Goal: Task Accomplishment & Management: Complete application form

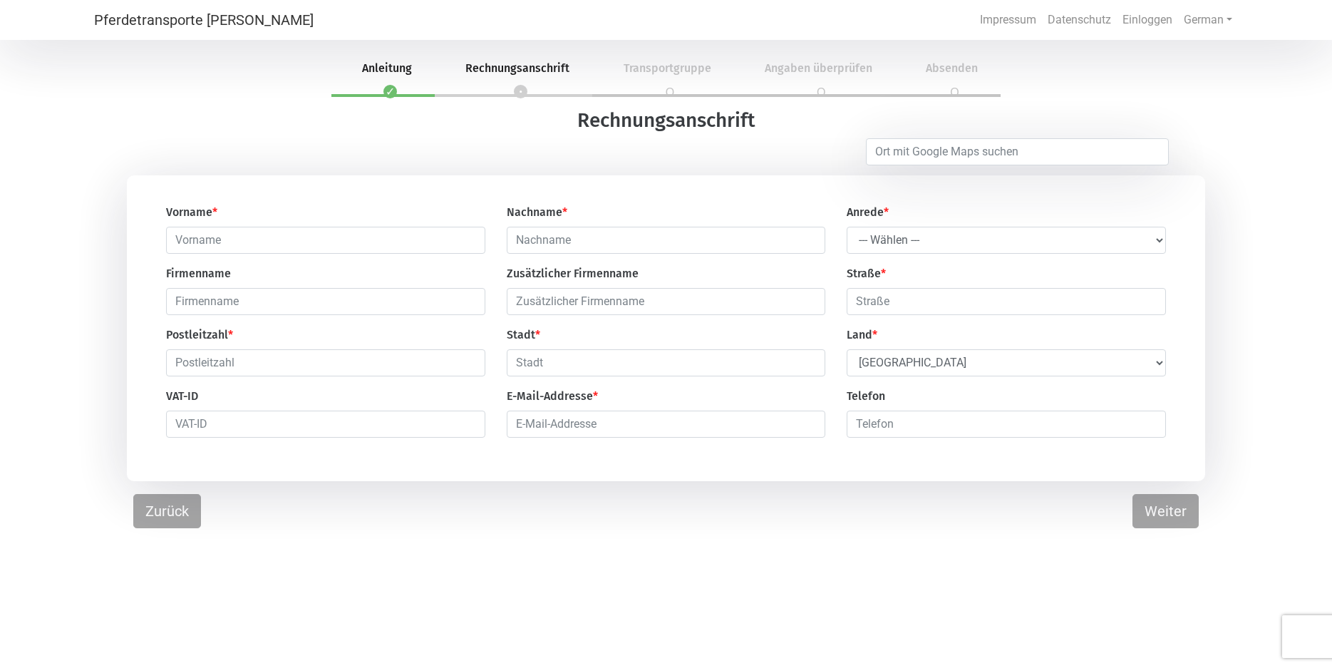
select select "DE"
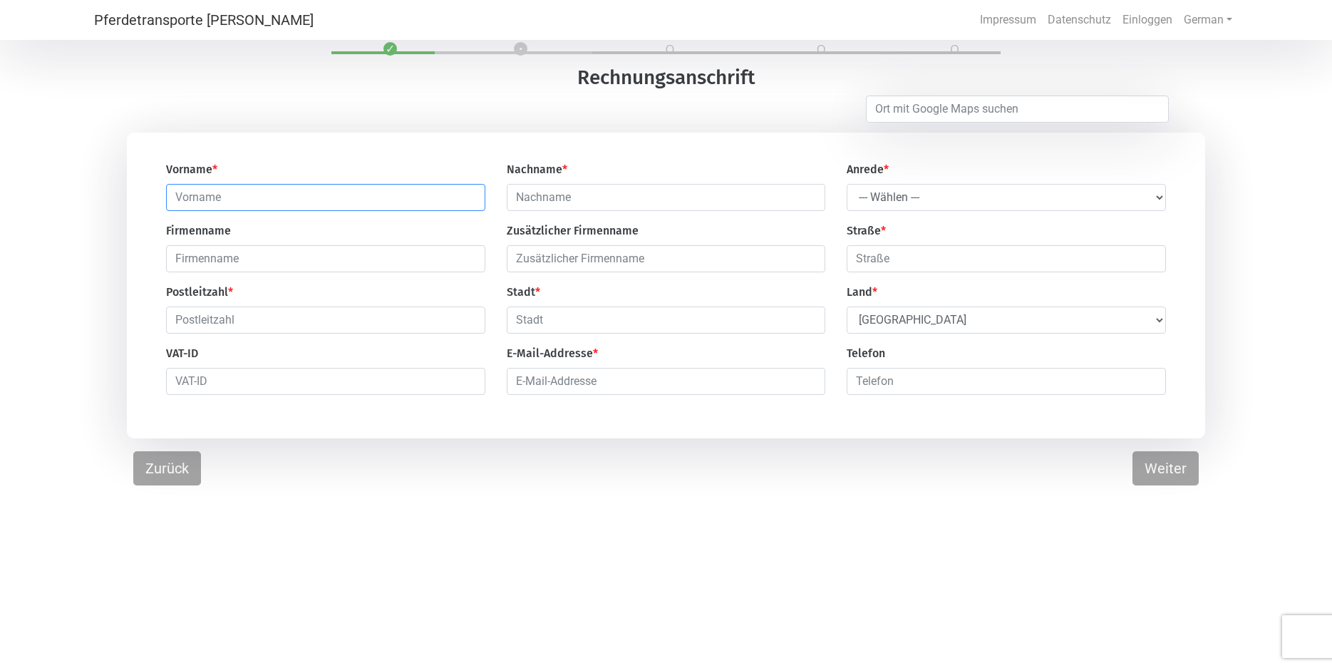
click at [179, 187] on input "text" at bounding box center [325, 197] width 319 height 27
type input "[PERSON_NAME]"
click at [516, 193] on input "text" at bounding box center [666, 197] width 319 height 27
type input "Venthien"
click at [847, 184] on select "--- Wählen --- [PERSON_NAME] Frau" at bounding box center [1006, 197] width 319 height 27
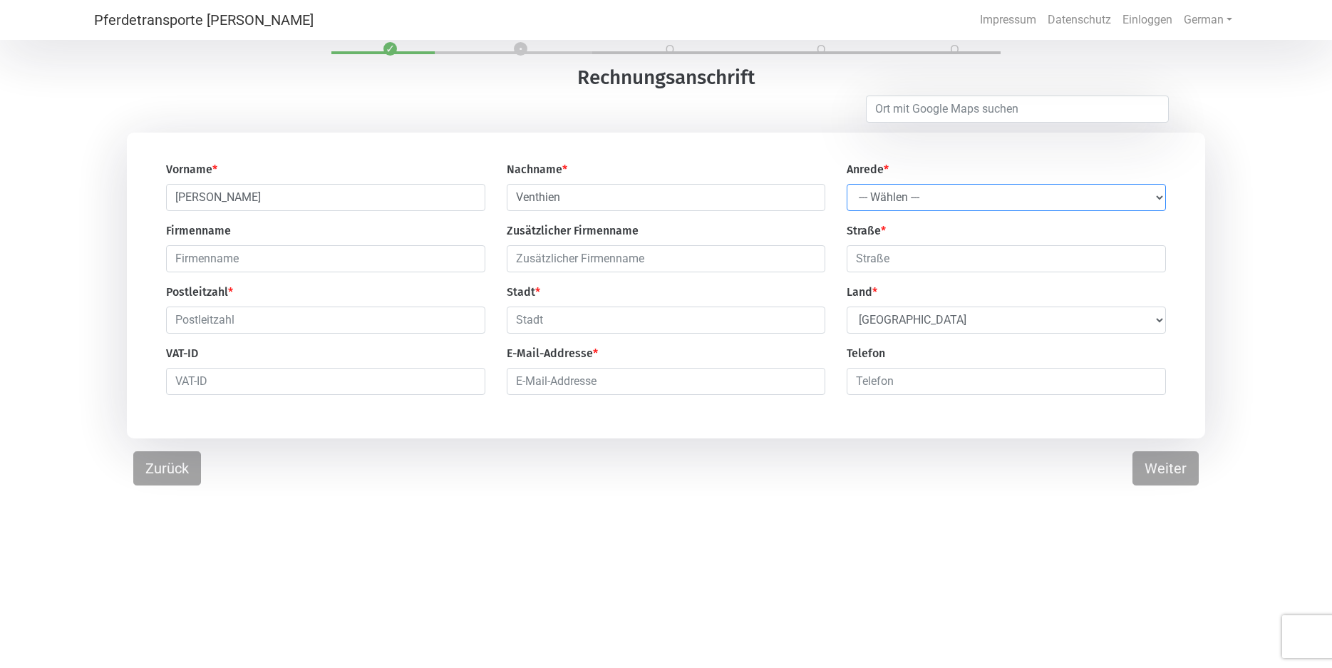
select select "Ms."
click option "Frau" at bounding box center [0, 0] width 0 height 0
click at [869, 262] on input "text" at bounding box center [1006, 258] width 319 height 27
type input "waterhorn 38"
click at [513, 378] on input "email" at bounding box center [666, 381] width 319 height 27
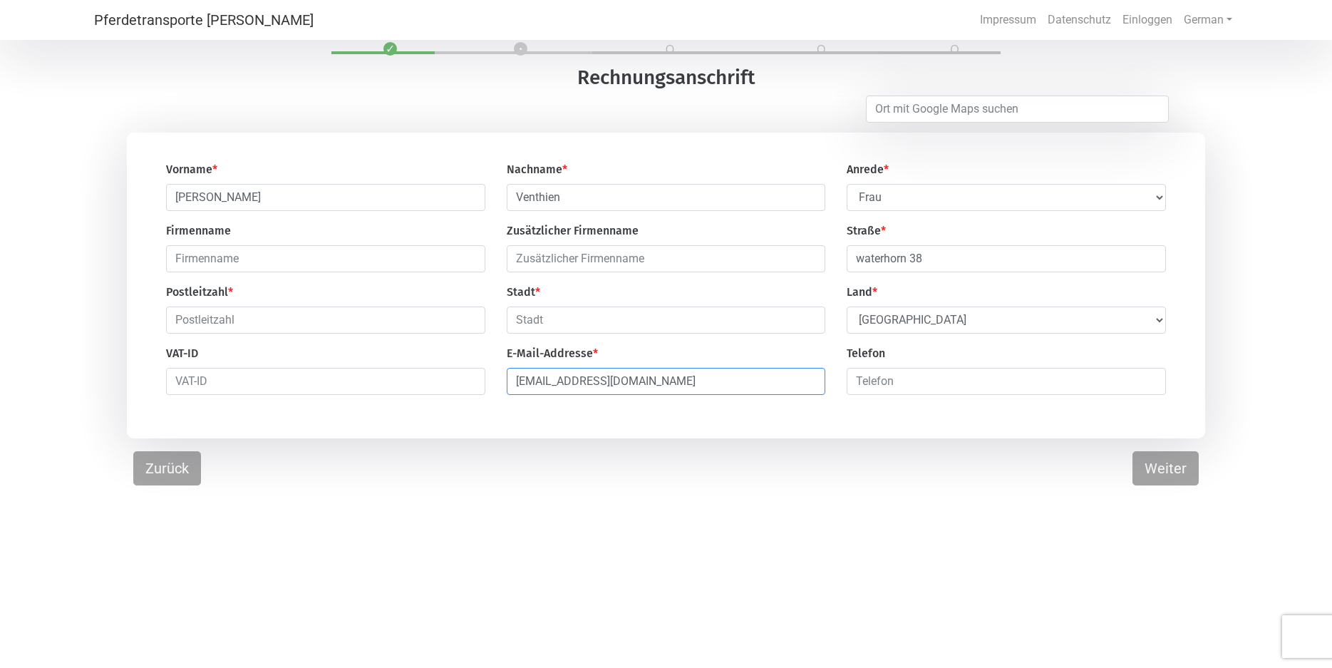
type input "[EMAIL_ADDRESS][DOMAIN_NAME]"
click at [861, 391] on input "number" at bounding box center [1006, 381] width 319 height 27
type input "01736372471"
click at [178, 314] on input "text" at bounding box center [325, 319] width 319 height 27
type input "22869"
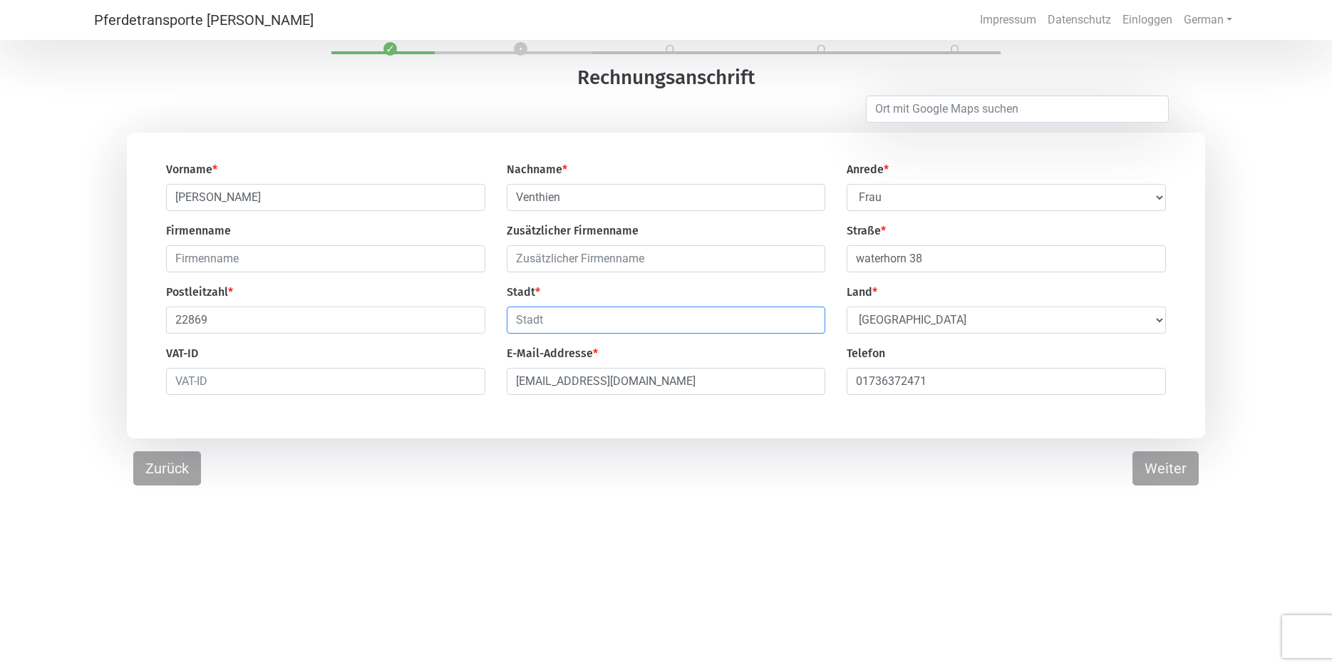
click at [517, 325] on input "text" at bounding box center [666, 319] width 319 height 27
type input "Schenefeld"
click at [1165, 480] on button "Weiter" at bounding box center [1165, 468] width 66 height 34
select select "DE"
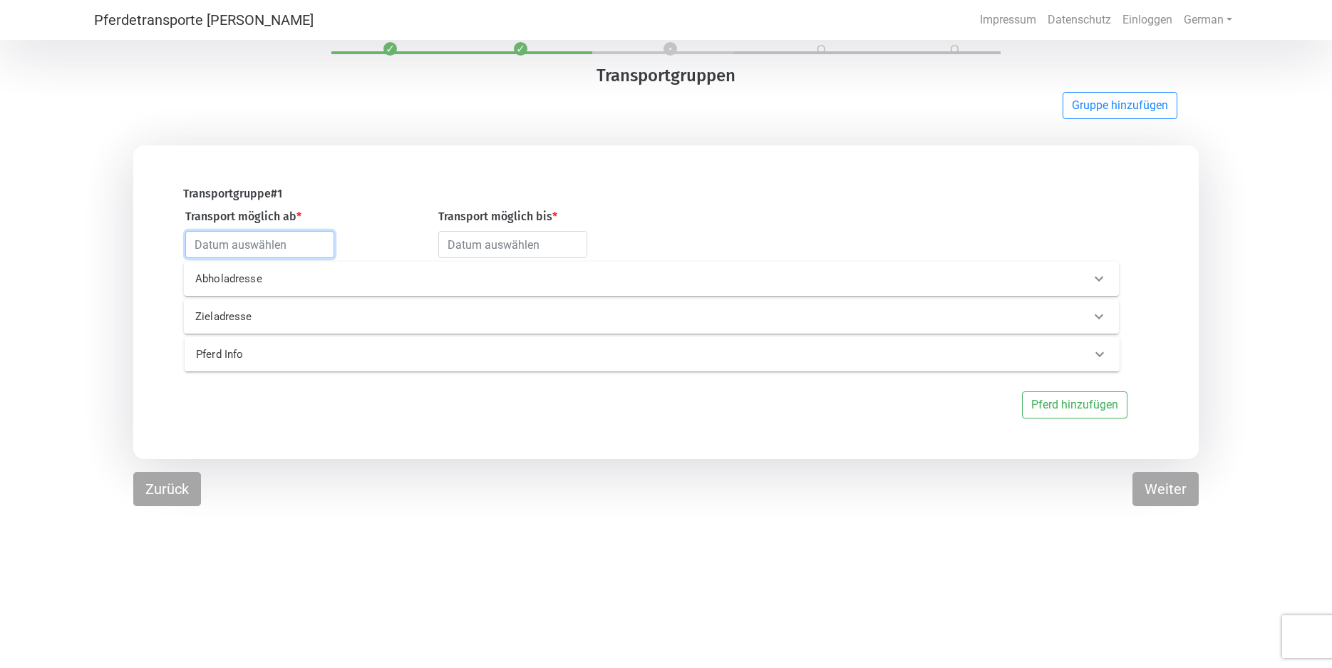
click at [195, 244] on input "text" at bounding box center [259, 244] width 149 height 27
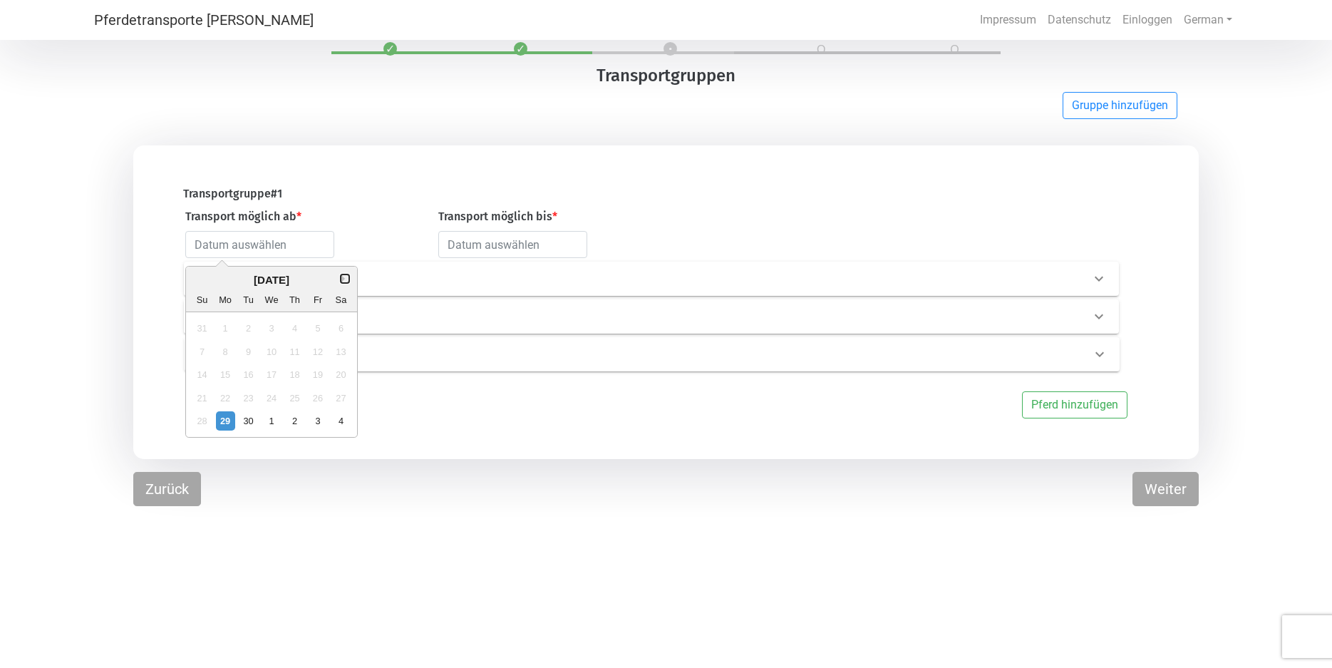
click at [343, 279] on button "Next Month" at bounding box center [346, 279] width 10 height 10
click at [222, 399] on div "20" at bounding box center [225, 397] width 19 height 19
type input "[DATE]"
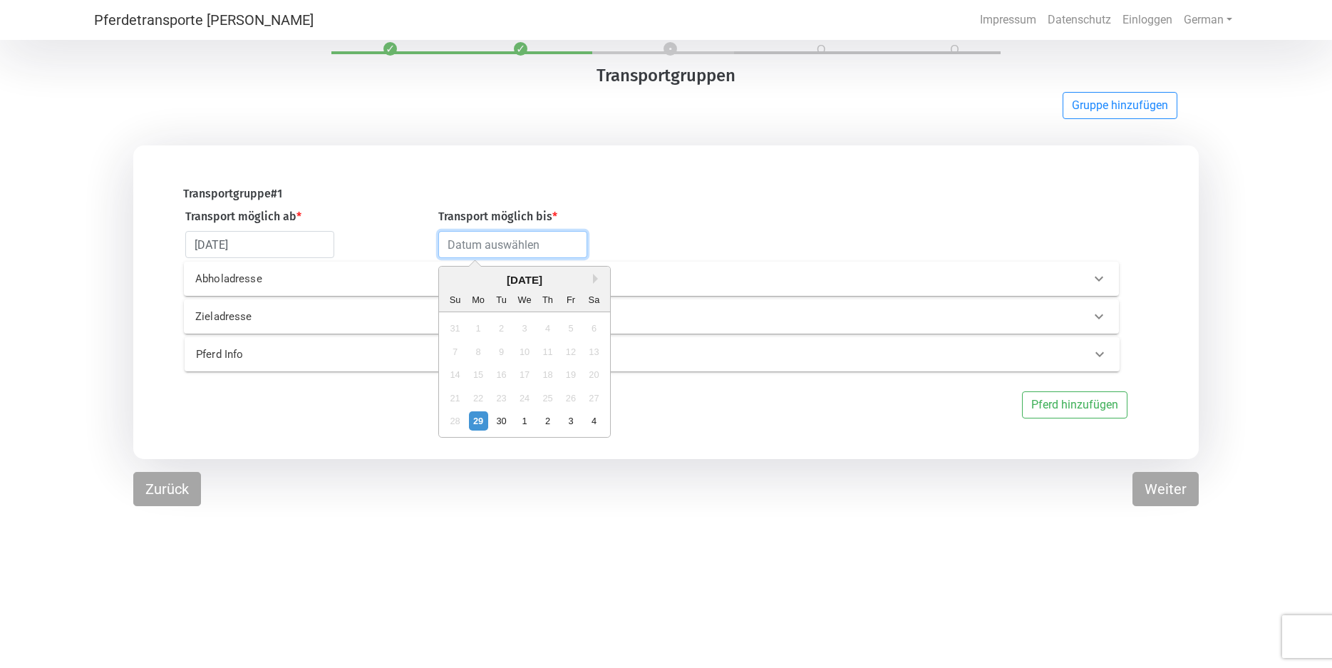
click at [450, 247] on input "text" at bounding box center [512, 244] width 149 height 27
click at [453, 279] on button "Previous Month" at bounding box center [451, 279] width 10 height 10
click at [496, 422] on div "30" at bounding box center [501, 420] width 19 height 19
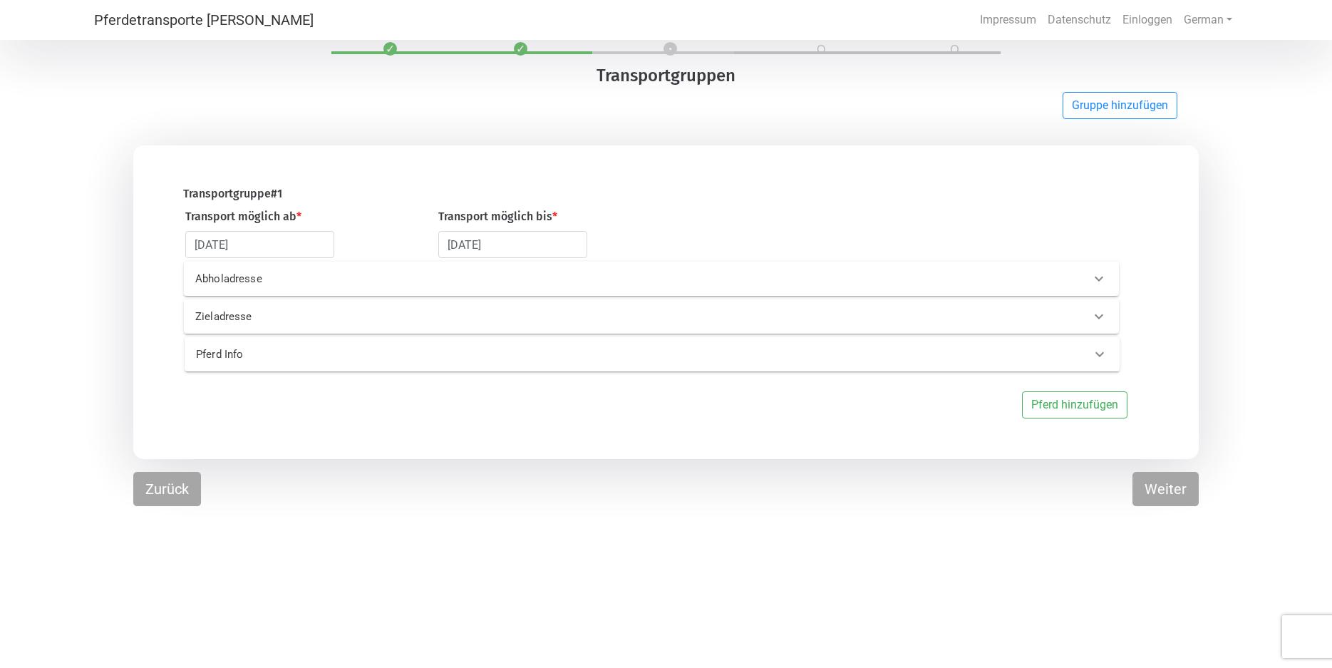
type input "[DATE]"
click at [195, 279] on div "Abholadresse" at bounding box center [406, 279] width 443 height 16
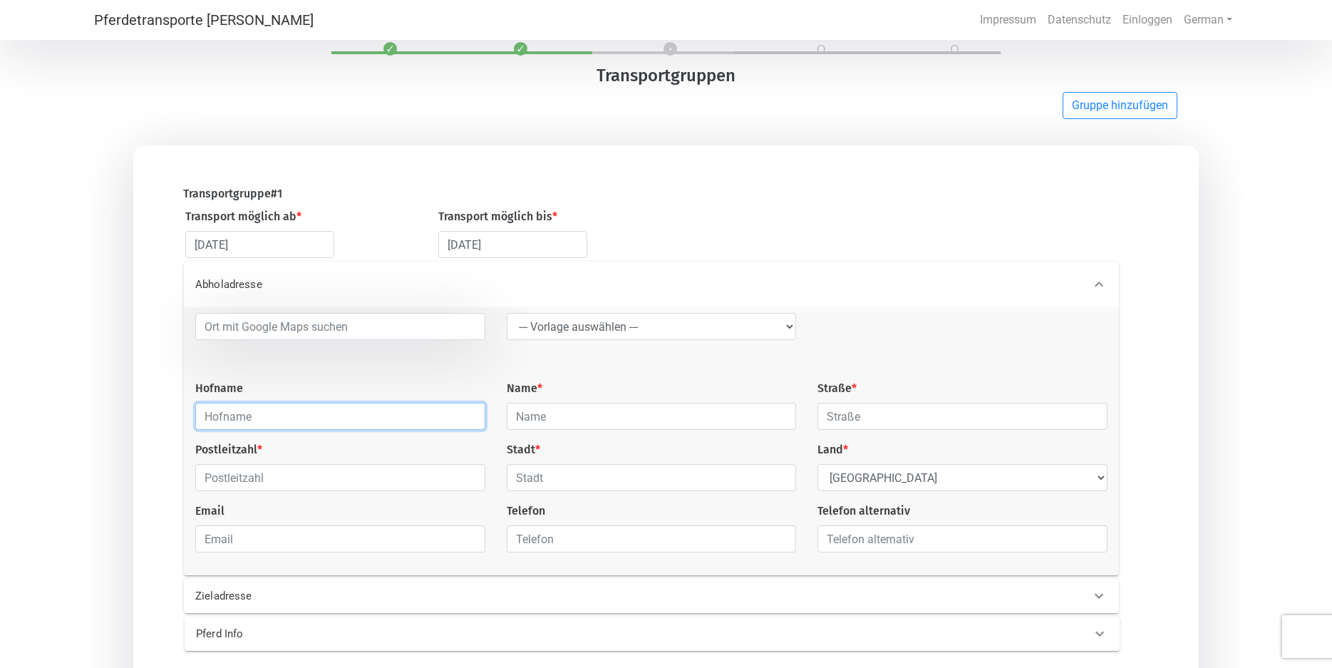
click at [212, 417] on input "text" at bounding box center [340, 416] width 290 height 27
type input "Birkenhof 2"
click at [513, 423] on input "text" at bounding box center [652, 416] width 290 height 27
type input "Neef"
click at [828, 413] on input "text" at bounding box center [962, 416] width 290 height 27
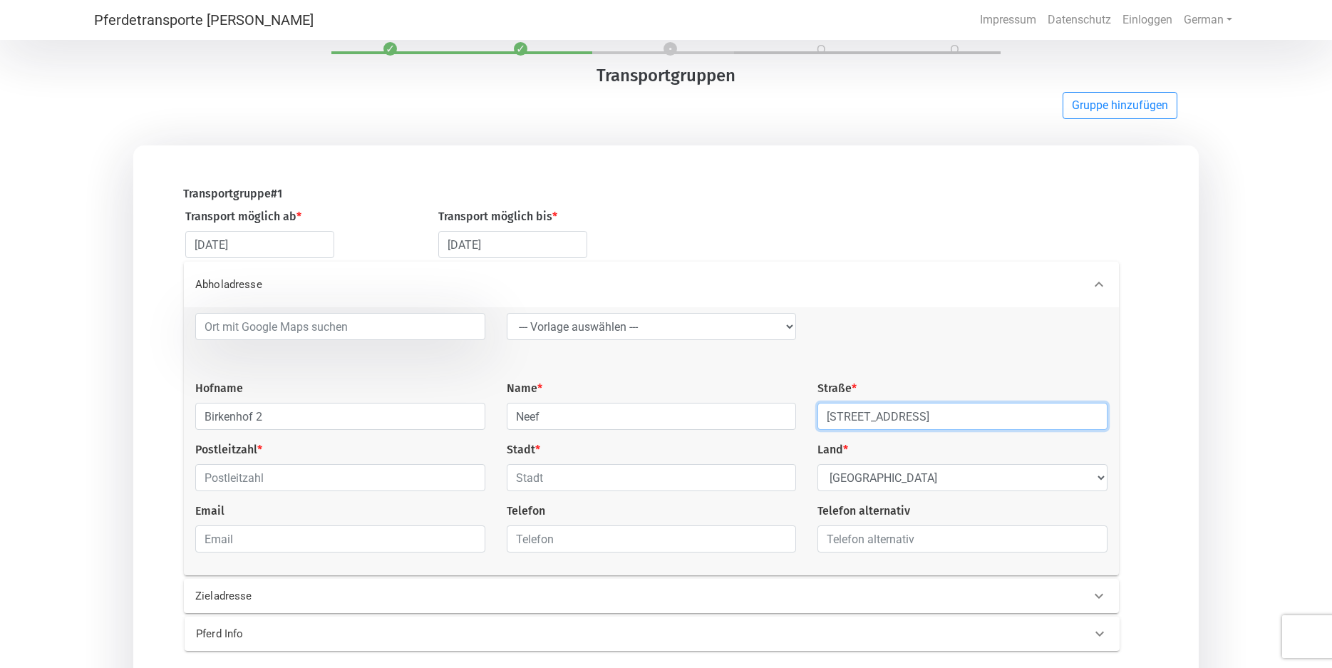
type input "[STREET_ADDRESS]"
click at [203, 478] on input "text" at bounding box center [340, 477] width 290 height 27
type input "56457"
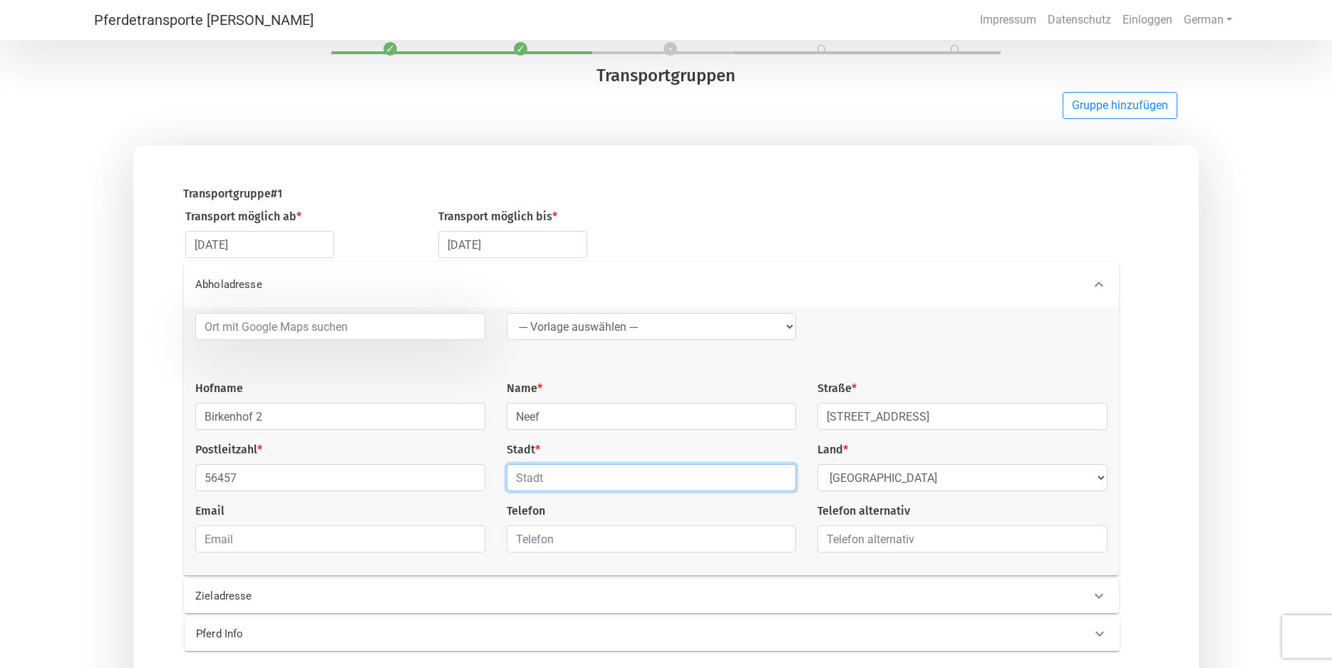
click at [510, 480] on input "text" at bounding box center [652, 477] width 290 height 27
type input "[GEOGRAPHIC_DATA]"
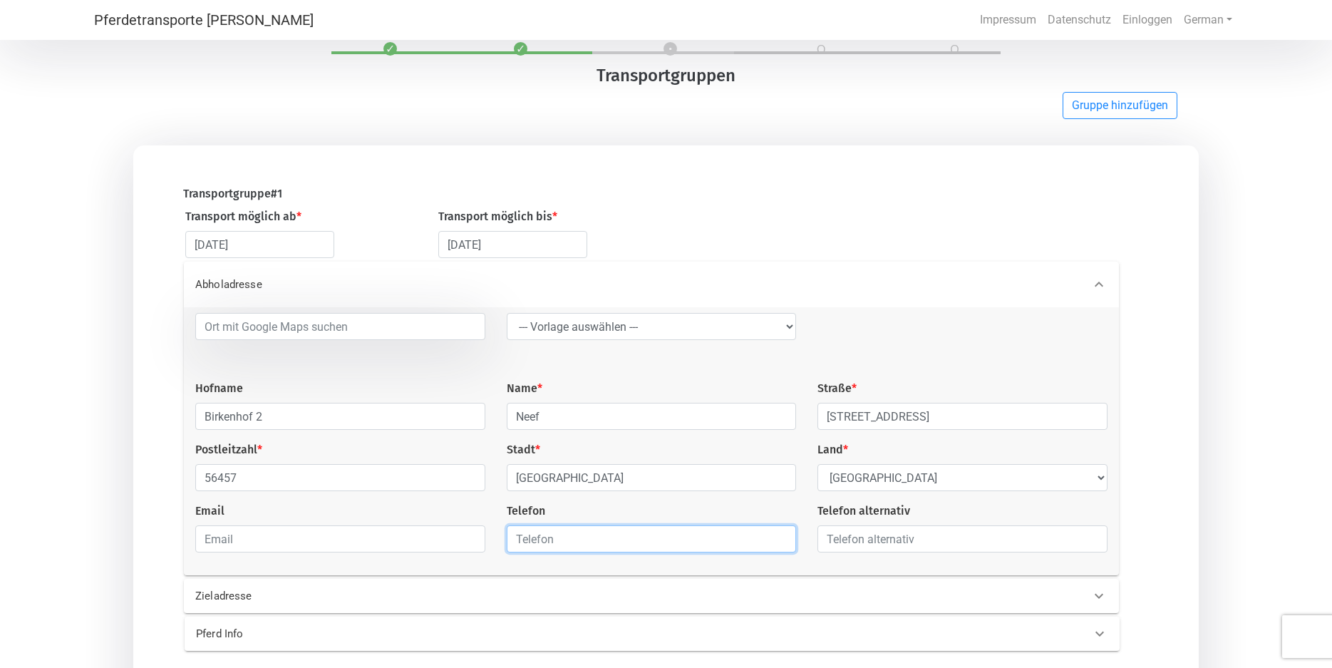
click at [514, 542] on input "text" at bounding box center [652, 538] width 290 height 27
type input "01607371113"
click at [1098, 603] on icon at bounding box center [1098, 595] width 17 height 17
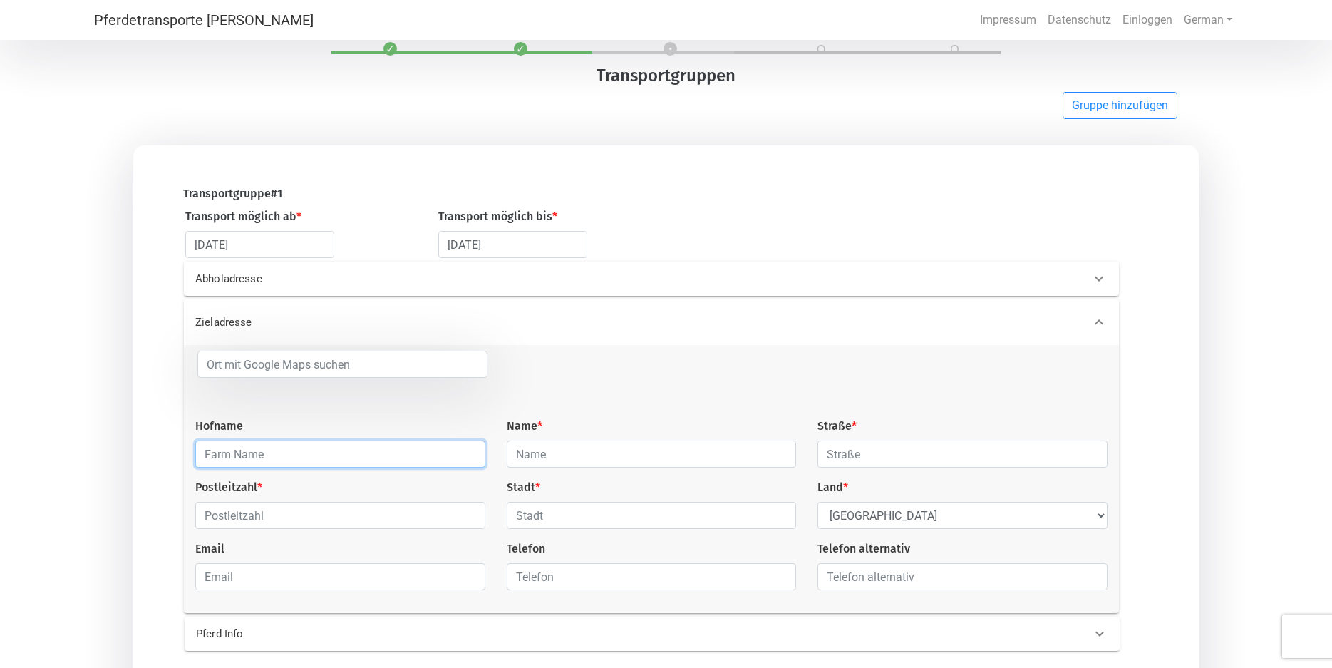
click at [207, 455] on input "text" at bounding box center [340, 453] width 290 height 27
type input "Klövensteen"
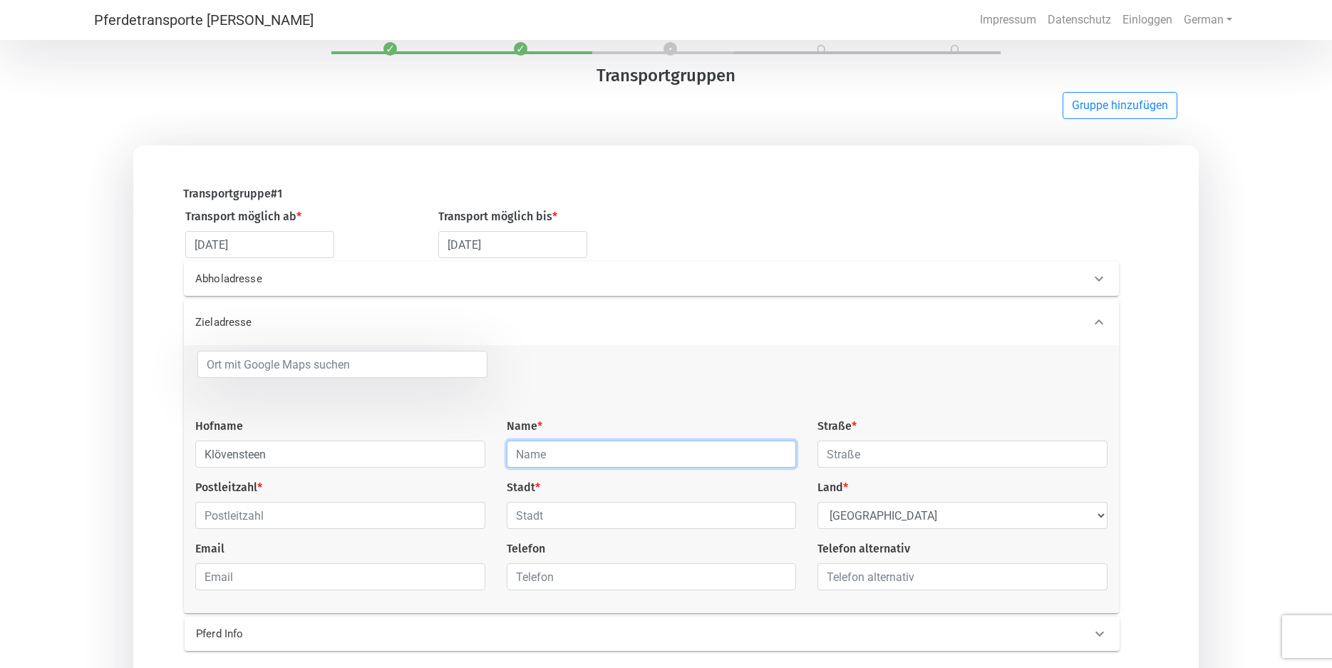
click at [514, 453] on input "text" at bounding box center [652, 453] width 290 height 27
type input "Venthien"
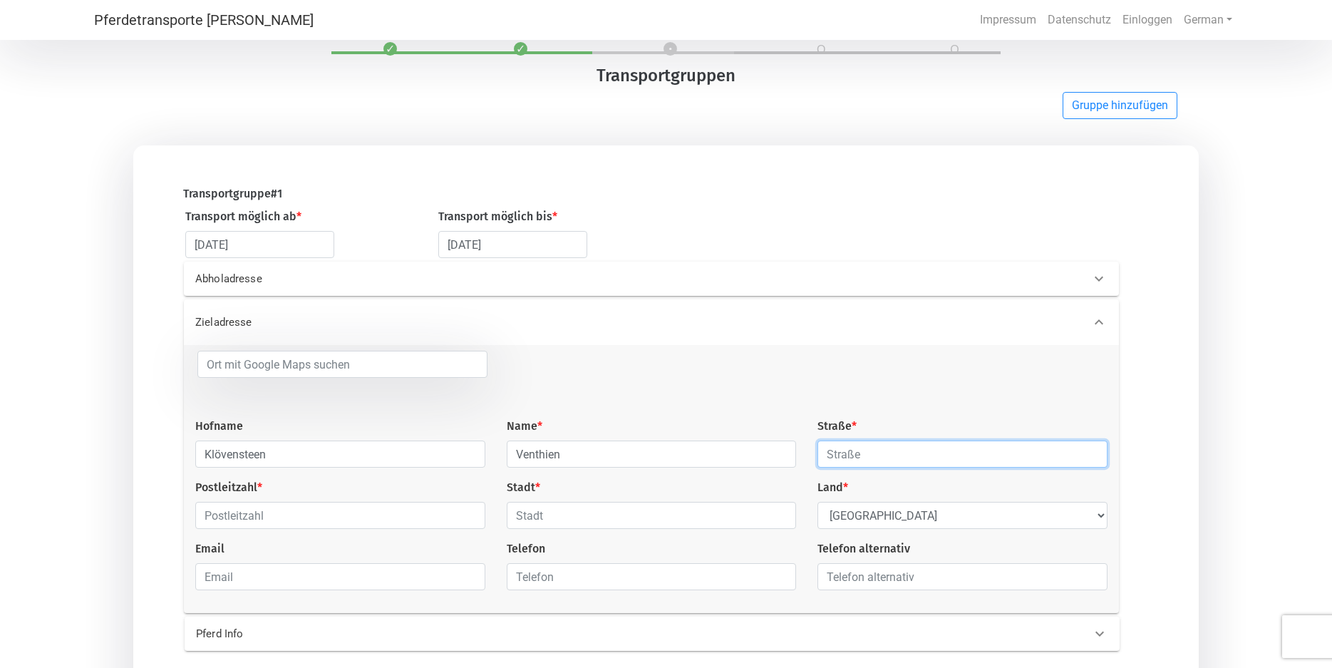
click at [830, 455] on input "text" at bounding box center [962, 453] width 290 height 27
type input "waterhorn 38"
click at [204, 520] on input "text" at bounding box center [340, 515] width 290 height 27
type input "22869"
click at [514, 517] on input "text" at bounding box center [652, 515] width 290 height 27
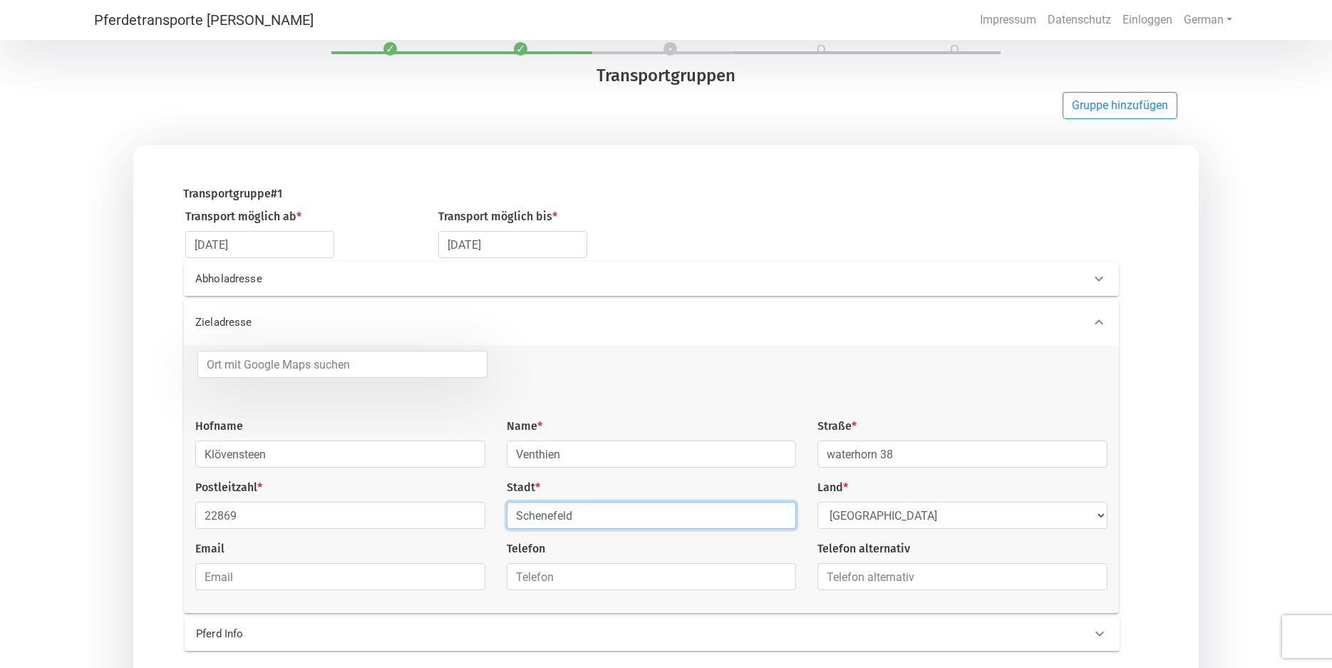
type input "Schenefeld"
click at [515, 579] on input "text" at bounding box center [652, 576] width 290 height 27
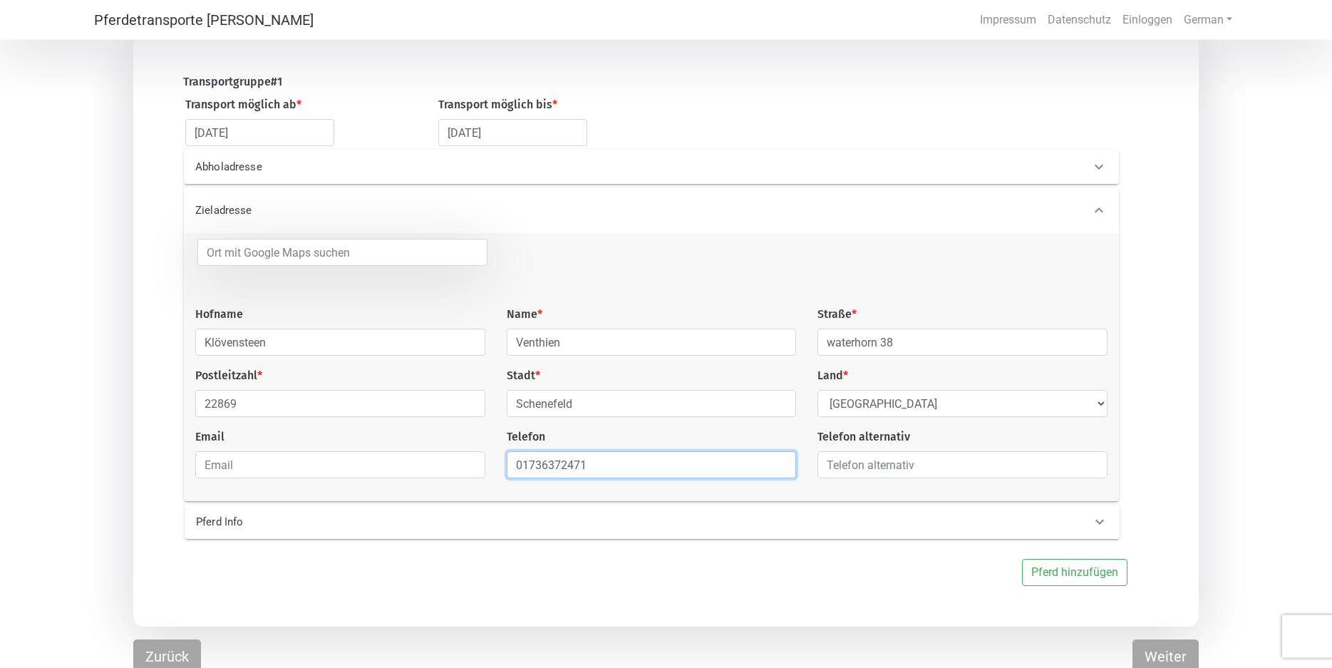
scroll to position [165, 0]
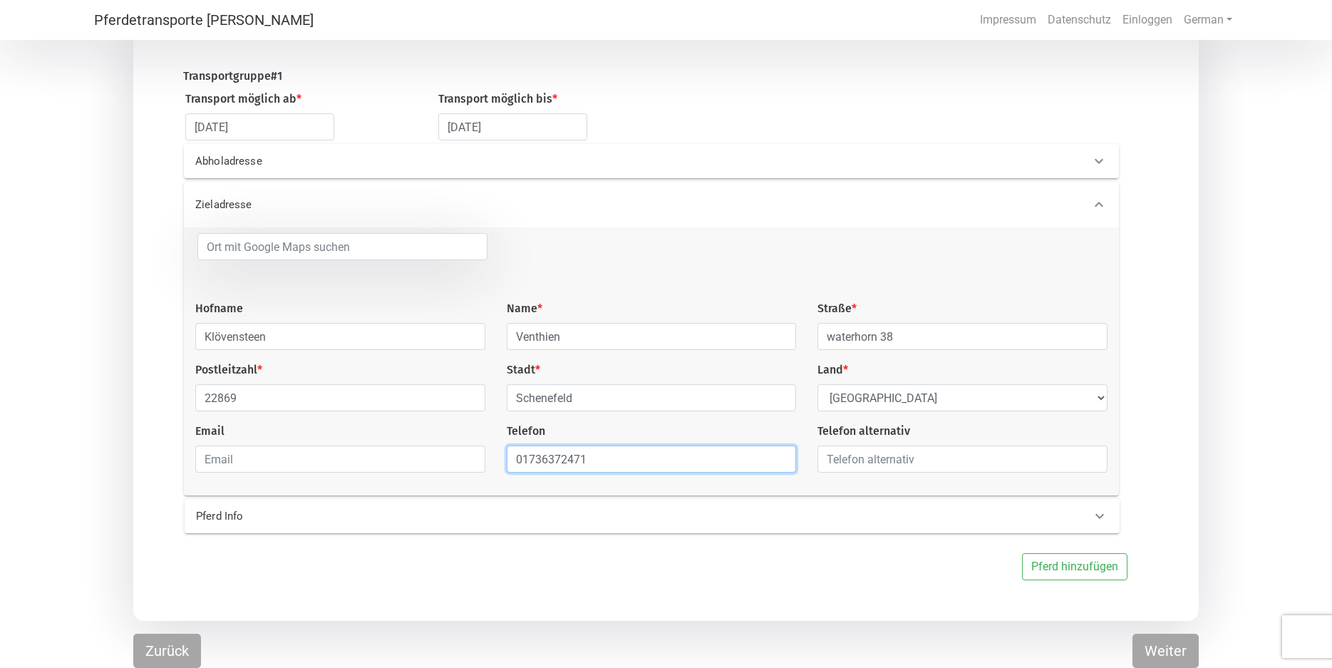
type input "01736372471"
click at [1097, 516] on icon at bounding box center [1099, 516] width 9 height 5
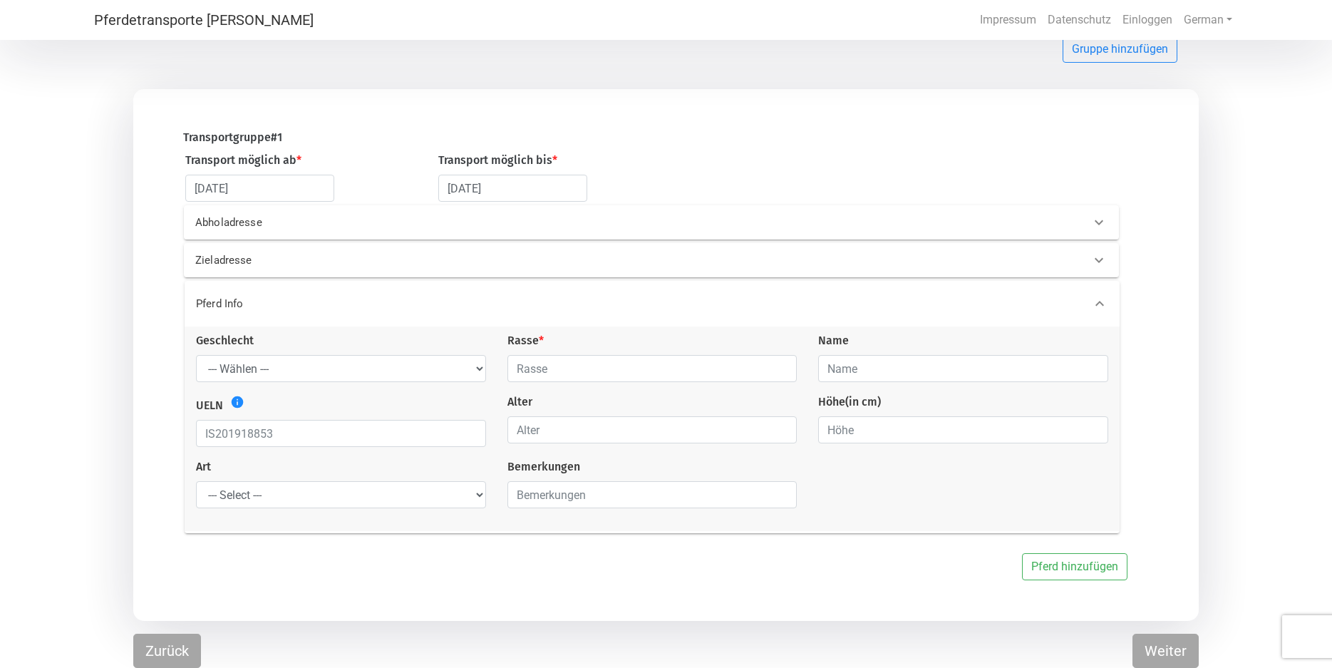
scroll to position [101, 0]
click at [196, 357] on select "--- Wählen --- [PERSON_NAME] [PERSON_NAME] [PERSON_NAME]" at bounding box center [341, 370] width 290 height 27
select select "gelding"
click option "[PERSON_NAME]" at bounding box center [0, 0] width 0 height 0
click at [682, 367] on input "text" at bounding box center [652, 370] width 290 height 27
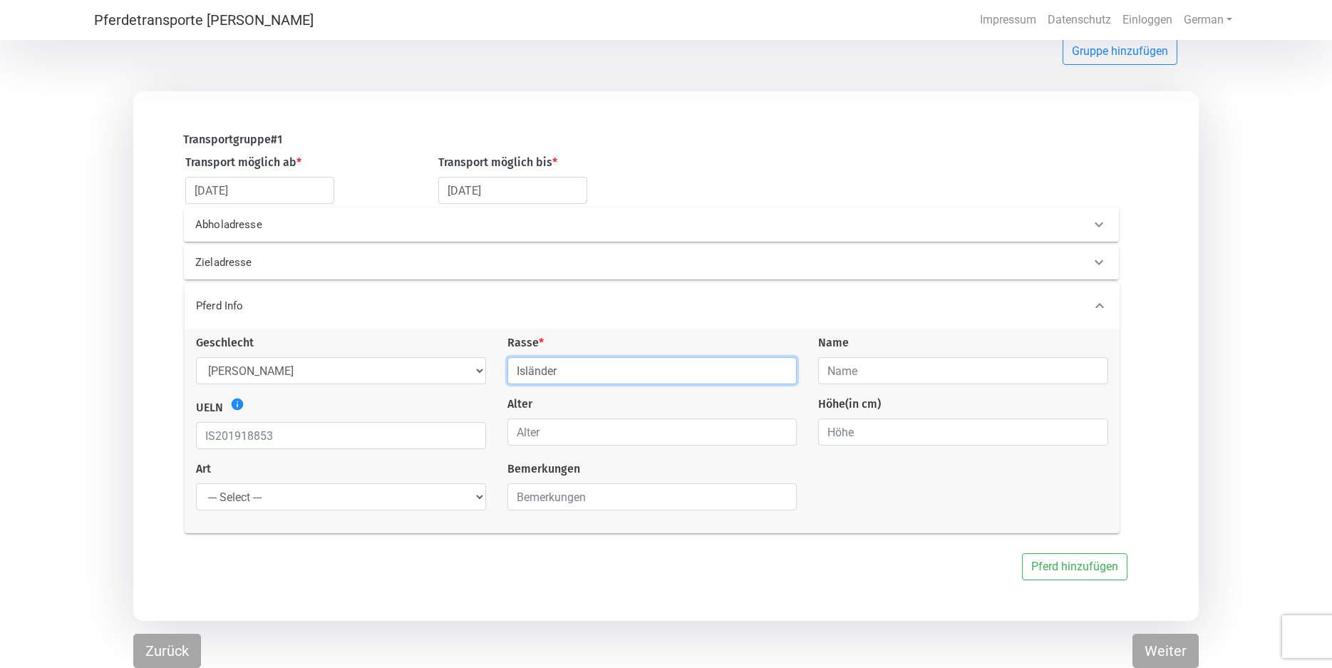
type input "Isländer"
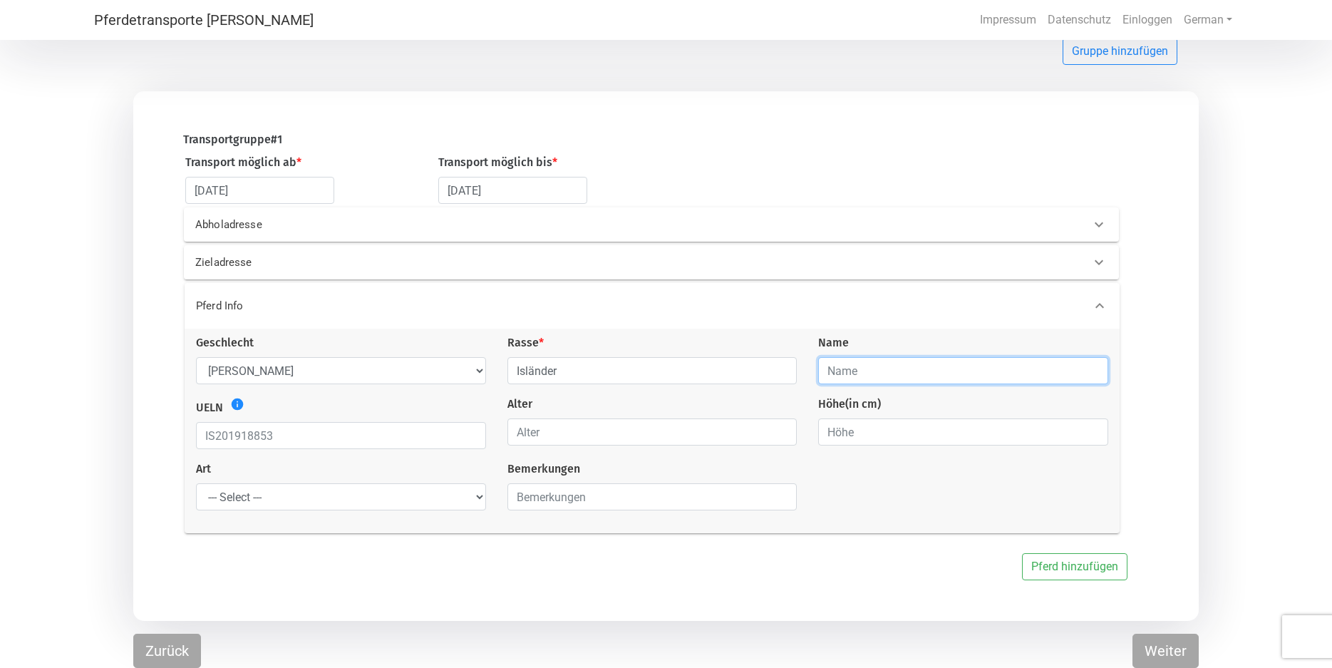
click at [822, 369] on input "text" at bounding box center [963, 370] width 290 height 27
type input "[PERSON_NAME]"
click at [778, 433] on input "0" at bounding box center [652, 431] width 290 height 27
click at [784, 429] on input "1" at bounding box center [652, 431] width 290 height 27
click at [784, 429] on input "2" at bounding box center [652, 431] width 290 height 27
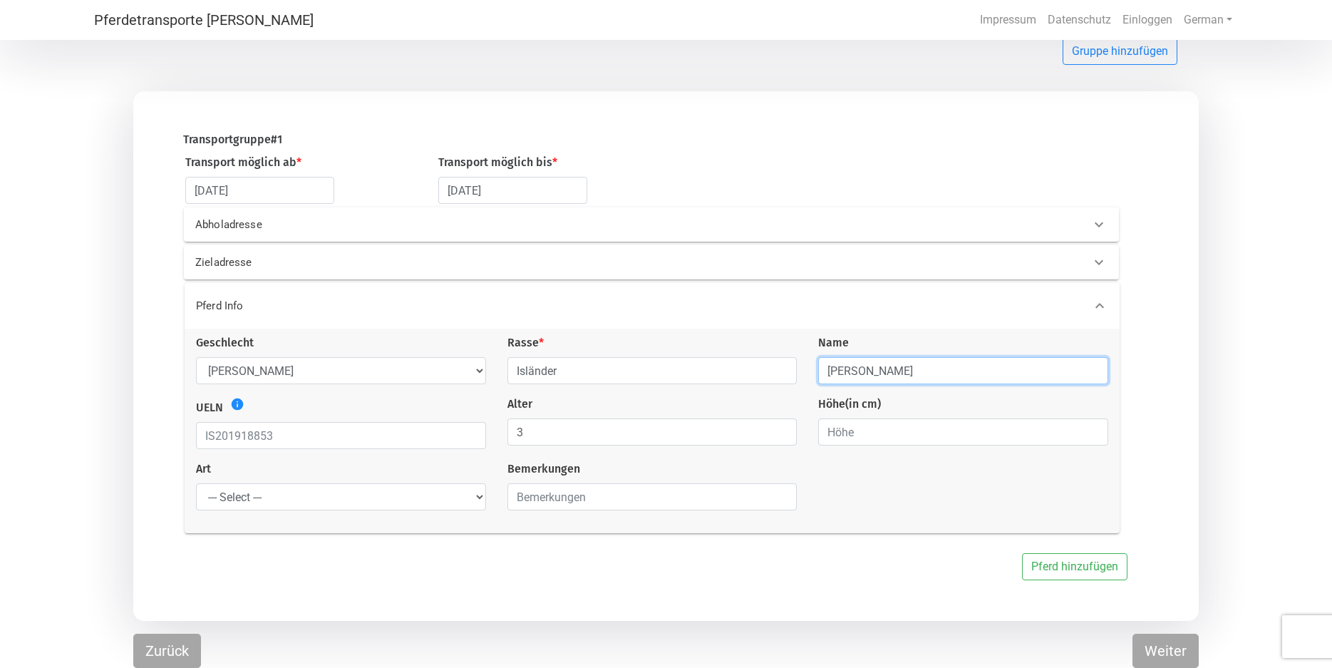
click at [784, 429] on input "3" at bounding box center [652, 431] width 290 height 27
click at [784, 429] on input "4" at bounding box center [652, 431] width 290 height 27
type input "5"
click at [784, 429] on input "5" at bounding box center [652, 431] width 290 height 27
type input "[PERSON_NAME]"
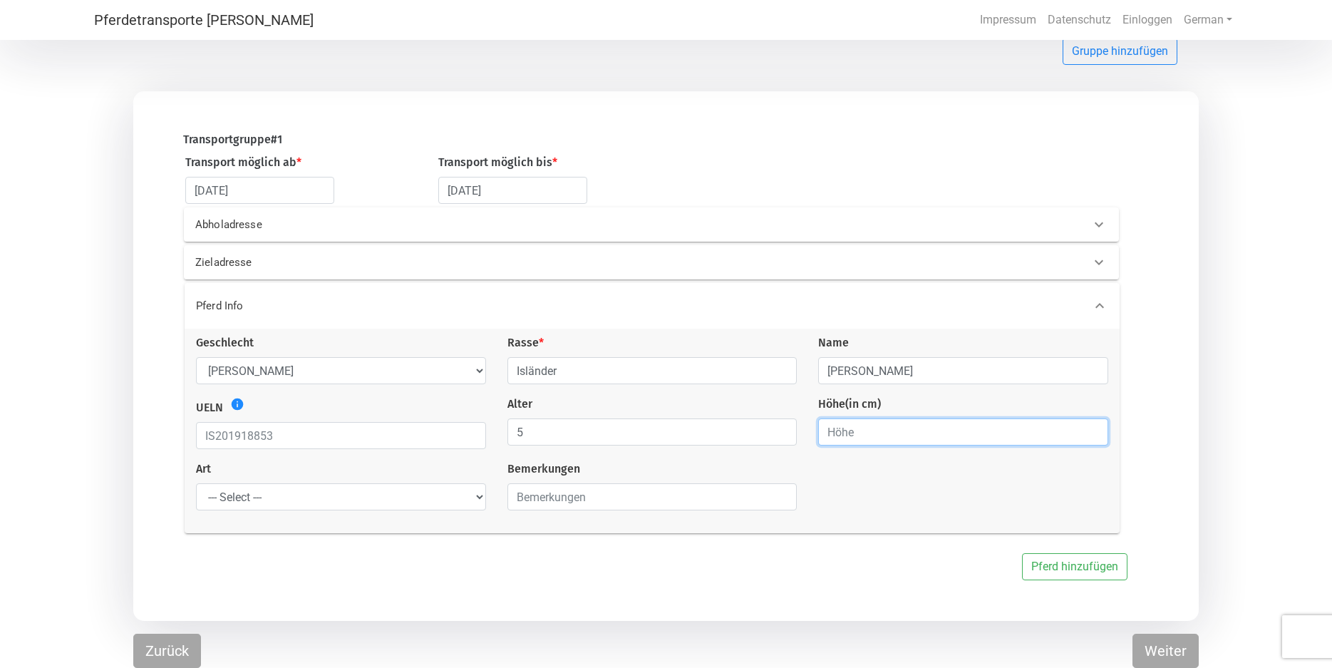
click at [827, 427] on input "number" at bounding box center [963, 431] width 290 height 27
type input "150"
click at [196, 483] on select "--- Select --- Problempferd Reitpferd Rohes Pferd Fohlen" at bounding box center [341, 496] width 290 height 27
select select "raw_horse"
click option "Rohes Pferd" at bounding box center [0, 0] width 0 height 0
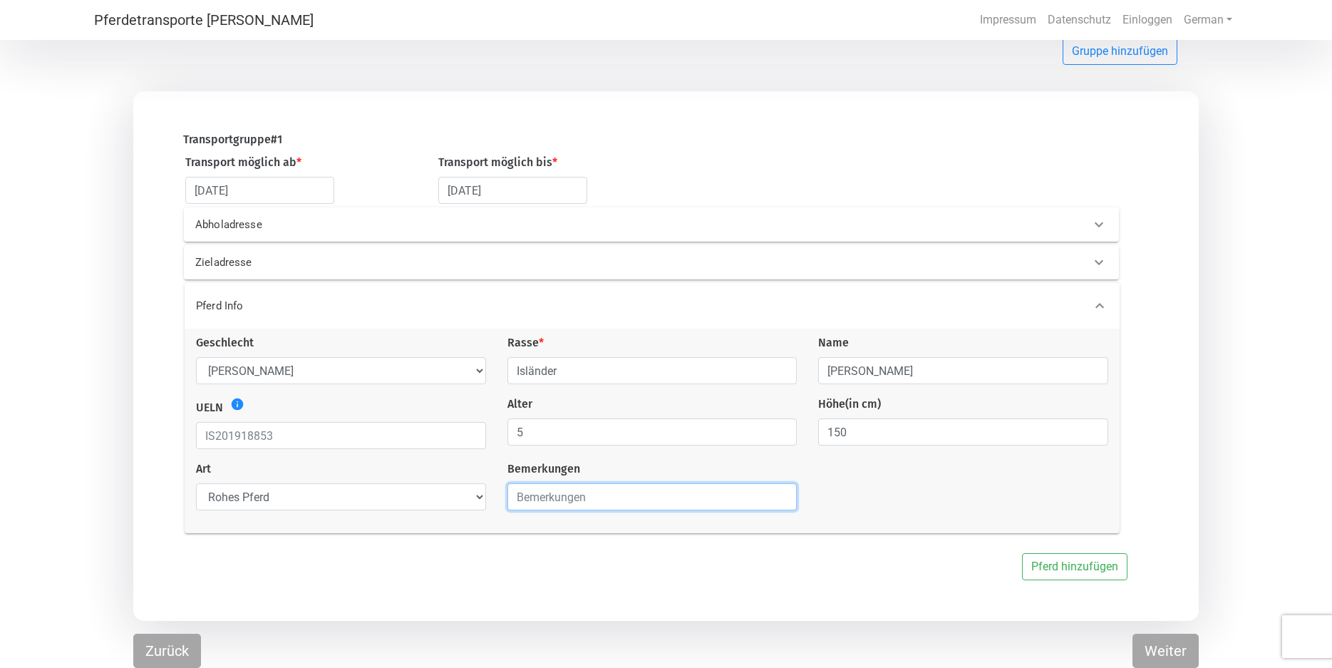
click at [519, 496] on input "text" at bounding box center [652, 496] width 290 height 27
type input "2. Jungpferd"
click at [1155, 649] on button "Weiter" at bounding box center [1165, 651] width 66 height 34
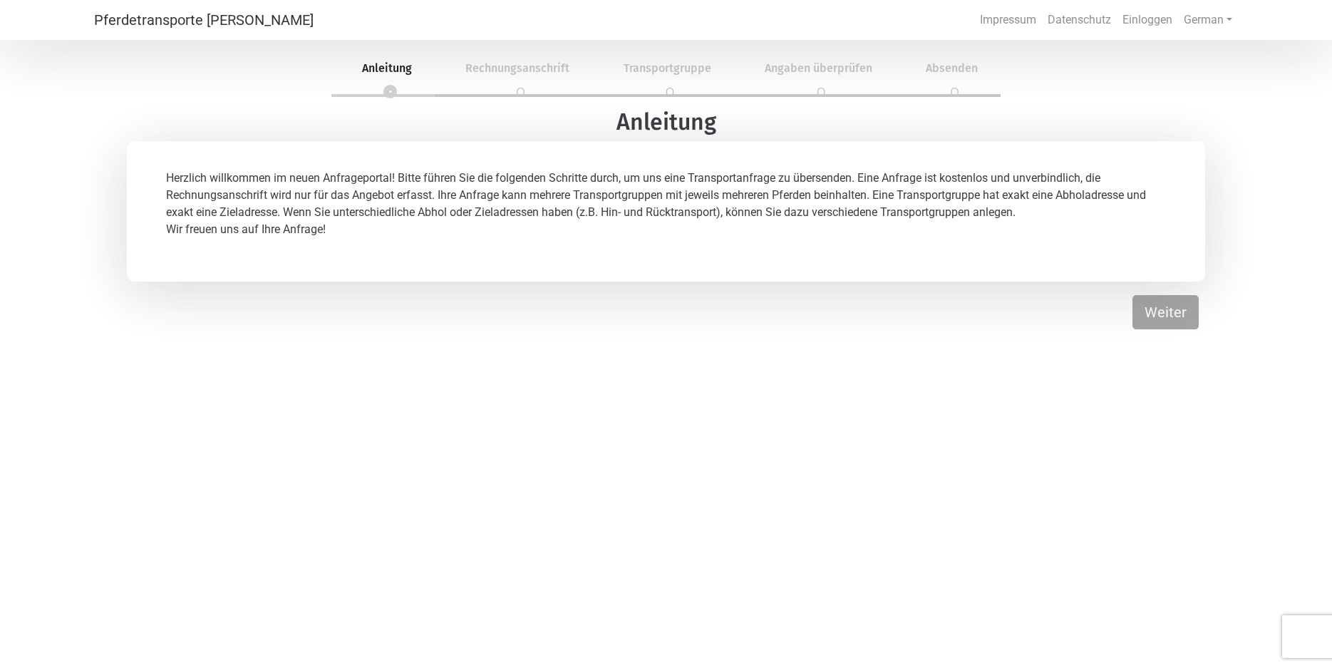
scroll to position [43, 0]
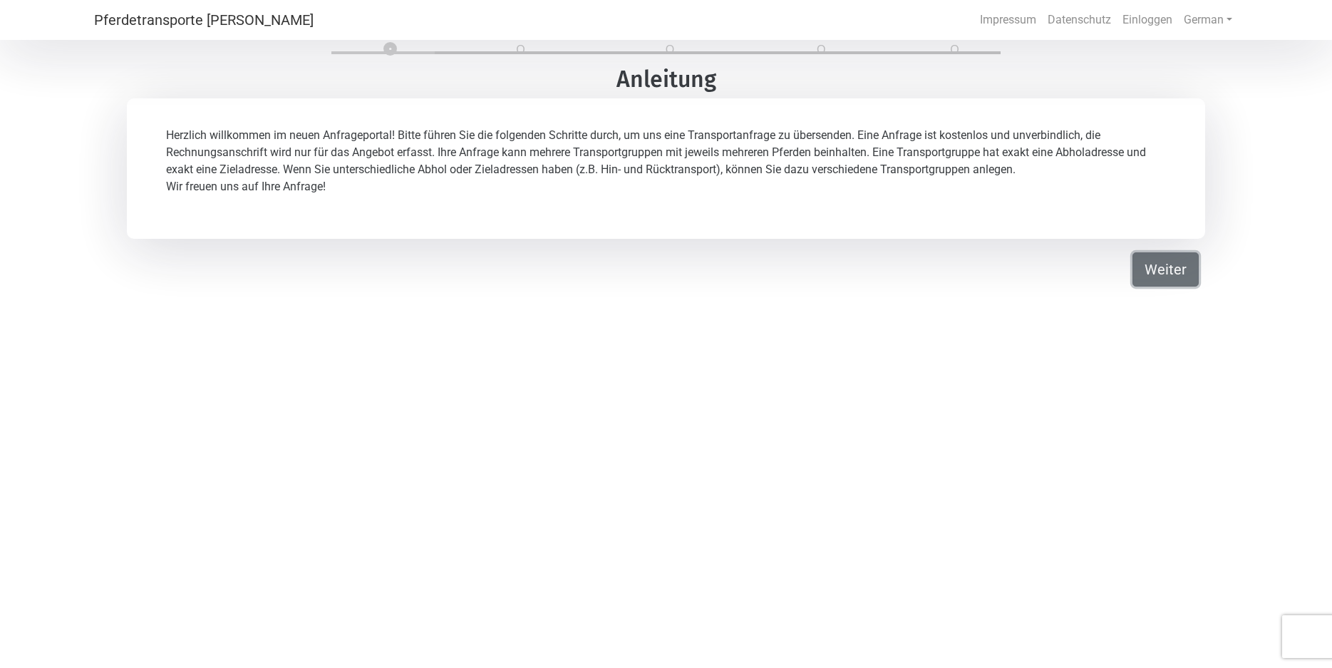
click at [1170, 265] on button "Weiter" at bounding box center [1165, 269] width 66 height 34
select select "DE"
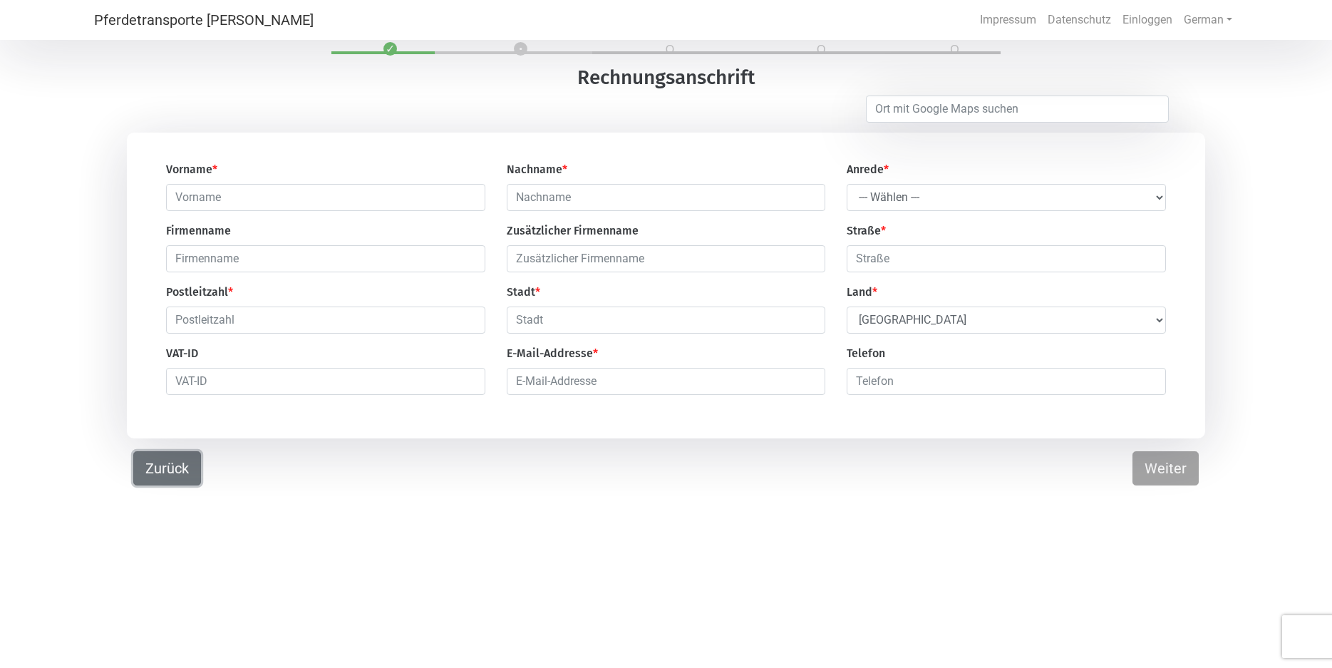
click at [160, 465] on button "Zurück" at bounding box center [167, 468] width 68 height 34
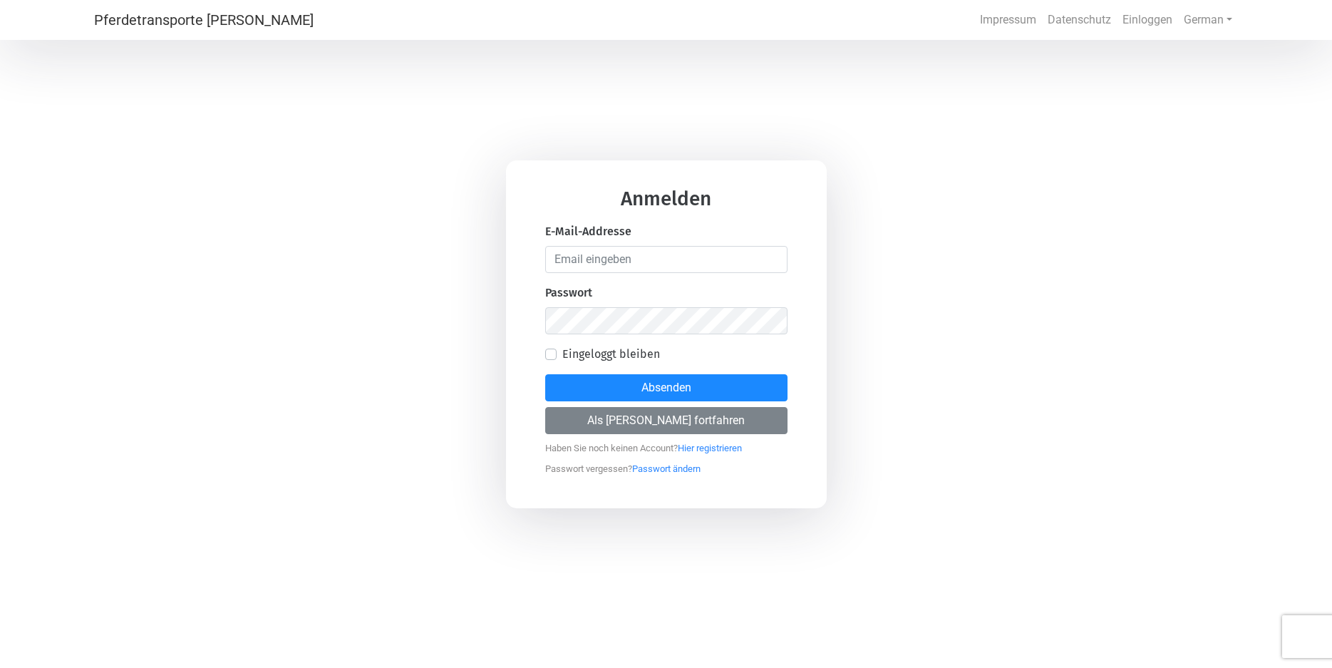
select select "DE"
click at [552, 258] on input "email" at bounding box center [666, 259] width 242 height 27
type input "[EMAIL_ADDRESS][DOMAIN_NAME]"
click at [562, 353] on label "Eingeloggt bleiben" at bounding box center [611, 354] width 98 height 17
click at [554, 353] on input "Eingeloggt bleiben" at bounding box center [550, 353] width 11 height 14
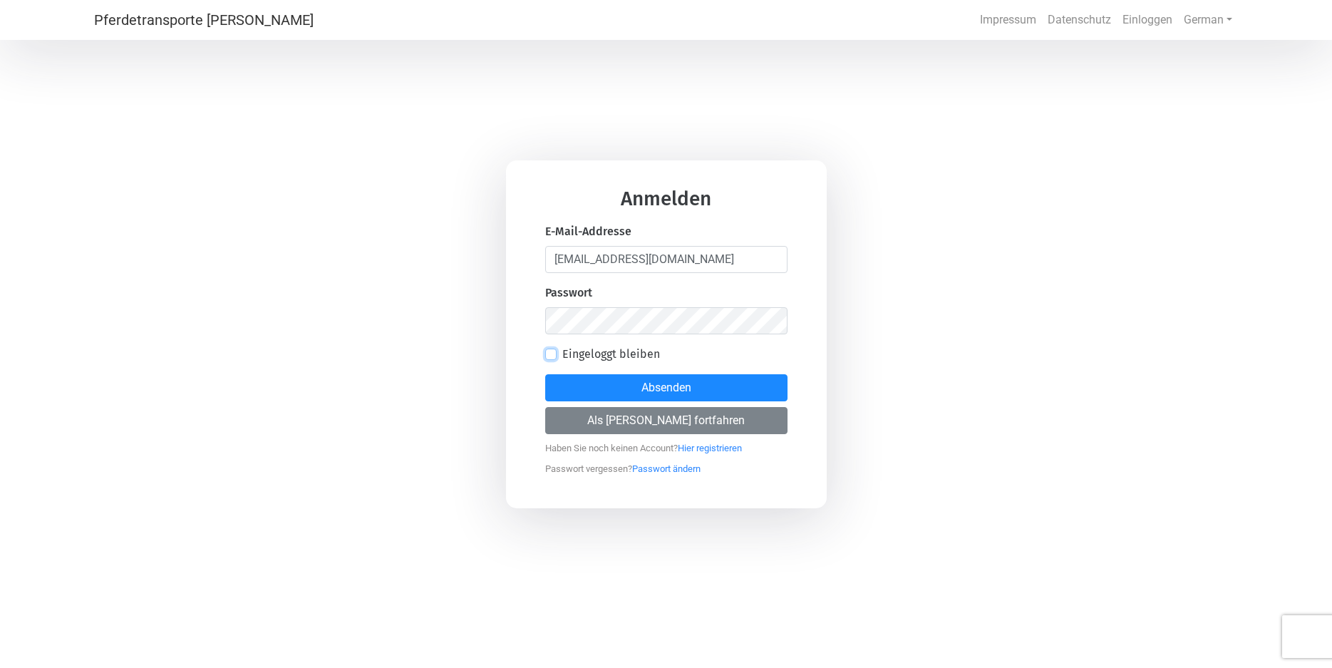
checkbox input "true"
click at [671, 391] on button "Absenden" at bounding box center [666, 387] width 242 height 27
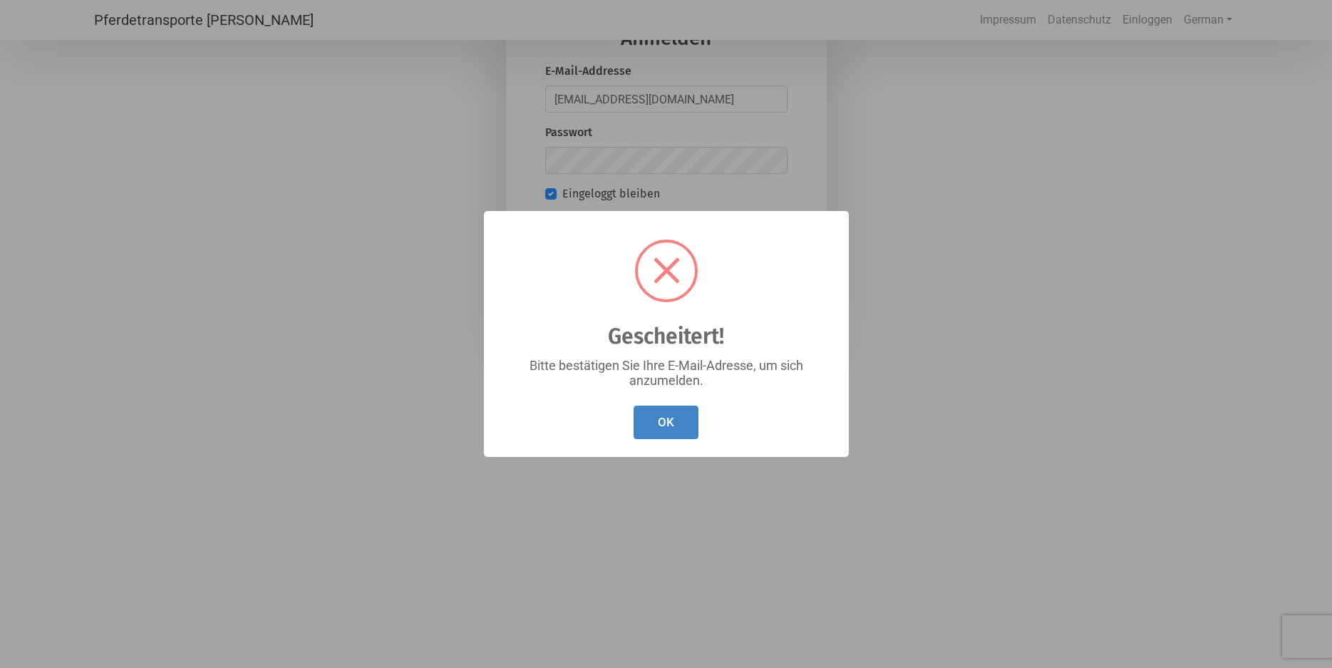
click at [664, 421] on button "OK" at bounding box center [666, 422] width 65 height 33
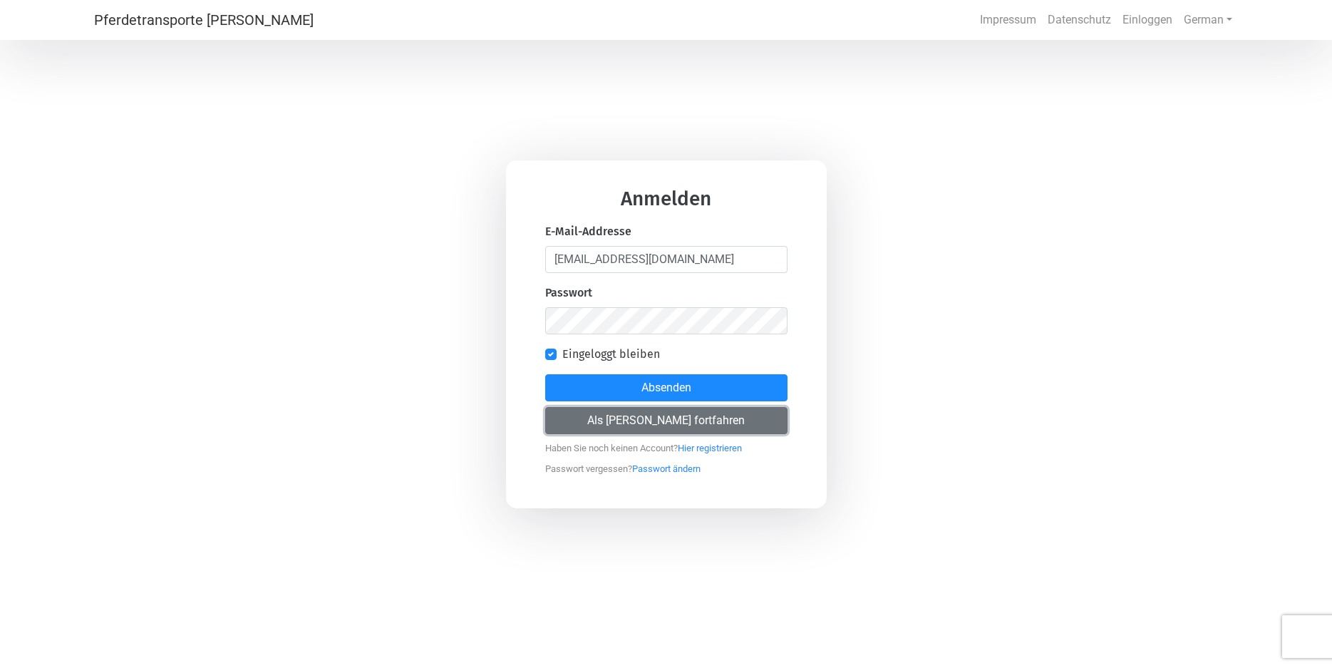
click at [681, 422] on button "Als [PERSON_NAME] fortfahren" at bounding box center [666, 420] width 242 height 27
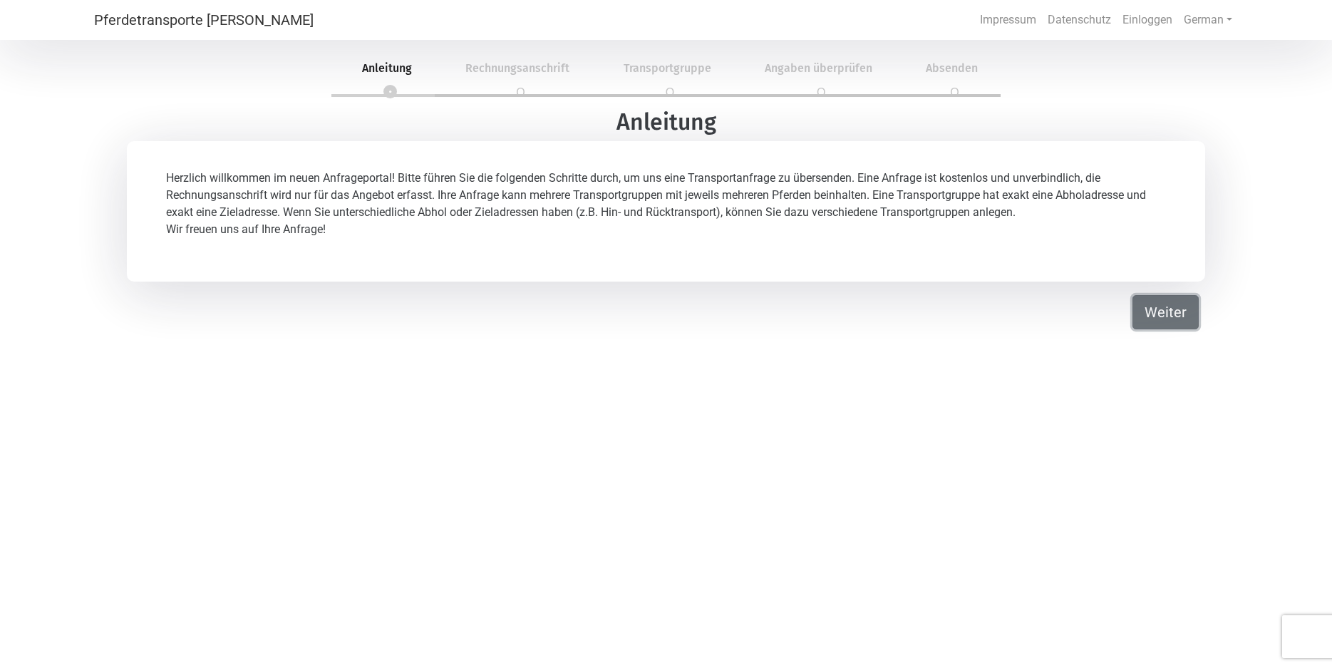
click at [1165, 319] on button "Weiter" at bounding box center [1165, 312] width 66 height 34
select select "DE"
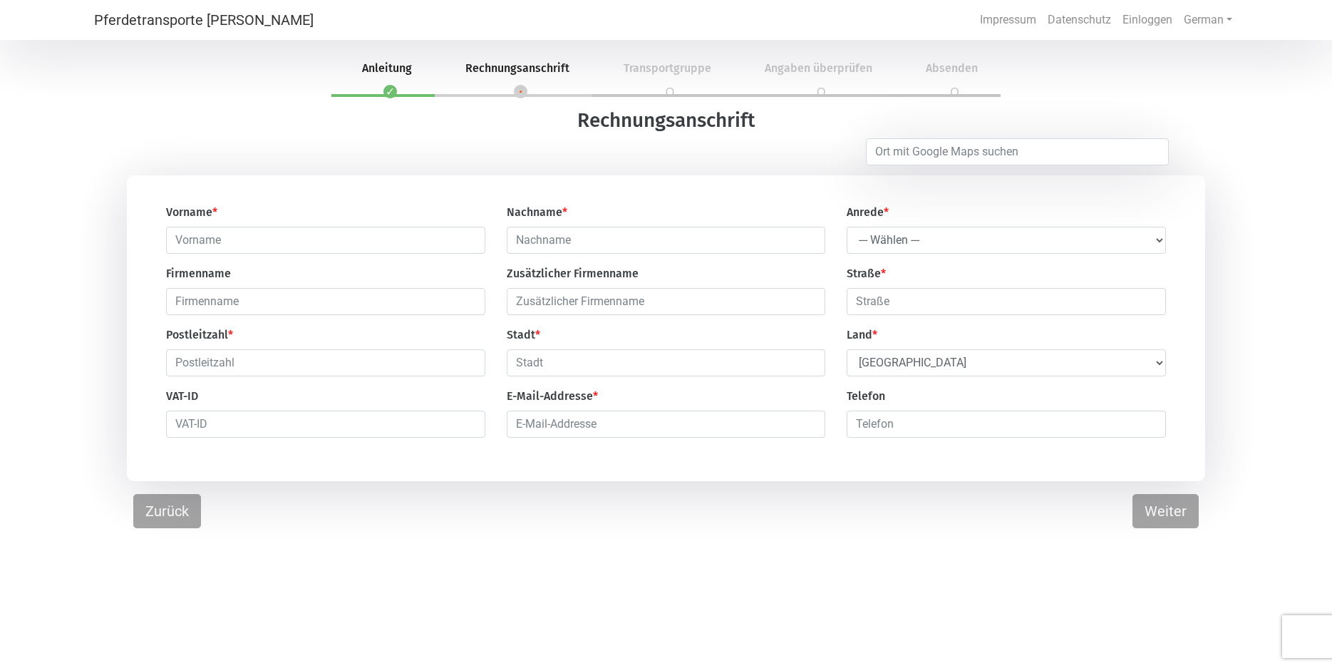
click at [520, 92] on li "2 Rechnungsanschrift" at bounding box center [514, 70] width 158 height 54
click at [504, 61] on li "2 Rechnungsanschrift" at bounding box center [514, 70] width 158 height 54
click at [153, 519] on button "Zurück" at bounding box center [167, 511] width 68 height 34
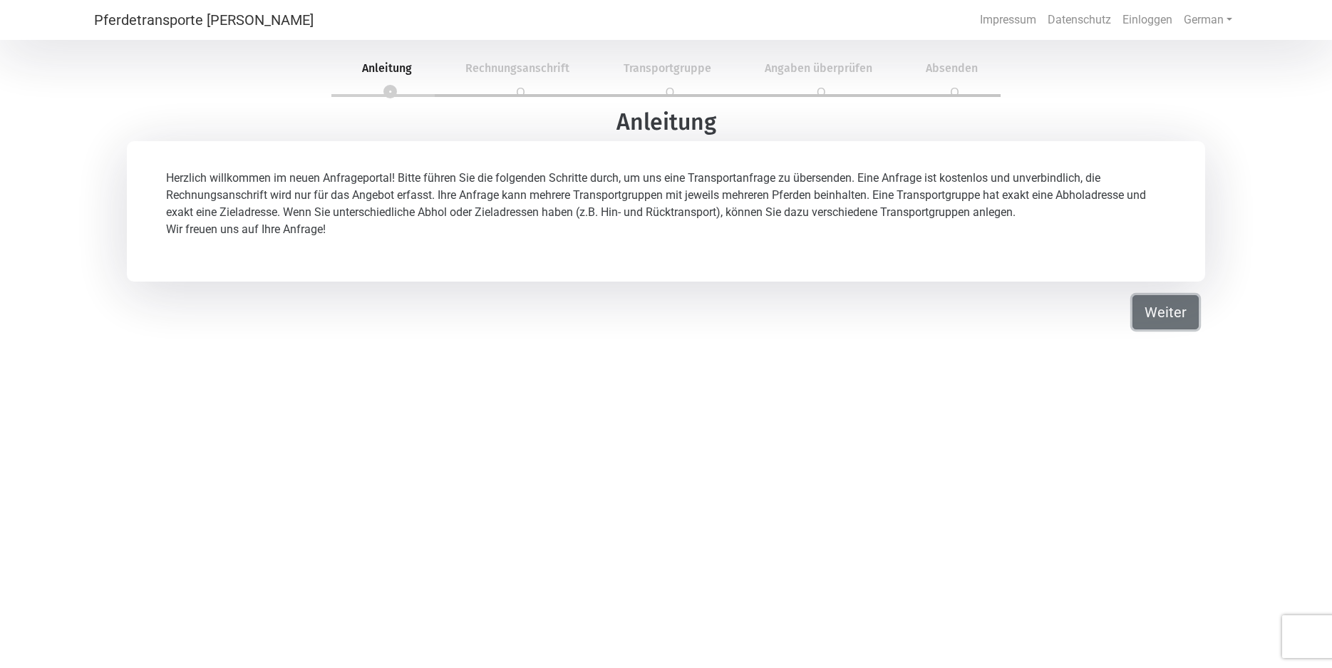
click at [1168, 313] on button "Weiter" at bounding box center [1165, 312] width 66 height 34
select select "DE"
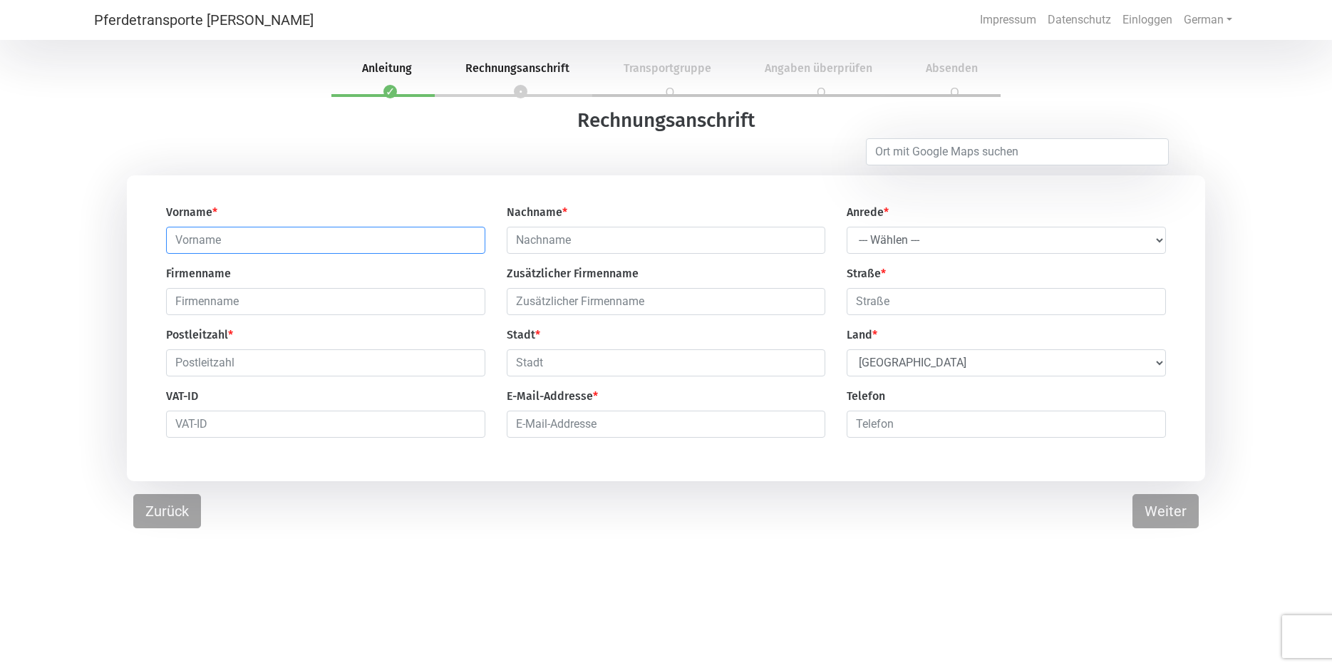
click at [172, 237] on input "text" at bounding box center [325, 240] width 319 height 27
type input "[PERSON_NAME]"
click at [521, 239] on input "text" at bounding box center [666, 240] width 319 height 27
type input "venthien"
click at [847, 227] on select "--- Wählen --- [PERSON_NAME] Frau" at bounding box center [1006, 240] width 319 height 27
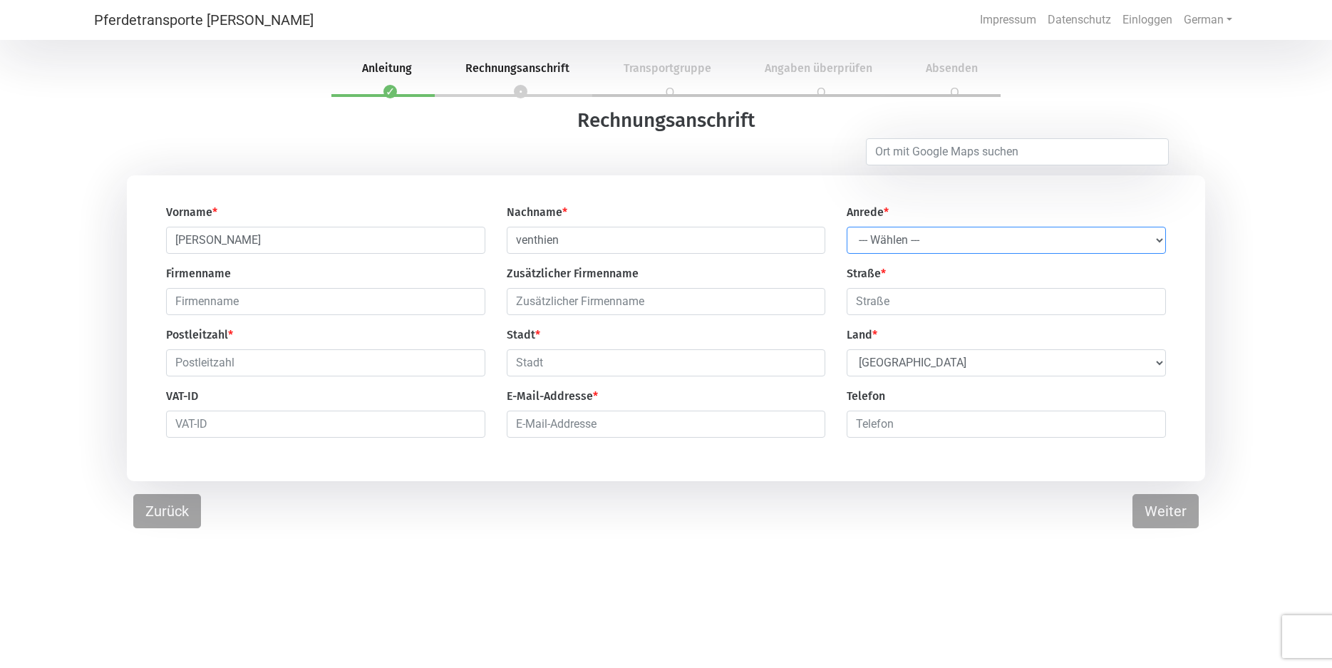
select select "Ms."
click option "Frau" at bounding box center [0, 0] width 0 height 0
click at [181, 306] on input "text" at bounding box center [325, 301] width 319 height 27
click at [175, 303] on input "klövensteen" at bounding box center [325, 301] width 319 height 27
type input "n"
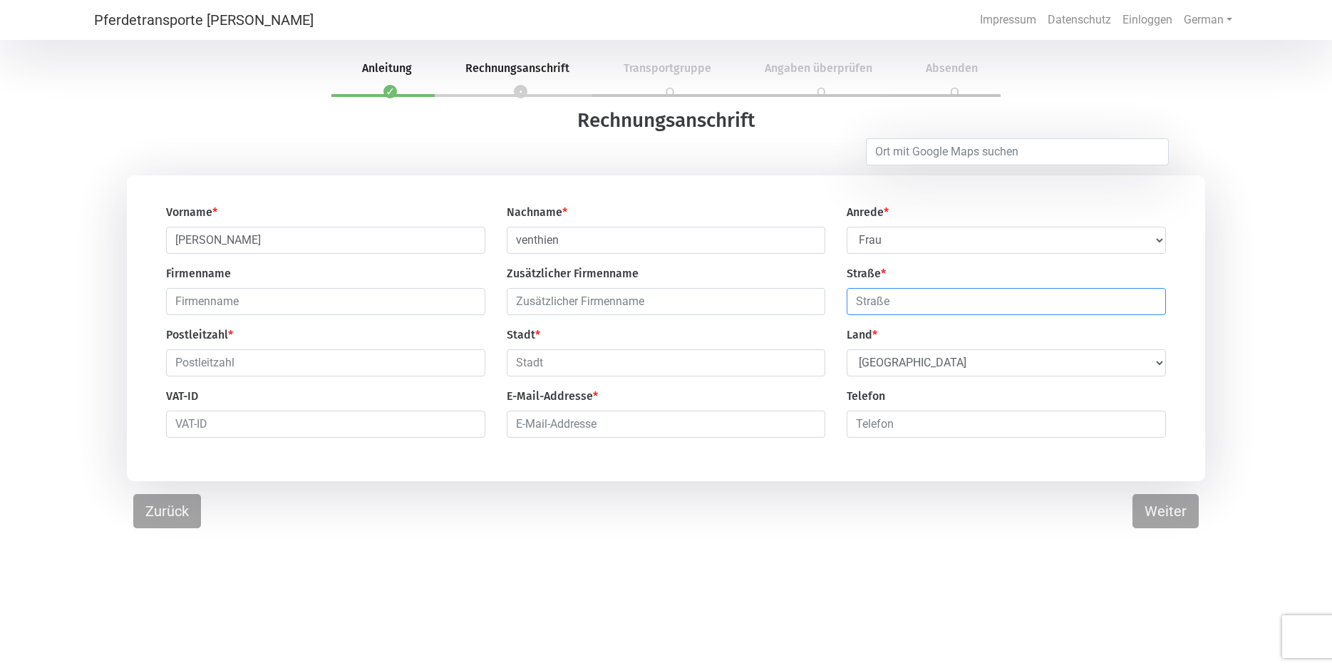
click at [857, 299] on input "text" at bounding box center [1006, 301] width 319 height 27
type input "waterhorn 38"
click at [170, 359] on input "text" at bounding box center [325, 362] width 319 height 27
type input "22869"
click at [512, 363] on input "text" at bounding box center [666, 362] width 319 height 27
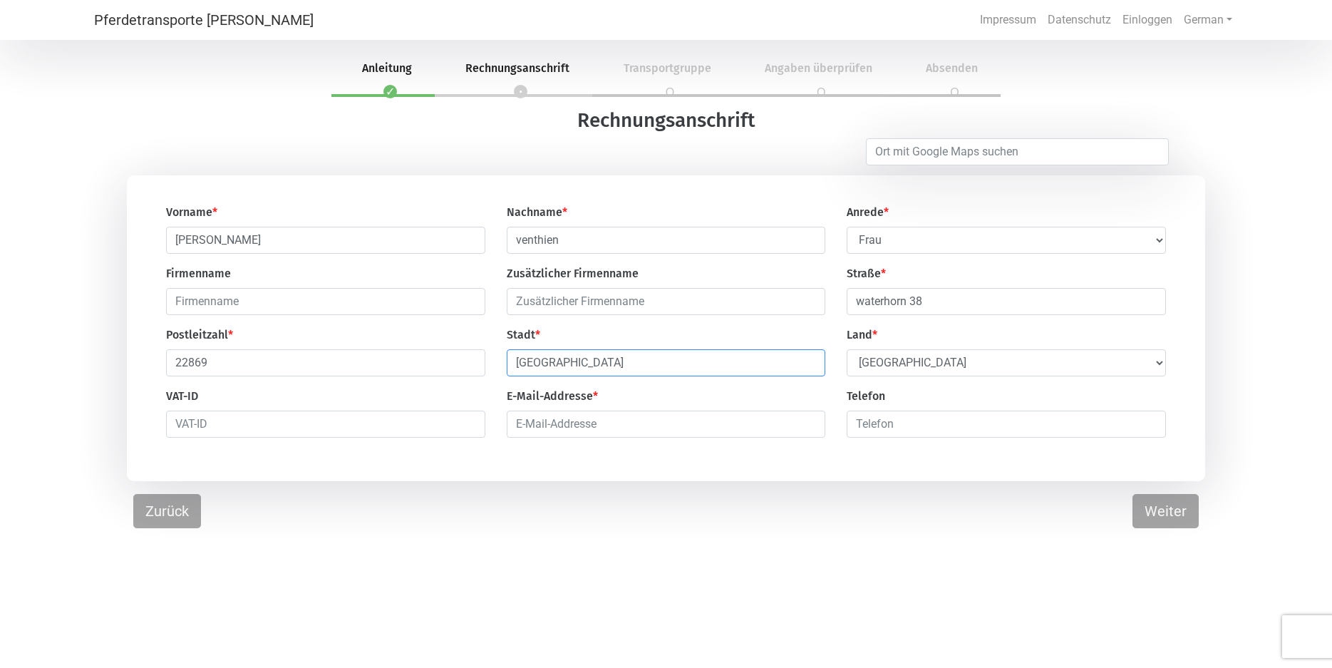
type input "[GEOGRAPHIC_DATA]"
click at [518, 433] on input "email" at bounding box center [666, 424] width 319 height 27
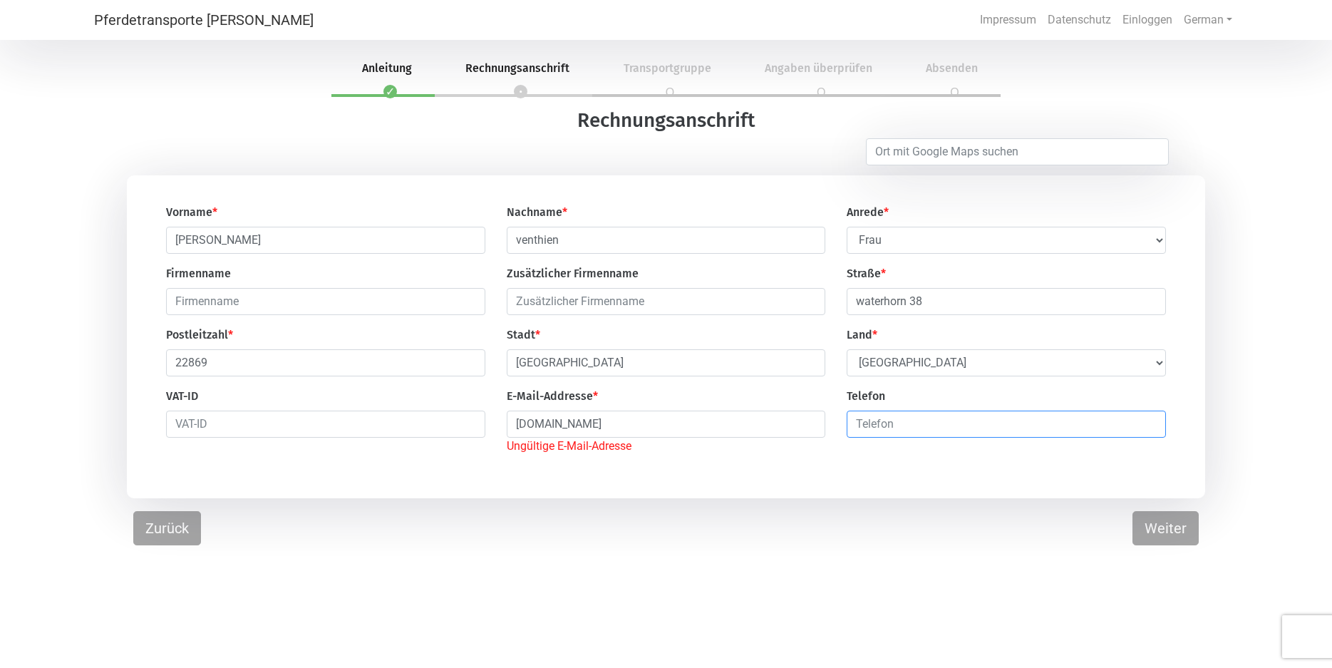
click at [867, 419] on input "number" at bounding box center [1006, 424] width 319 height 27
click at [515, 430] on input "[DOMAIN_NAME]" at bounding box center [666, 424] width 319 height 27
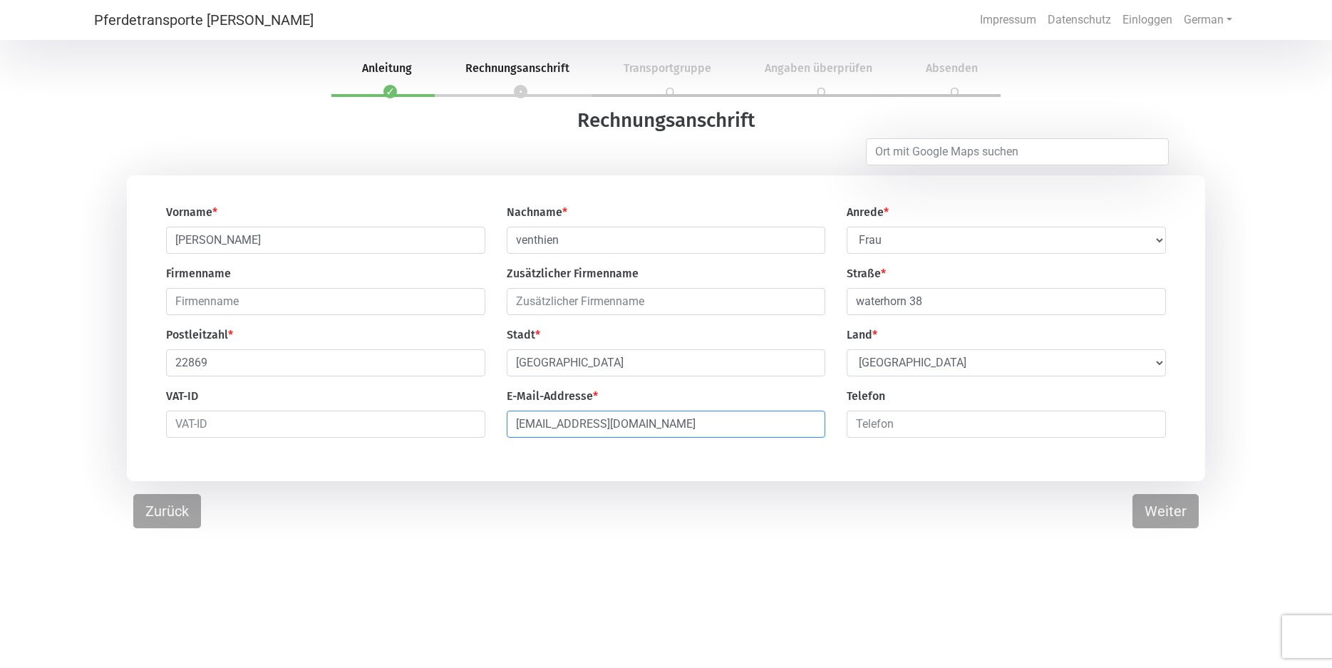
type input "[EMAIL_ADDRESS][DOMAIN_NAME]"
click at [862, 425] on input "number" at bounding box center [1006, 424] width 319 height 27
type input "01736372471"
click at [1164, 513] on button "Weiter" at bounding box center [1165, 511] width 66 height 34
select select "DE"
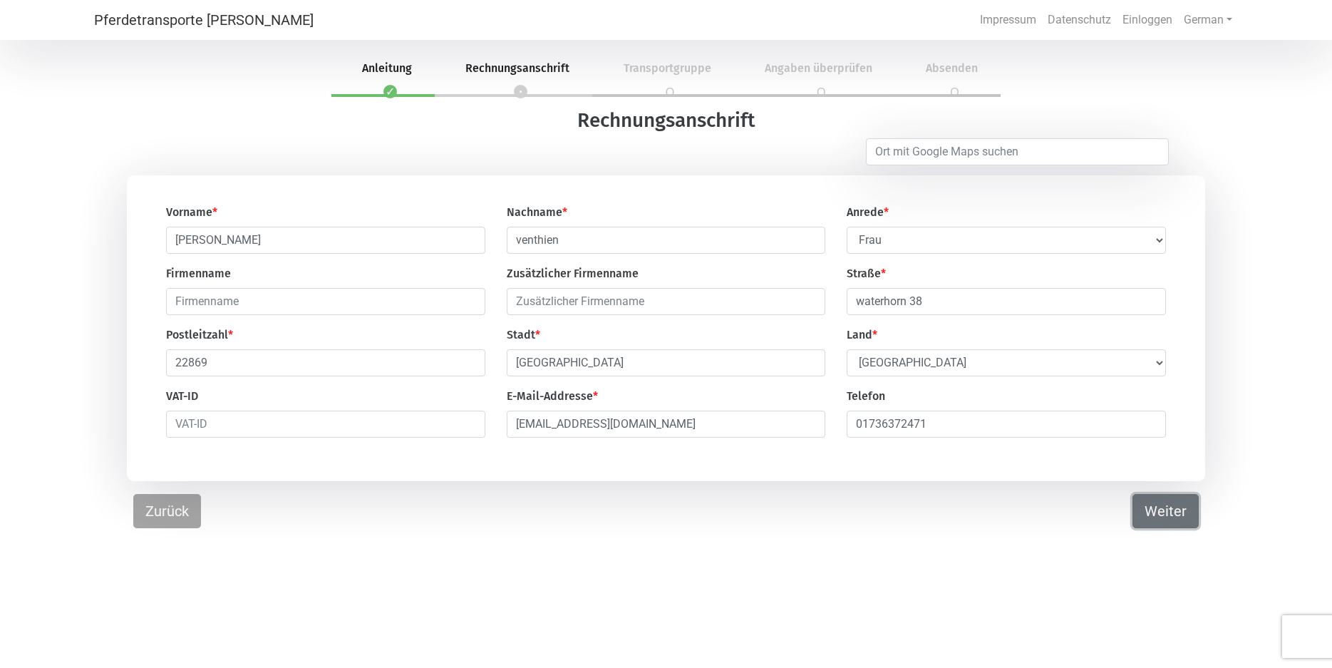
select select "DE"
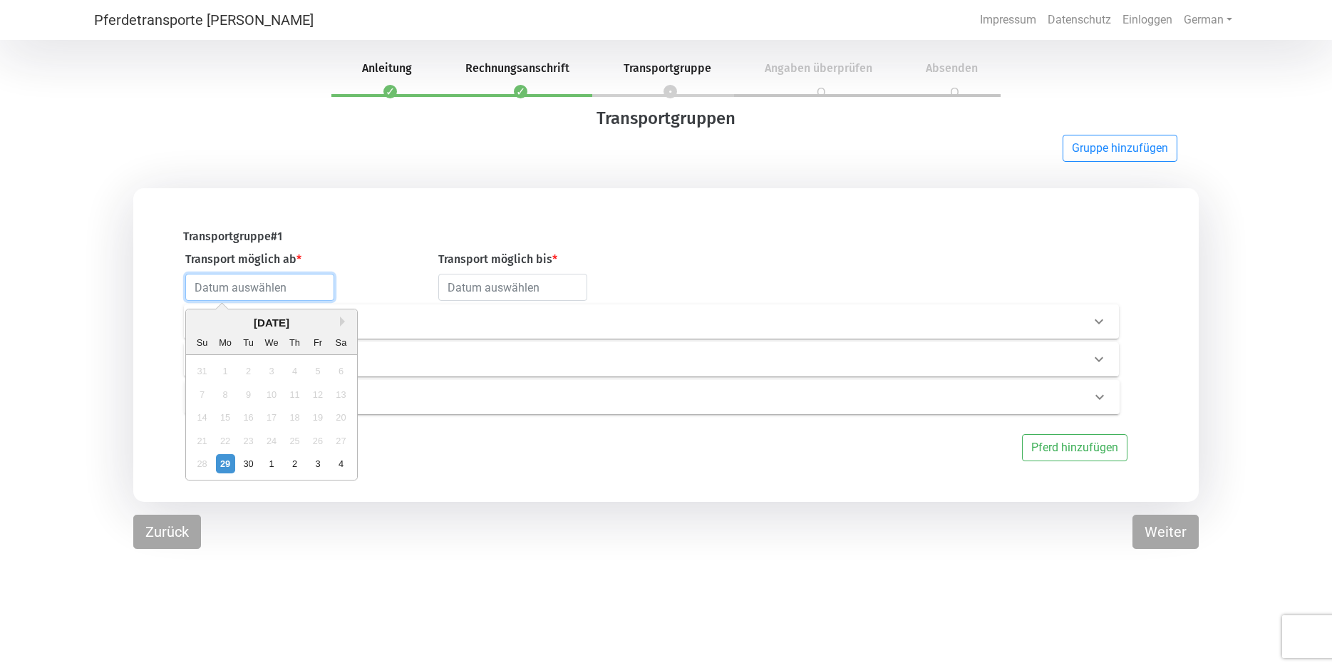
click at [194, 289] on input "text" at bounding box center [259, 287] width 149 height 27
click at [340, 323] on div "[DATE]" at bounding box center [271, 323] width 171 height 16
click at [341, 324] on button "Next Month" at bounding box center [346, 321] width 10 height 10
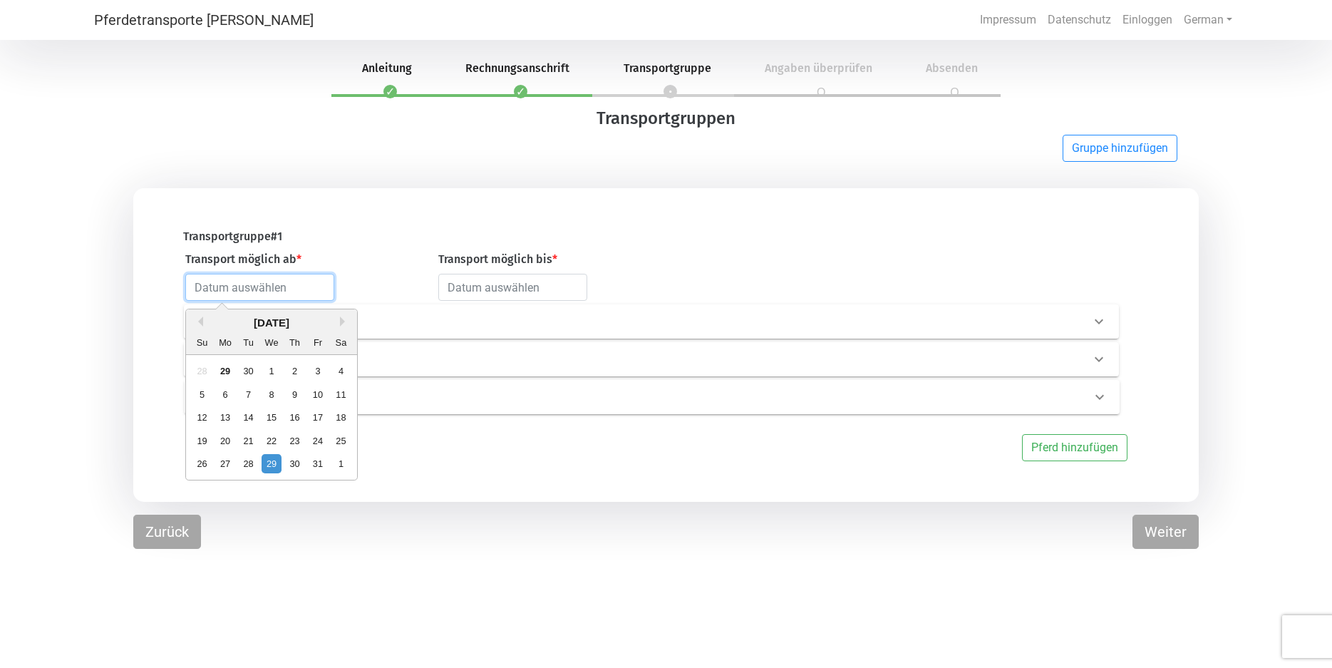
click at [247, 291] on input "text" at bounding box center [259, 287] width 149 height 27
click at [228, 443] on div "20" at bounding box center [225, 440] width 19 height 19
type input "[DATE]"
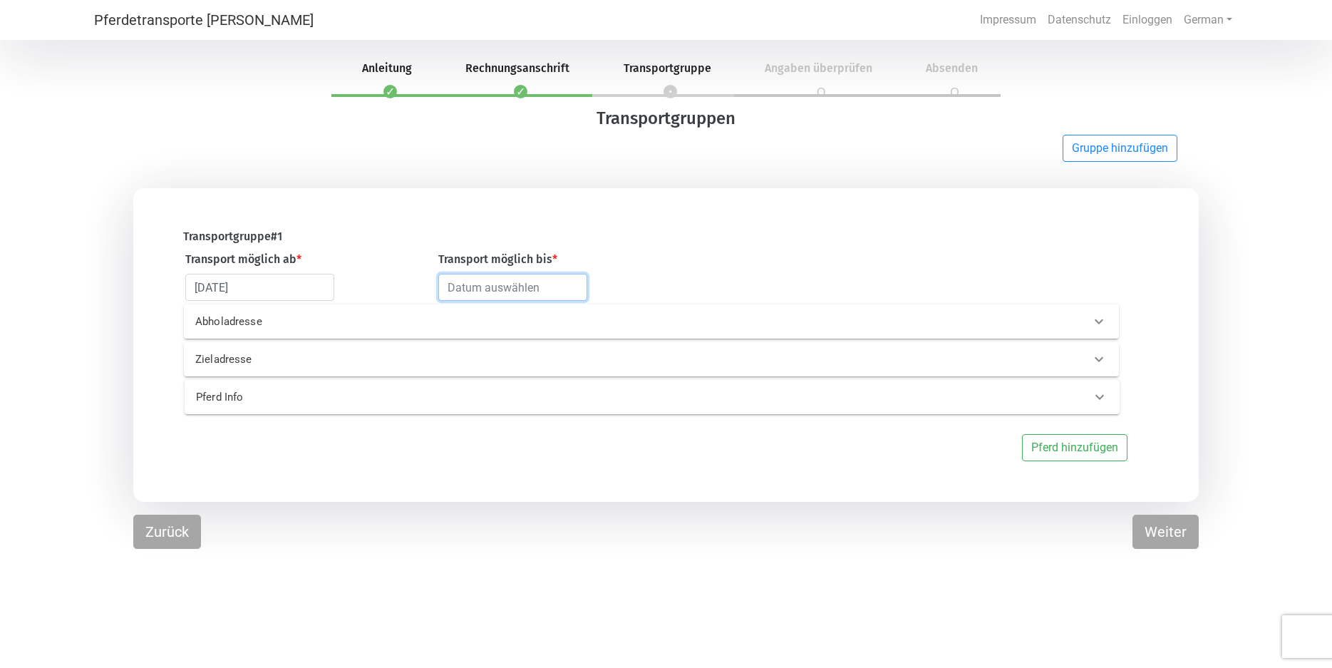
click at [458, 288] on input "text" at bounding box center [512, 287] width 149 height 27
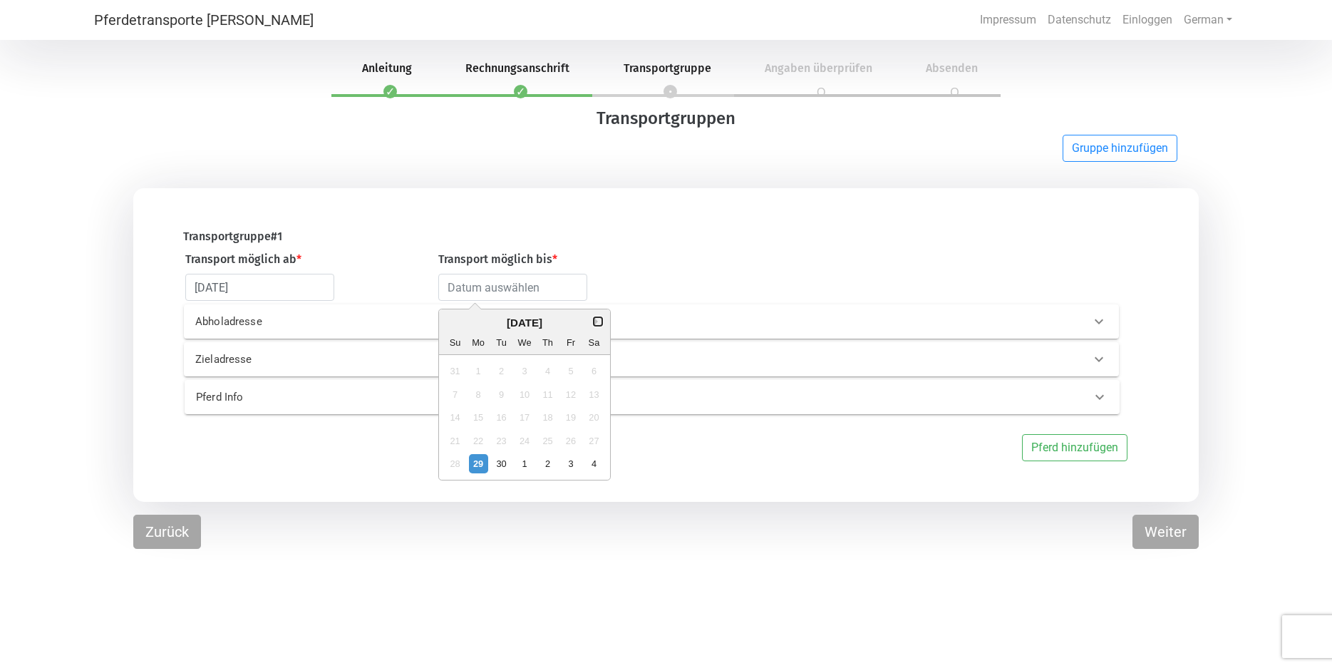
click at [594, 321] on button "Next Month" at bounding box center [598, 321] width 10 height 10
click at [455, 291] on input "text" at bounding box center [512, 287] width 149 height 27
click at [547, 460] on div "30" at bounding box center [547, 463] width 19 height 19
type input "[DATE]"
click at [199, 316] on p "Abholadresse" at bounding box center [406, 322] width 422 height 16
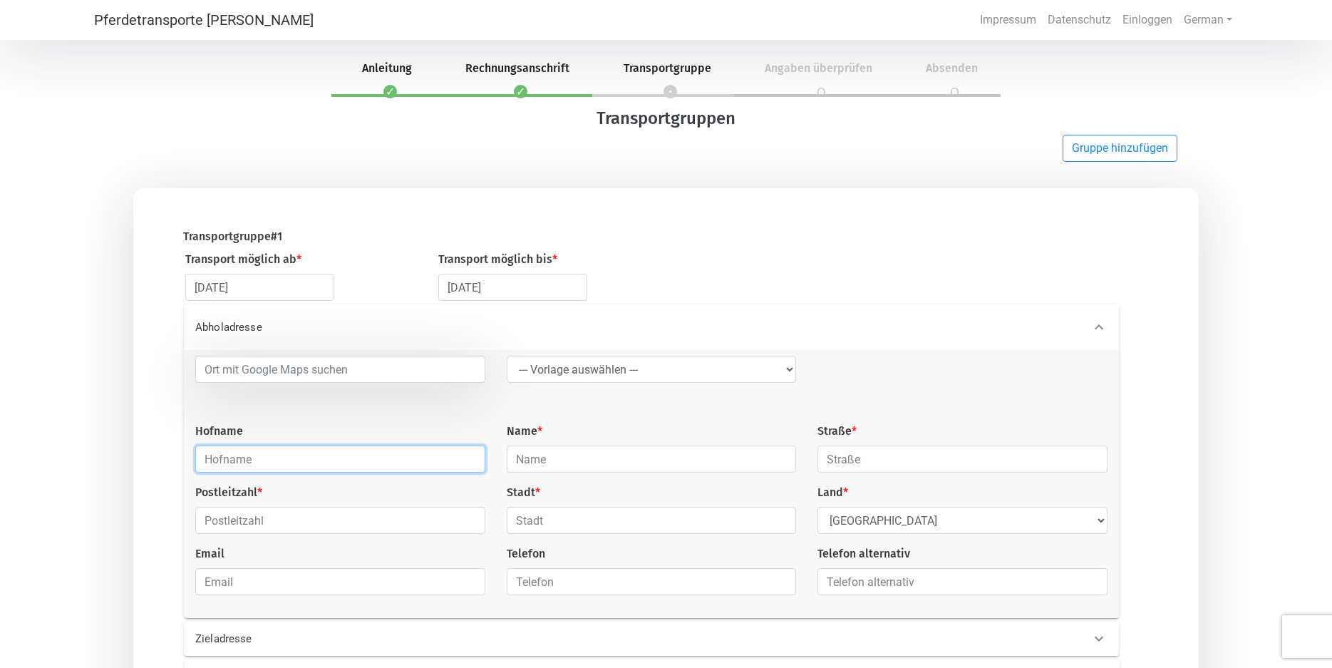
click at [205, 468] on input "text" at bounding box center [340, 458] width 290 height 27
type input "Birkenhof 2"
click at [515, 461] on input "text" at bounding box center [652, 458] width 290 height 27
type input "Neef"
click at [824, 461] on input "text" at bounding box center [962, 458] width 290 height 27
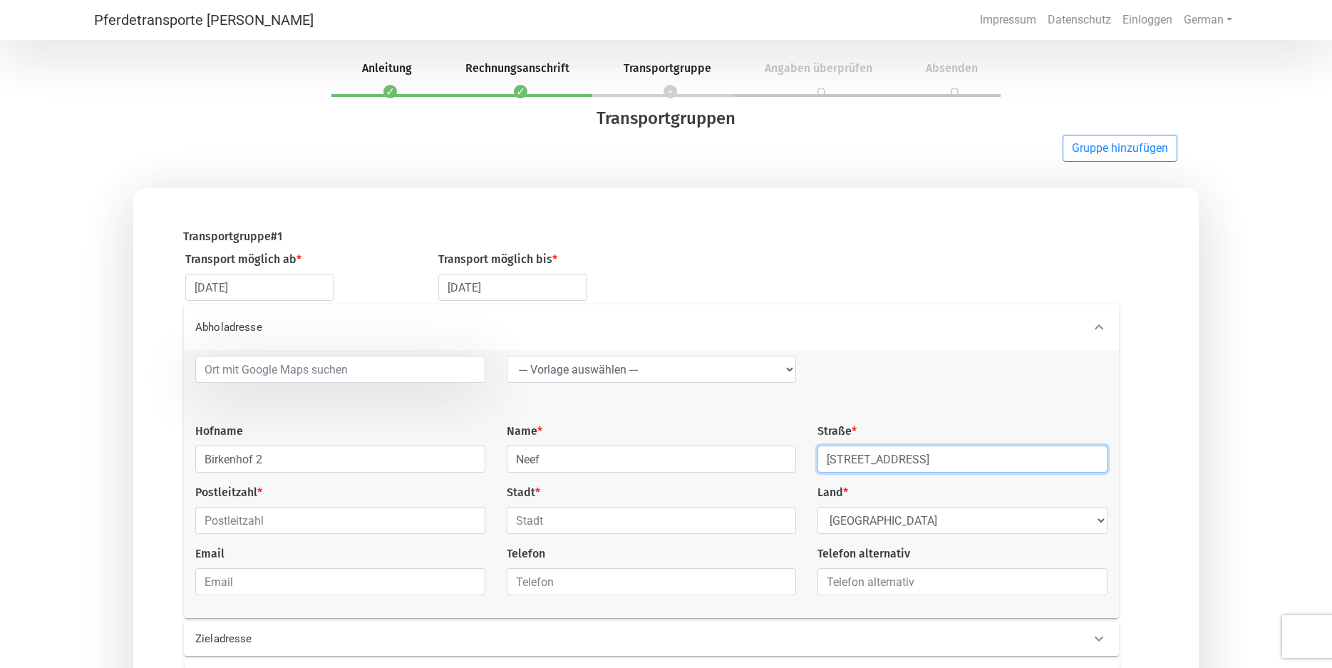
type input "[STREET_ADDRESS]"
click at [205, 521] on input "text" at bounding box center [340, 520] width 290 height 27
type input "56457"
click at [517, 525] on input "text" at bounding box center [652, 520] width 290 height 27
type input "[PERSON_NAME]"
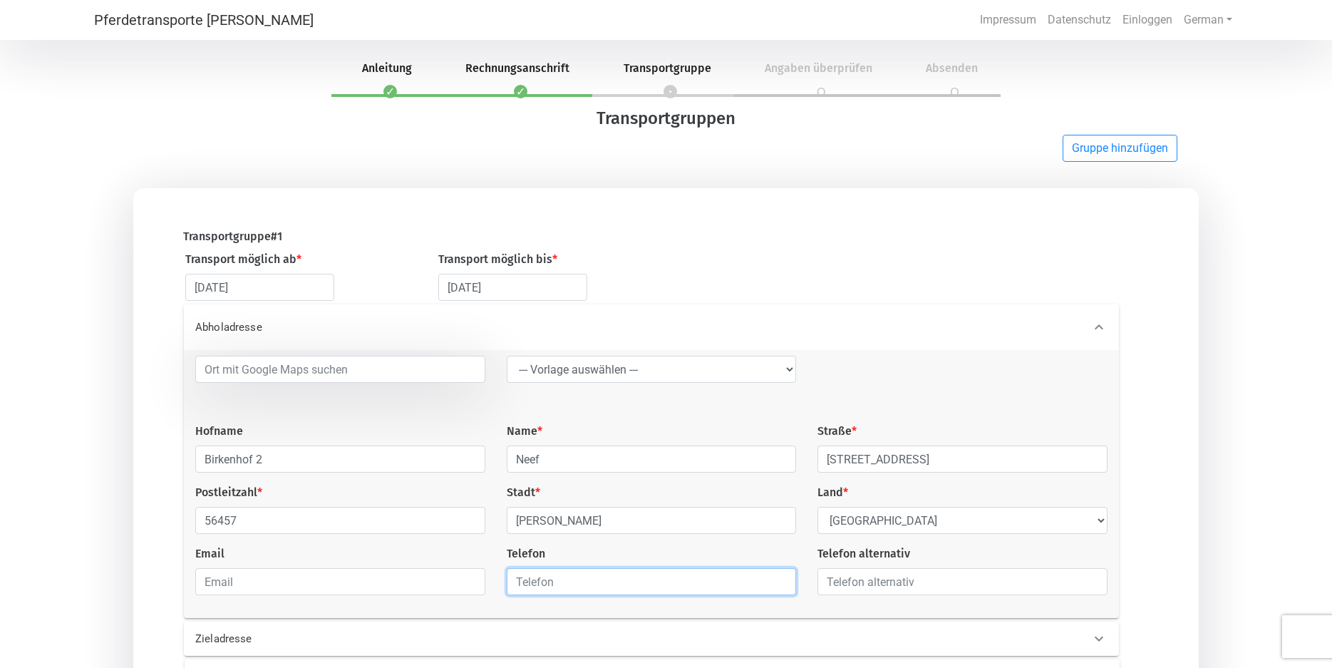
click at [517, 581] on input "text" at bounding box center [652, 581] width 290 height 27
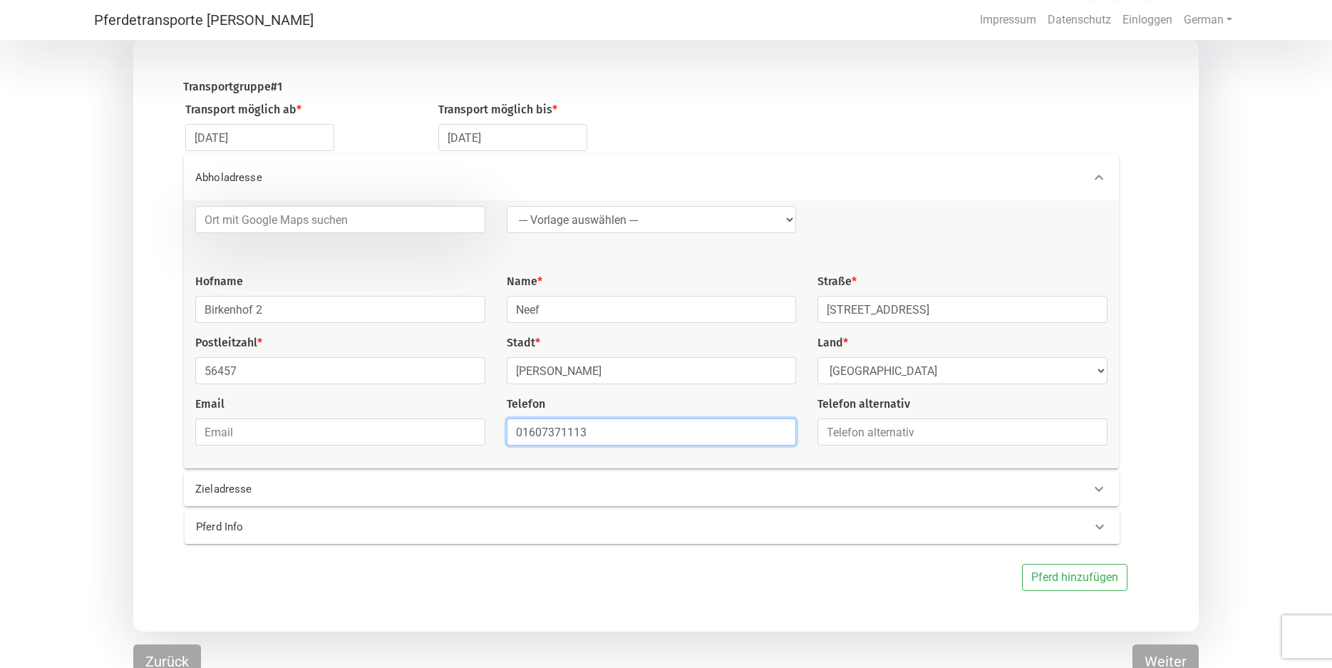
scroll to position [165, 0]
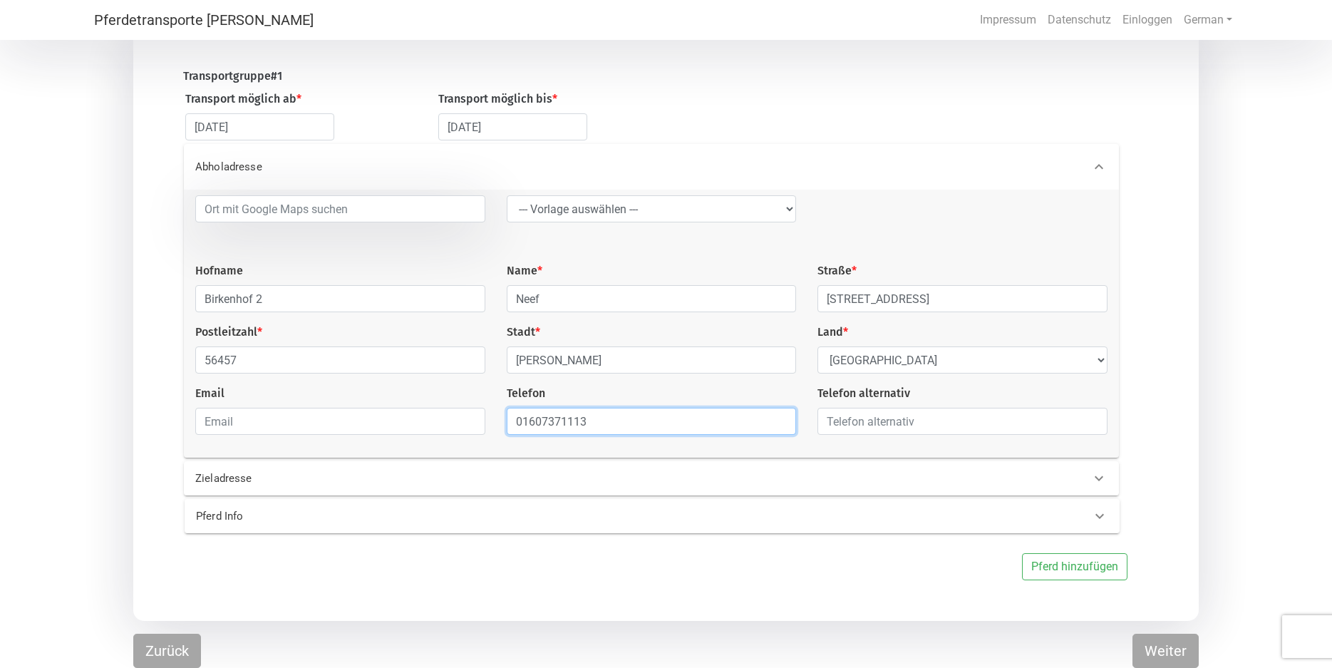
type input "01607371113"
click at [1097, 477] on icon at bounding box center [1099, 478] width 9 height 5
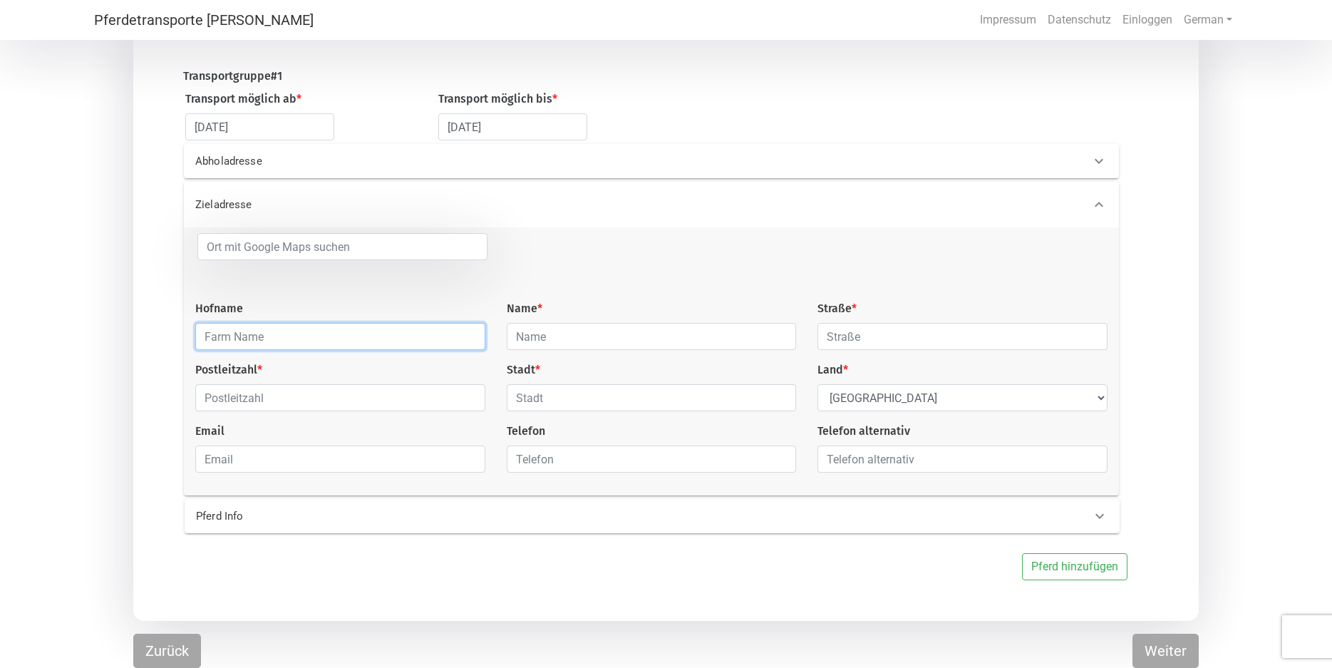
click at [205, 333] on input "text" at bounding box center [340, 336] width 290 height 27
type input "Klövensteen"
click at [514, 331] on input "text" at bounding box center [652, 336] width 290 height 27
type input "Venthien"
click at [830, 336] on input "text" at bounding box center [962, 336] width 290 height 27
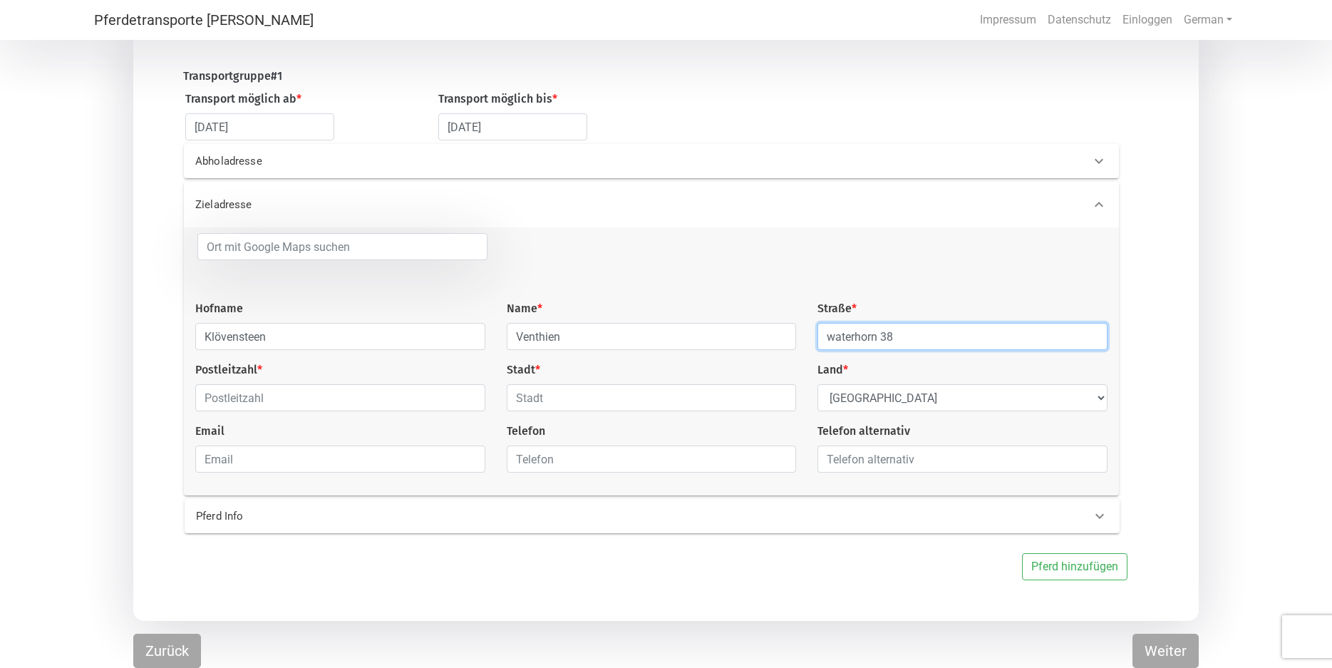
type input "waterhorn 38"
click at [207, 388] on input "text" at bounding box center [340, 397] width 290 height 27
type input "22869"
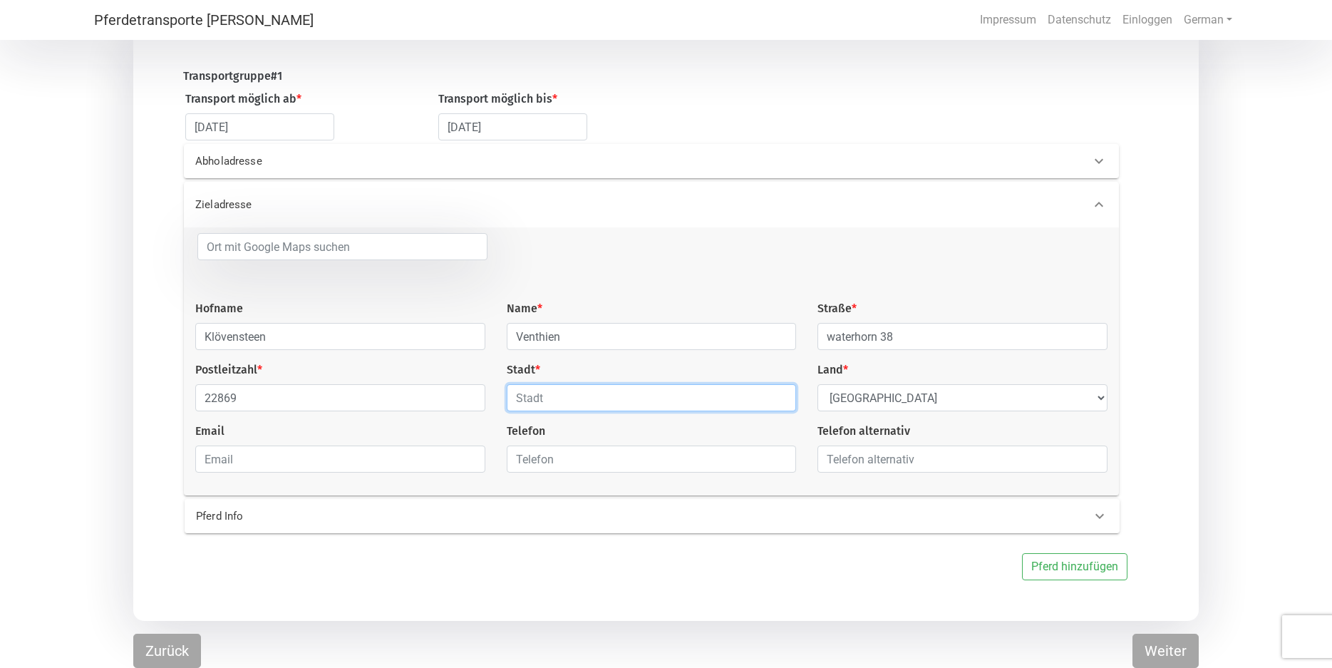
click at [521, 393] on input "text" at bounding box center [652, 397] width 290 height 27
type input "[GEOGRAPHIC_DATA]"
click at [205, 461] on input "email" at bounding box center [340, 458] width 290 height 27
type input "[DOMAIN_NAME]"
click at [518, 460] on input "text" at bounding box center [652, 458] width 290 height 27
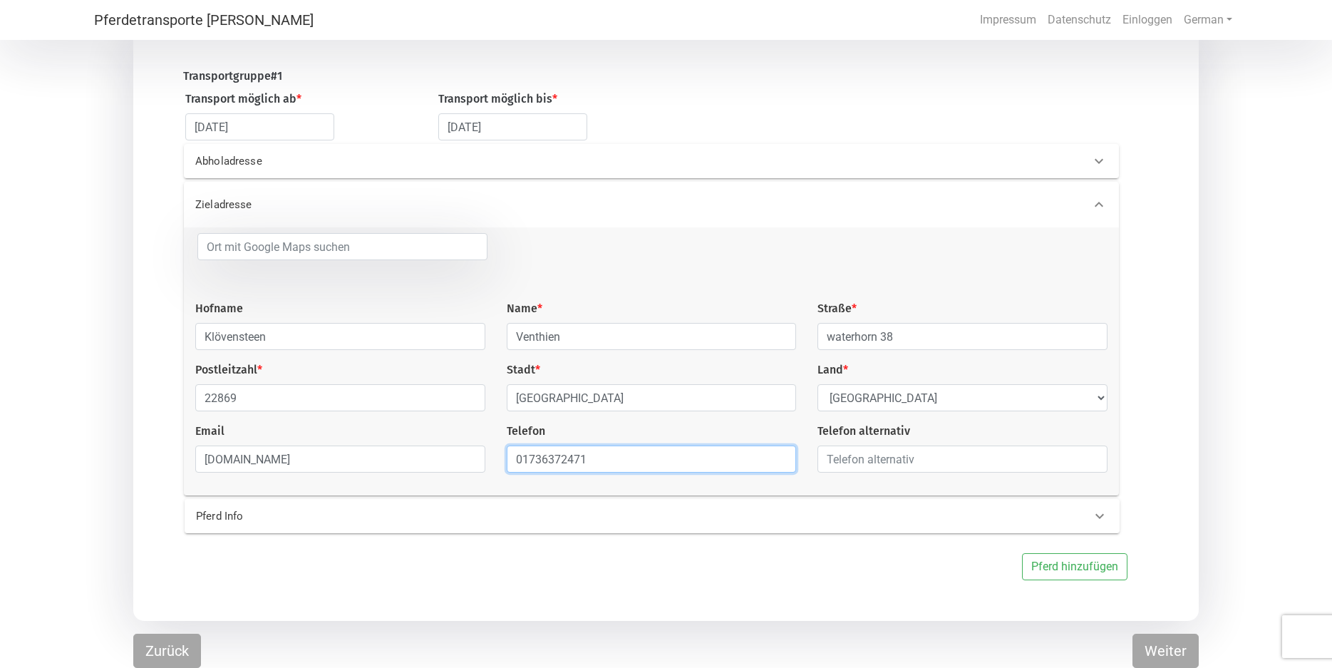
type input "01736372471"
click at [1104, 517] on icon at bounding box center [1099, 515] width 17 height 17
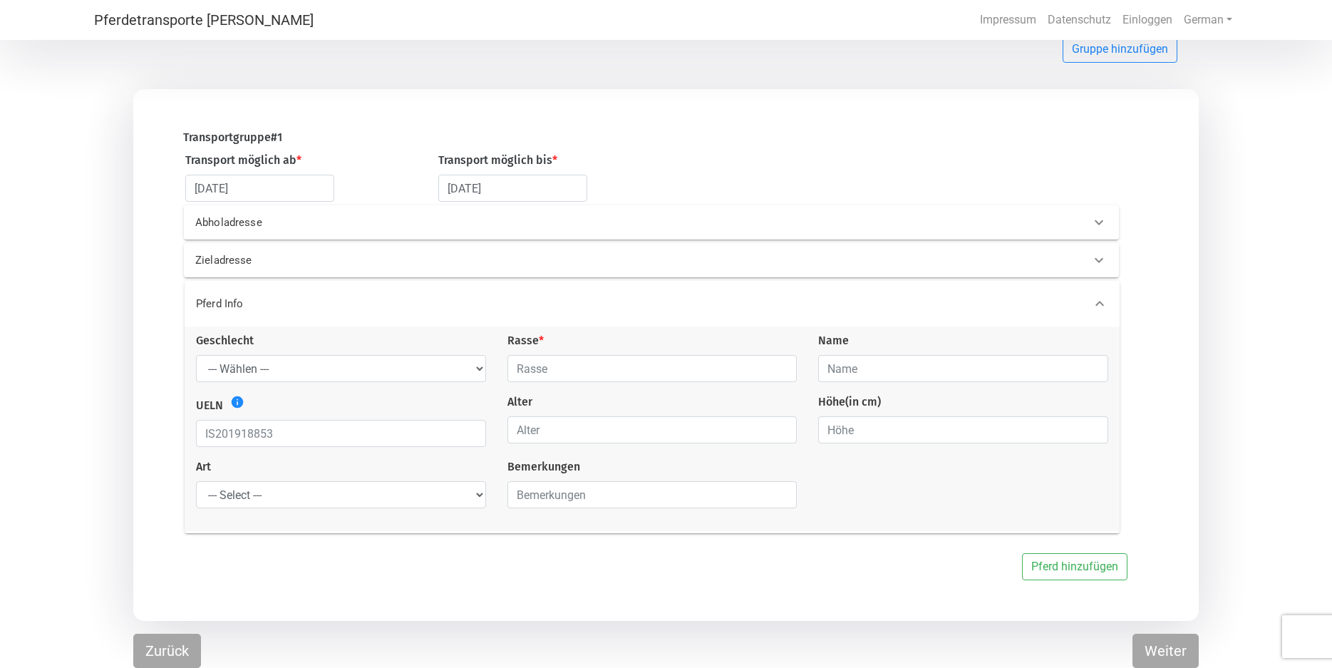
scroll to position [101, 0]
click at [196, 357] on select "--- Wählen --- [PERSON_NAME] [PERSON_NAME] [PERSON_NAME]" at bounding box center [341, 370] width 290 height 27
select select "gelding"
click option "[PERSON_NAME]" at bounding box center [0, 0] width 0 height 0
click at [520, 371] on input "text" at bounding box center [652, 370] width 290 height 27
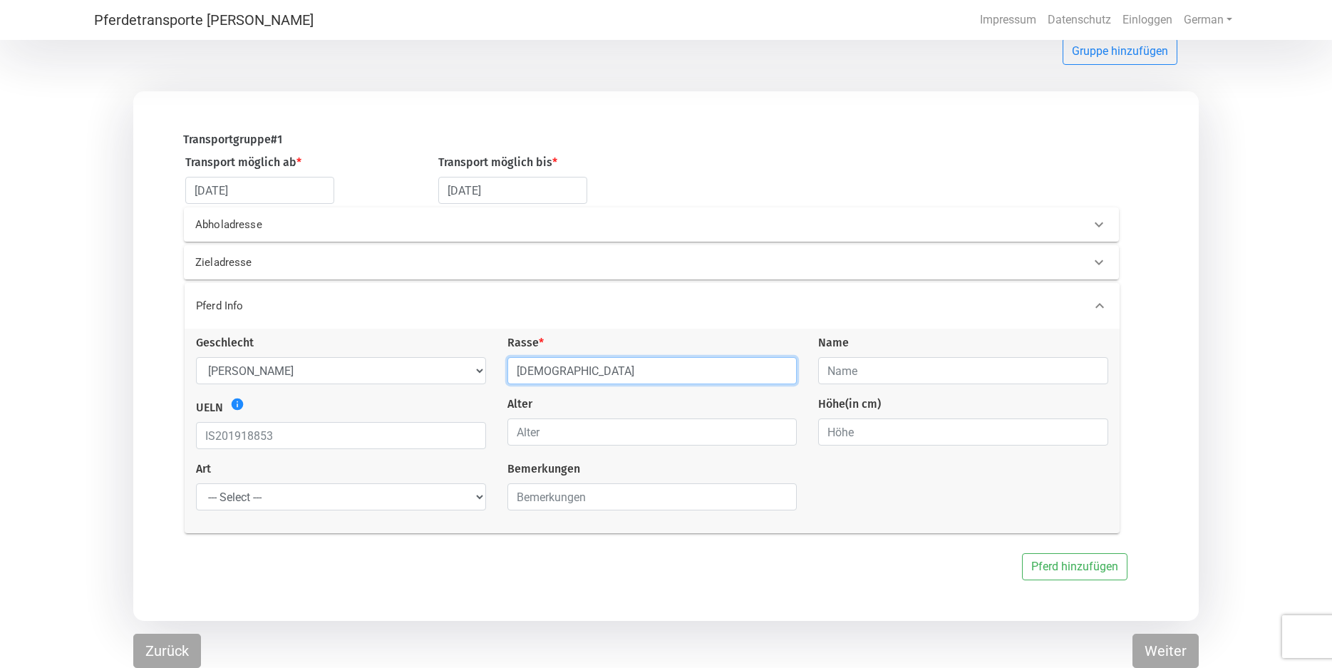
type input "[DEMOGRAPHIC_DATA]"
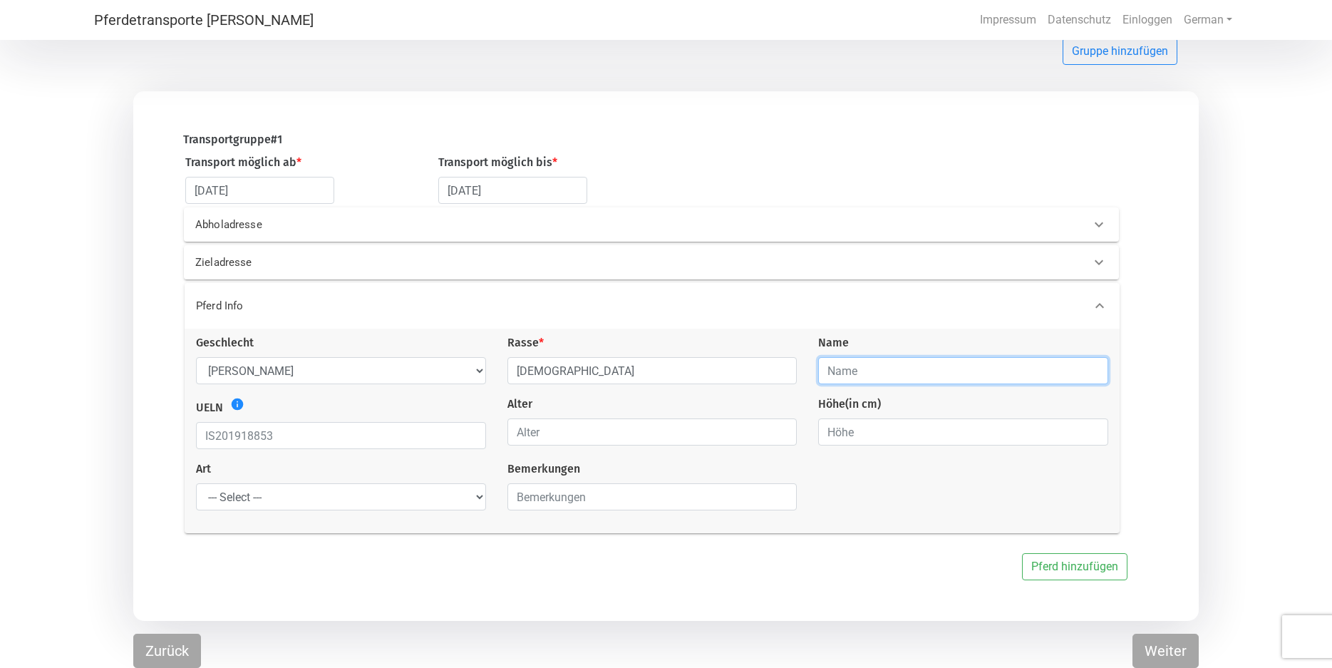
click at [832, 370] on input "text" at bounding box center [963, 370] width 290 height 27
type input "[PERSON_NAME]"
click at [516, 430] on input "number" at bounding box center [652, 431] width 290 height 27
type input "5"
click at [830, 423] on input "number" at bounding box center [963, 431] width 290 height 27
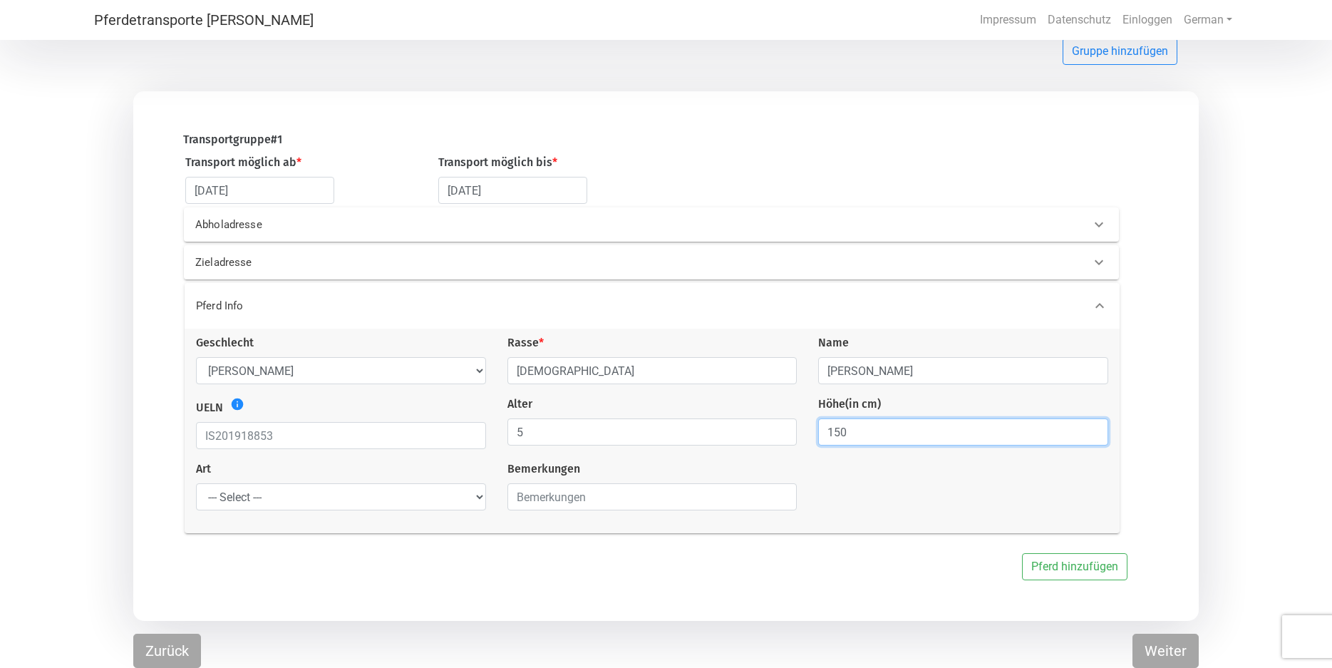
type input "150"
click at [196, 483] on select "--- Select --- Problempferd Reitpferd Rohes Pferd Fohlen" at bounding box center [341, 496] width 290 height 27
select select "raw_horse"
click option "Rohes Pferd" at bounding box center [0, 0] width 0 height 0
click at [207, 432] on input "text" at bounding box center [341, 435] width 290 height 27
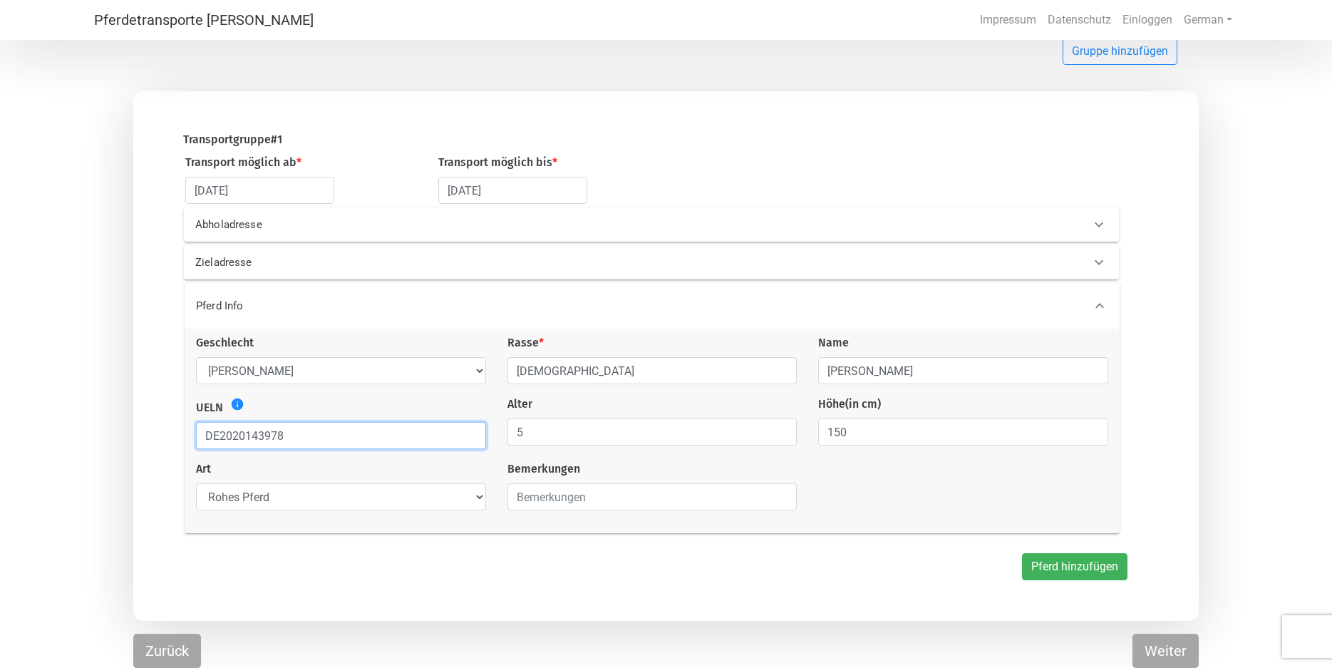
type input "DE2020143978"
click at [1108, 572] on button "Pferd hinzufügen" at bounding box center [1074, 566] width 105 height 27
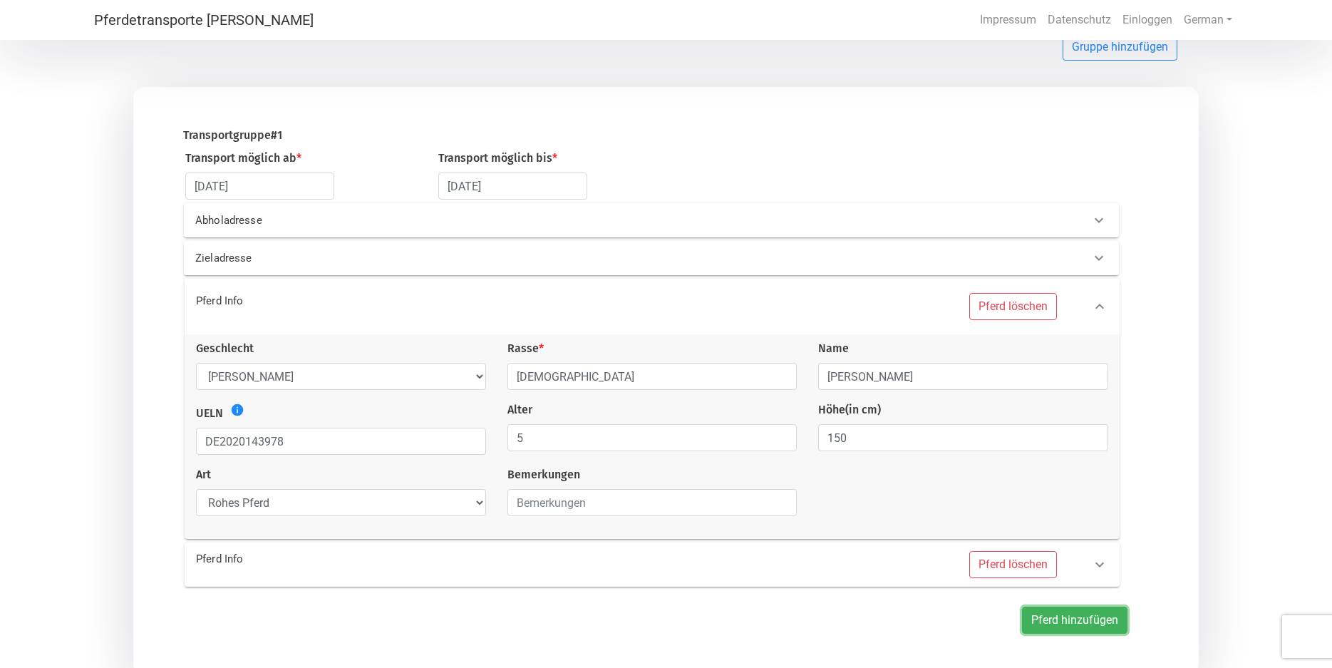
click at [1075, 624] on button "Pferd hinzufügen" at bounding box center [1074, 619] width 105 height 27
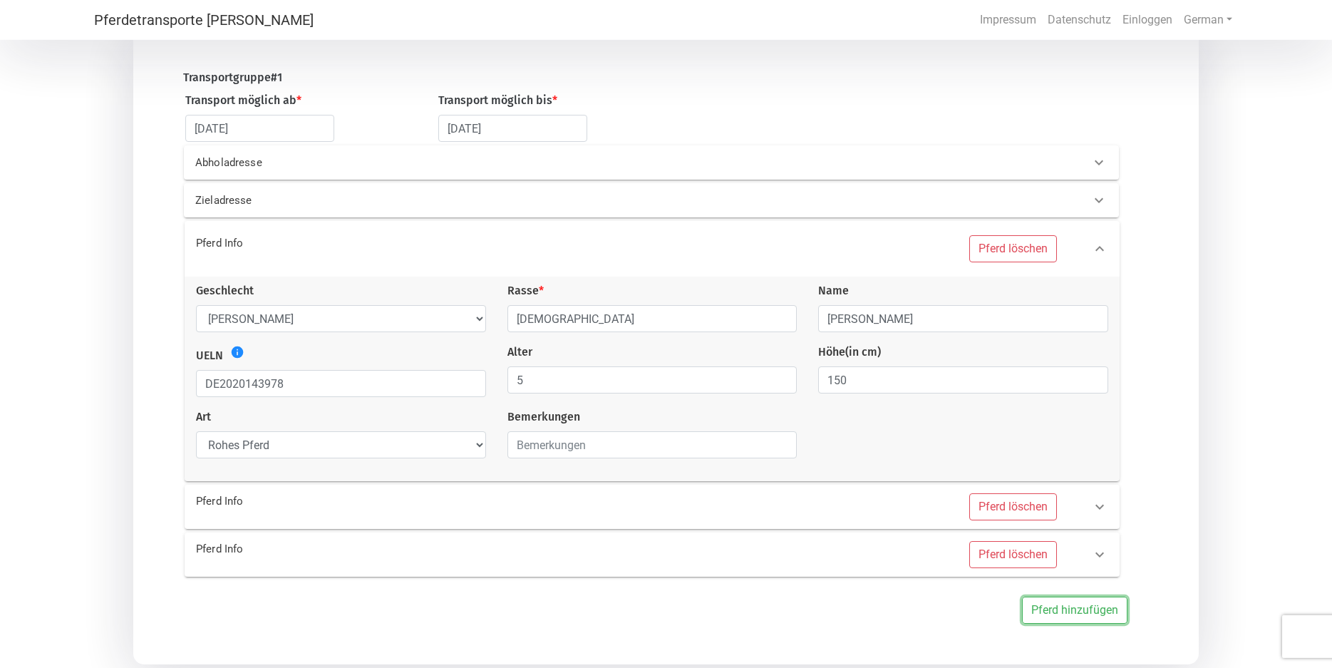
scroll to position [207, 0]
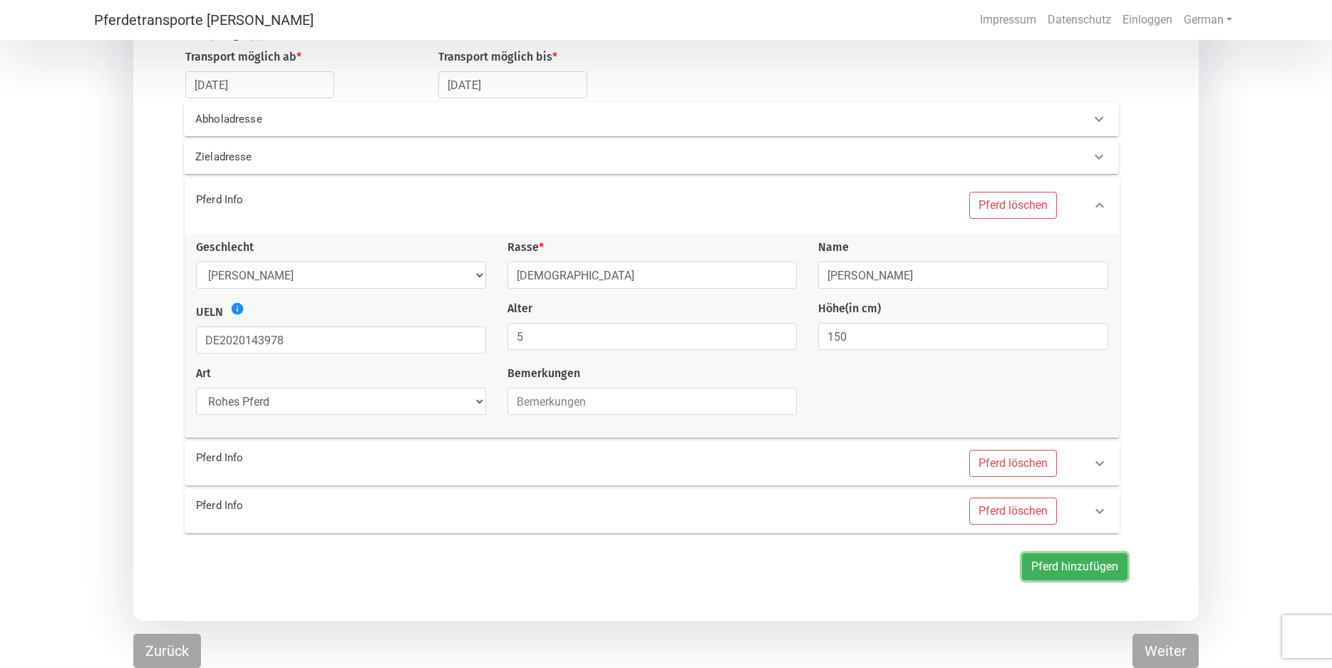
click at [1058, 572] on button "Pferd hinzufügen" at bounding box center [1074, 566] width 105 height 27
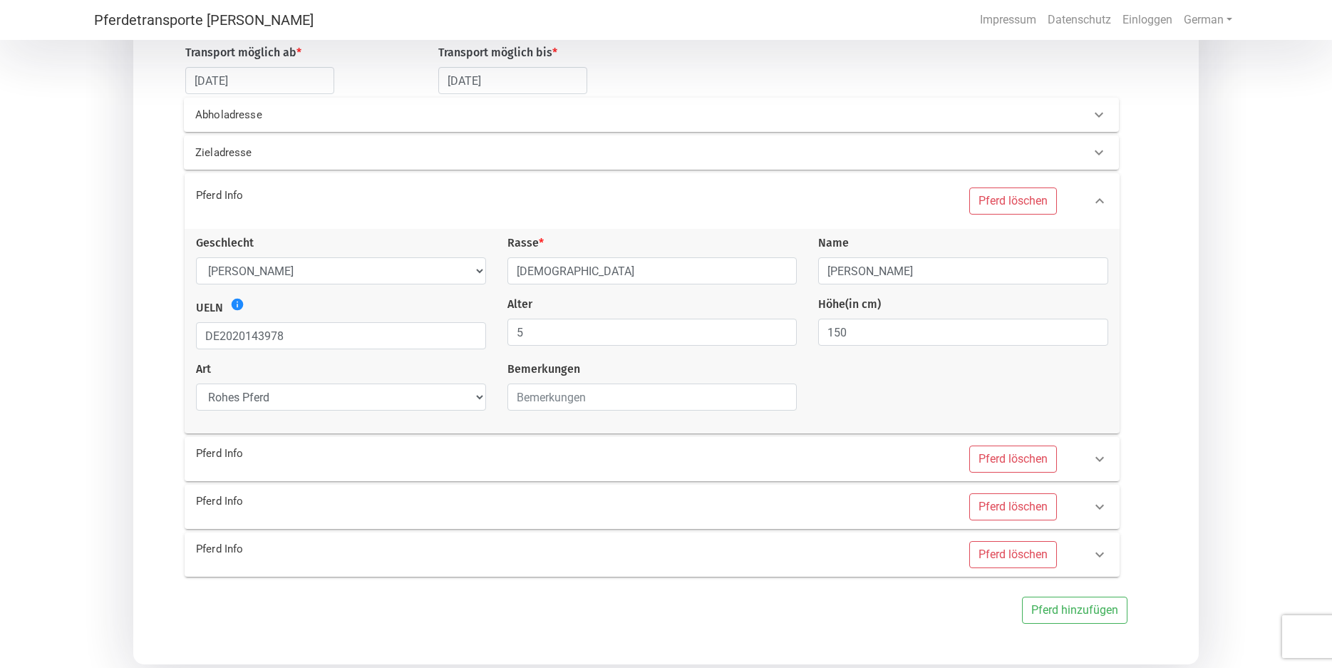
click at [210, 457] on p "Pferd Info" at bounding box center [407, 453] width 422 height 16
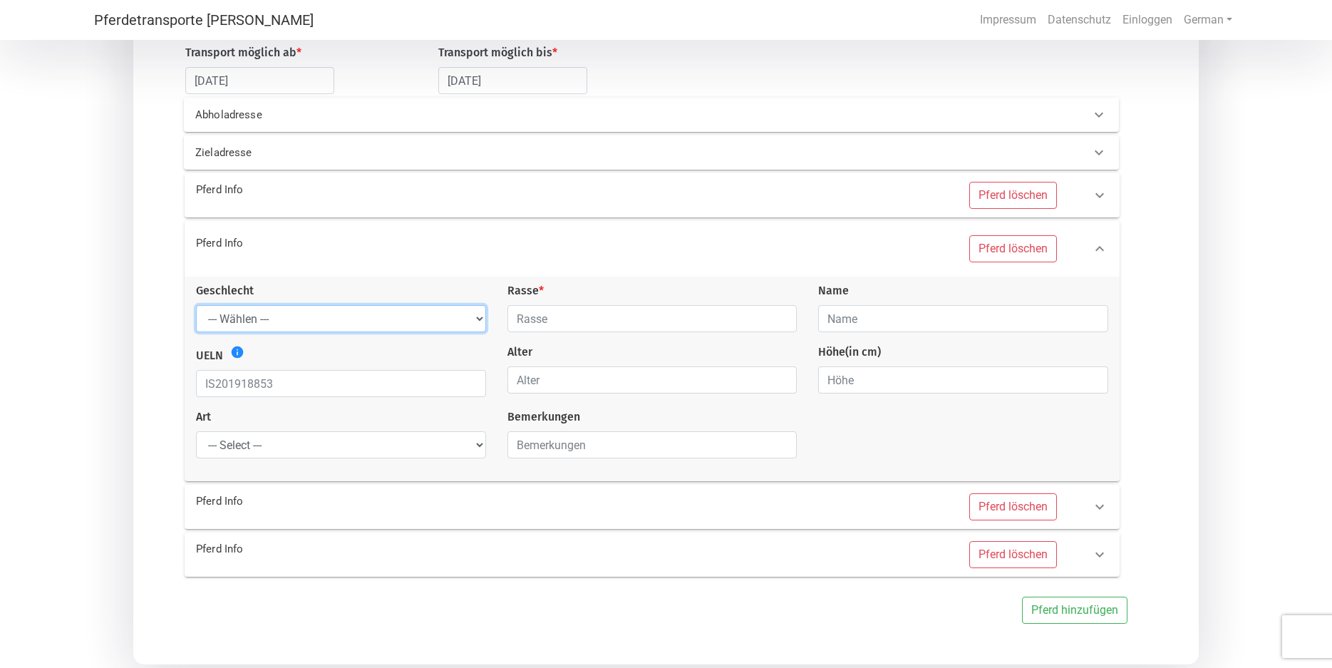
click at [196, 305] on select "--- Wählen --- [PERSON_NAME] [PERSON_NAME] [PERSON_NAME]" at bounding box center [341, 318] width 290 height 27
select select "gelding"
click option "[PERSON_NAME]" at bounding box center [0, 0] width 0 height 0
click at [515, 323] on input "text" at bounding box center [652, 318] width 290 height 27
type input "[DEMOGRAPHIC_DATA]"
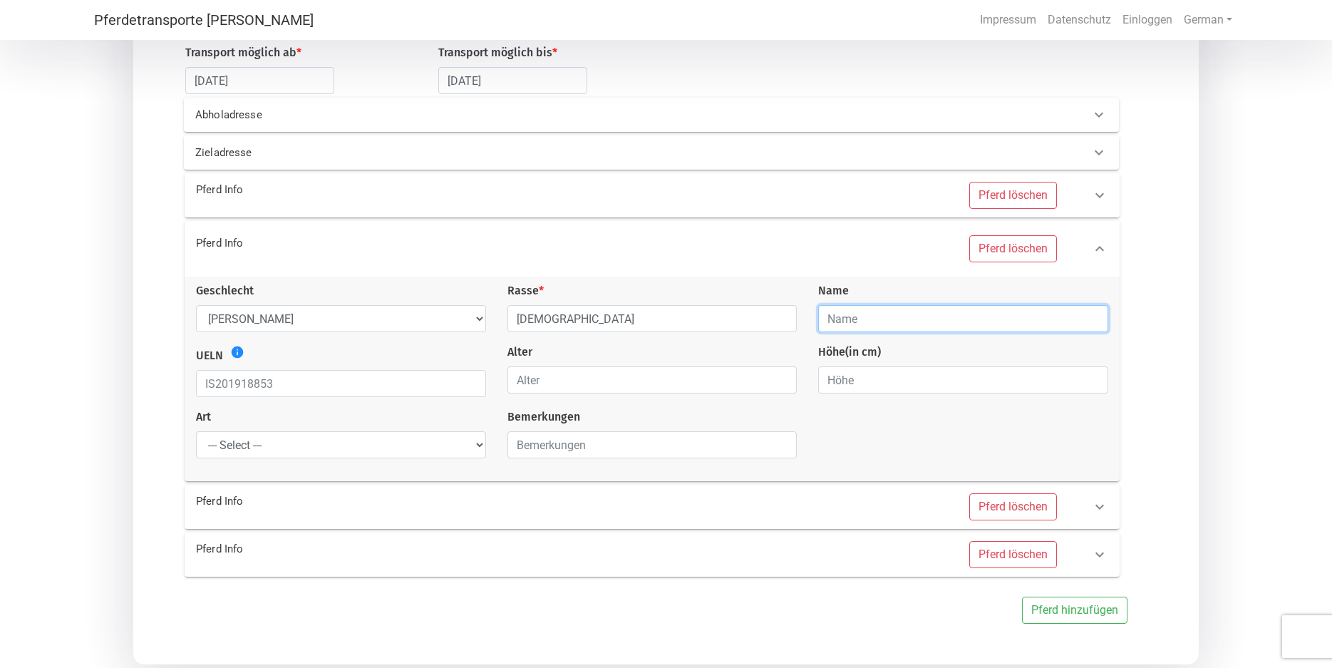
click at [829, 325] on input "text" at bounding box center [963, 318] width 290 height 27
type input "Mattur"
click at [202, 381] on input "text" at bounding box center [341, 383] width 290 height 27
type input "DE2021143457"
click at [196, 431] on select "--- Select --- Problempferd Reitpferd Rohes Pferd Fohlen" at bounding box center [341, 444] width 290 height 27
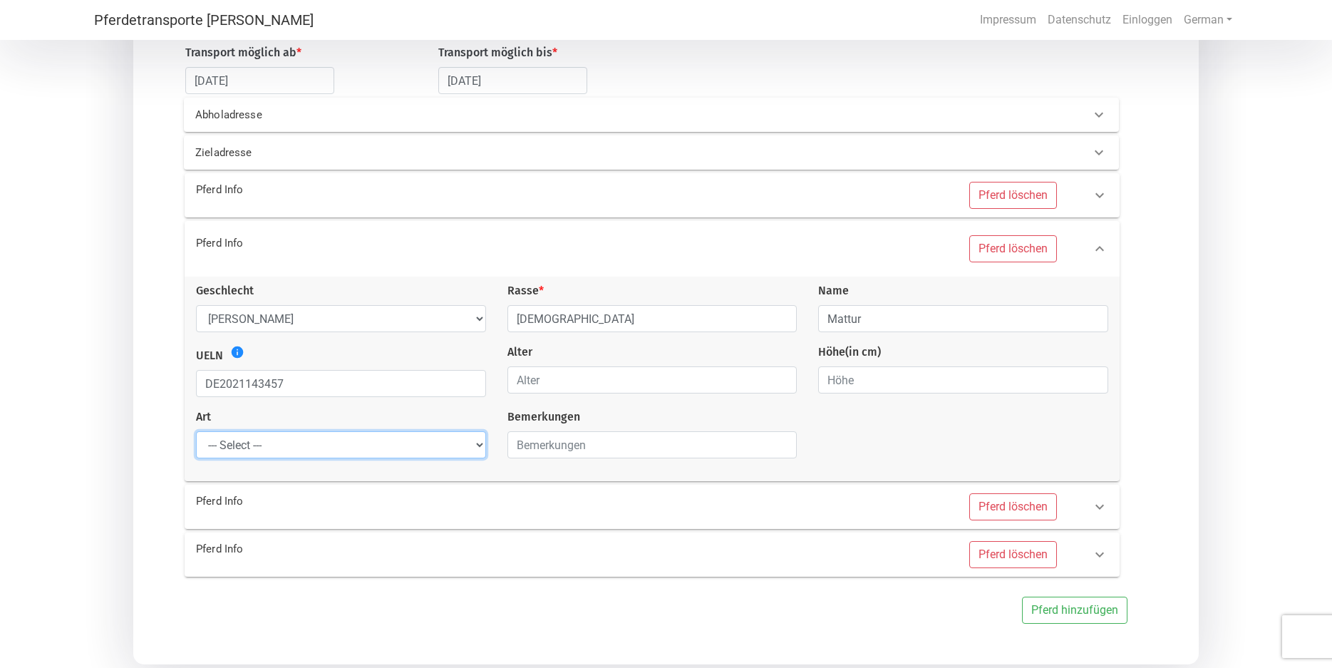
select select "raw_horse"
click option "Rohes Pferd" at bounding box center [0, 0] width 0 height 0
click at [782, 383] on input "1" at bounding box center [652, 379] width 290 height 27
click at [780, 387] on input "0" at bounding box center [652, 379] width 290 height 27
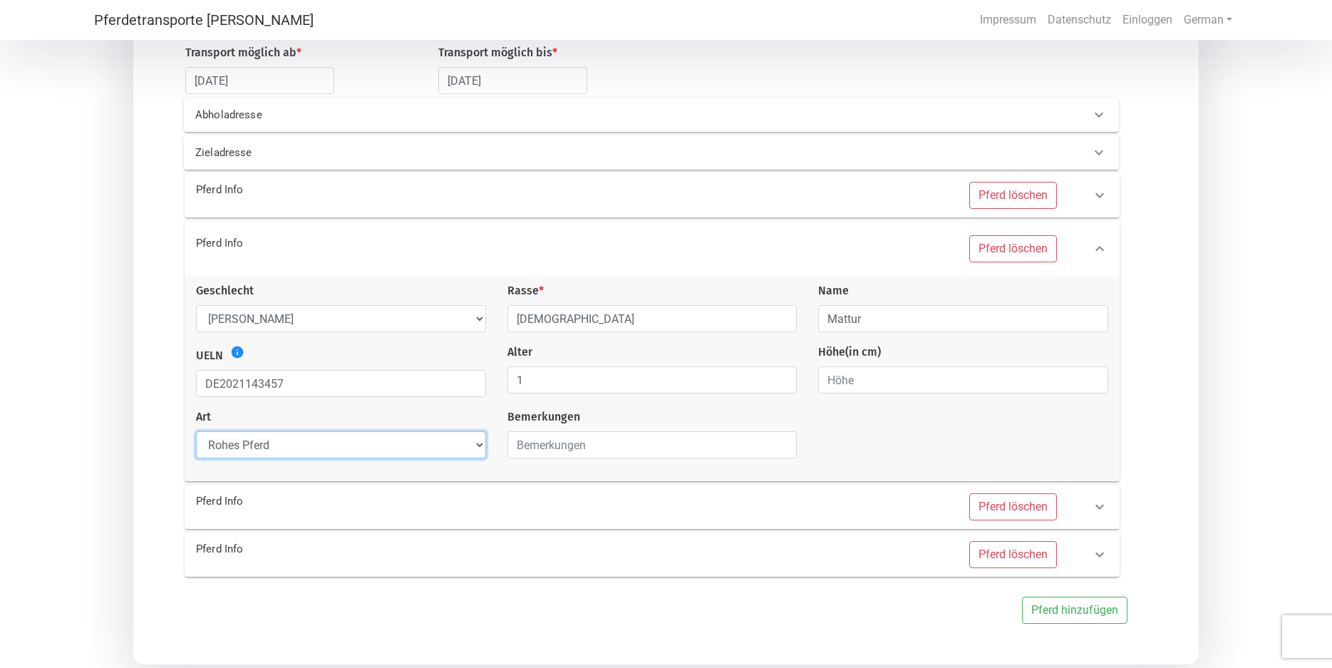
click at [781, 382] on input "1" at bounding box center [652, 379] width 290 height 27
click at [781, 382] on input "2" at bounding box center [652, 379] width 290 height 27
click at [781, 382] on input "3" at bounding box center [652, 379] width 290 height 27
type input "4"
click at [781, 382] on input "4" at bounding box center [652, 379] width 290 height 27
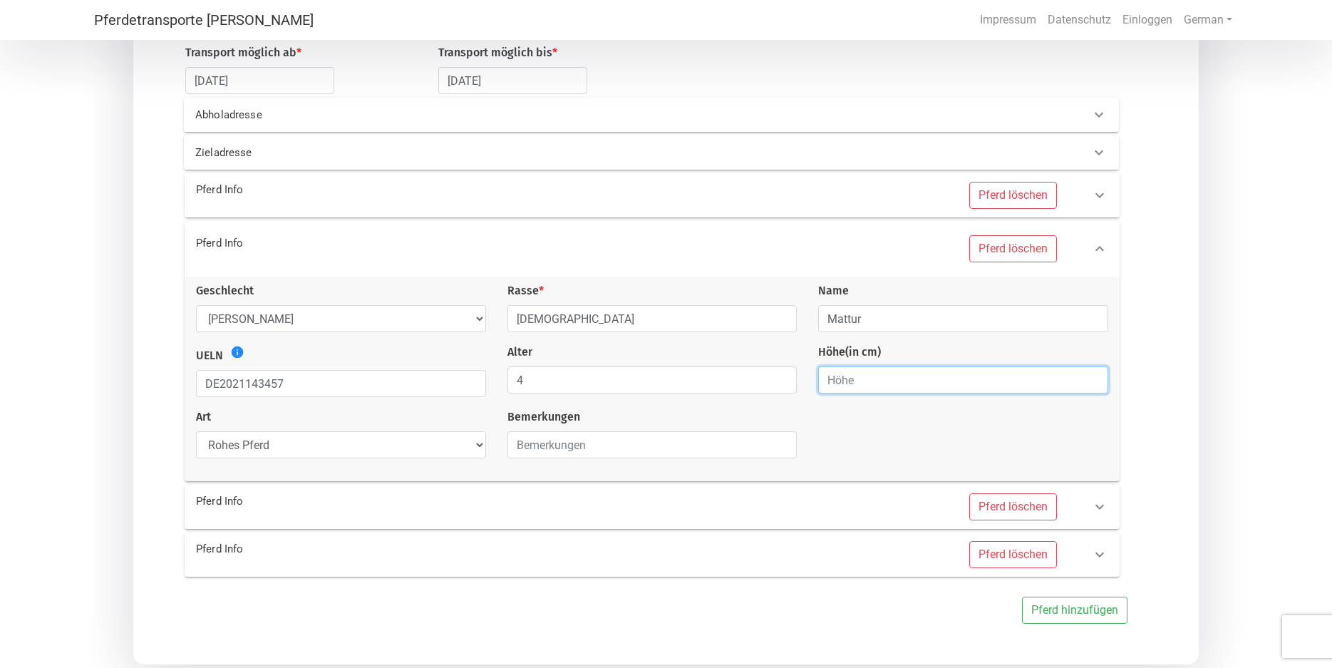
click at [835, 386] on input "number" at bounding box center [963, 379] width 290 height 27
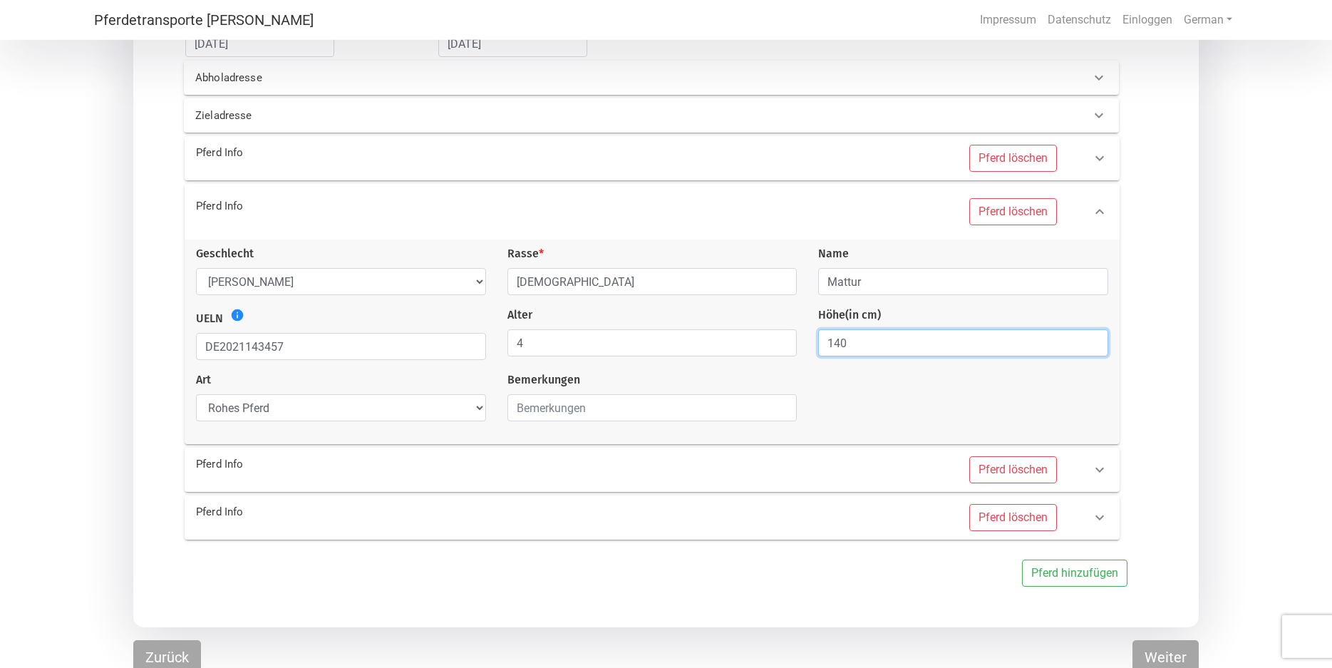
scroll to position [254, 0]
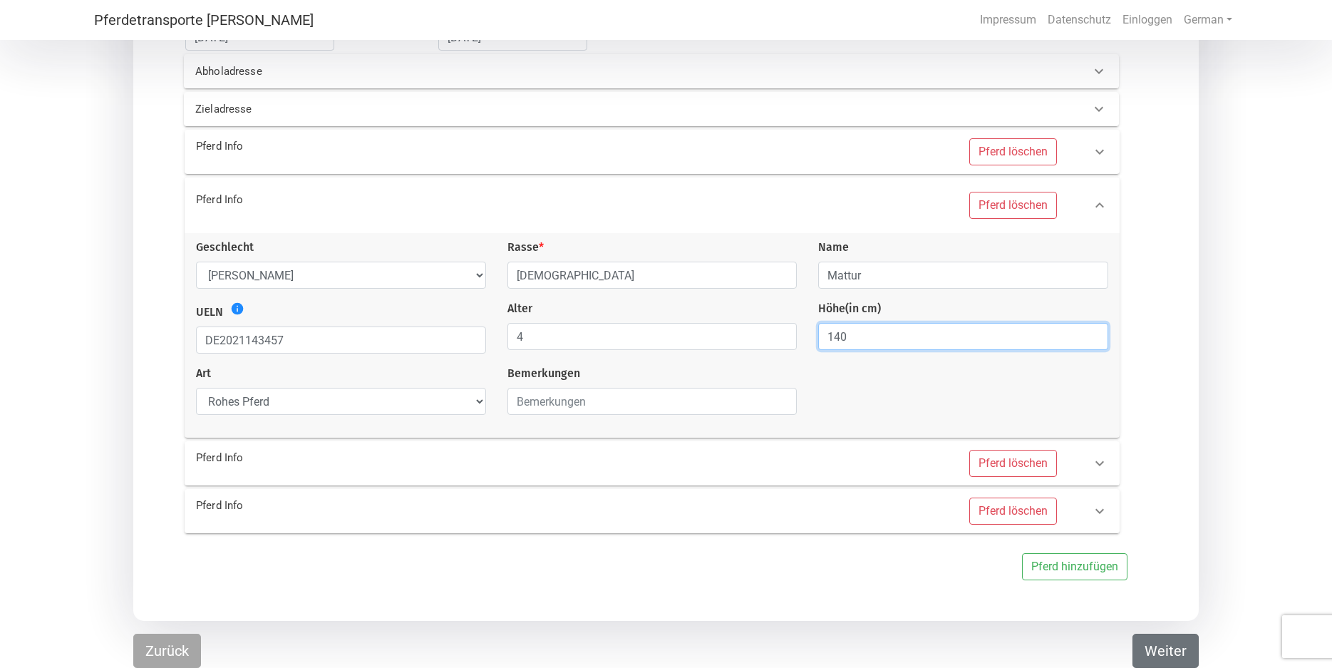
type input "140"
click at [1169, 655] on button "Weiter" at bounding box center [1165, 651] width 66 height 34
click at [1169, 651] on button "Weiter" at bounding box center [1165, 651] width 66 height 34
click at [170, 655] on button "Zurück" at bounding box center [167, 651] width 68 height 34
select select "Ms."
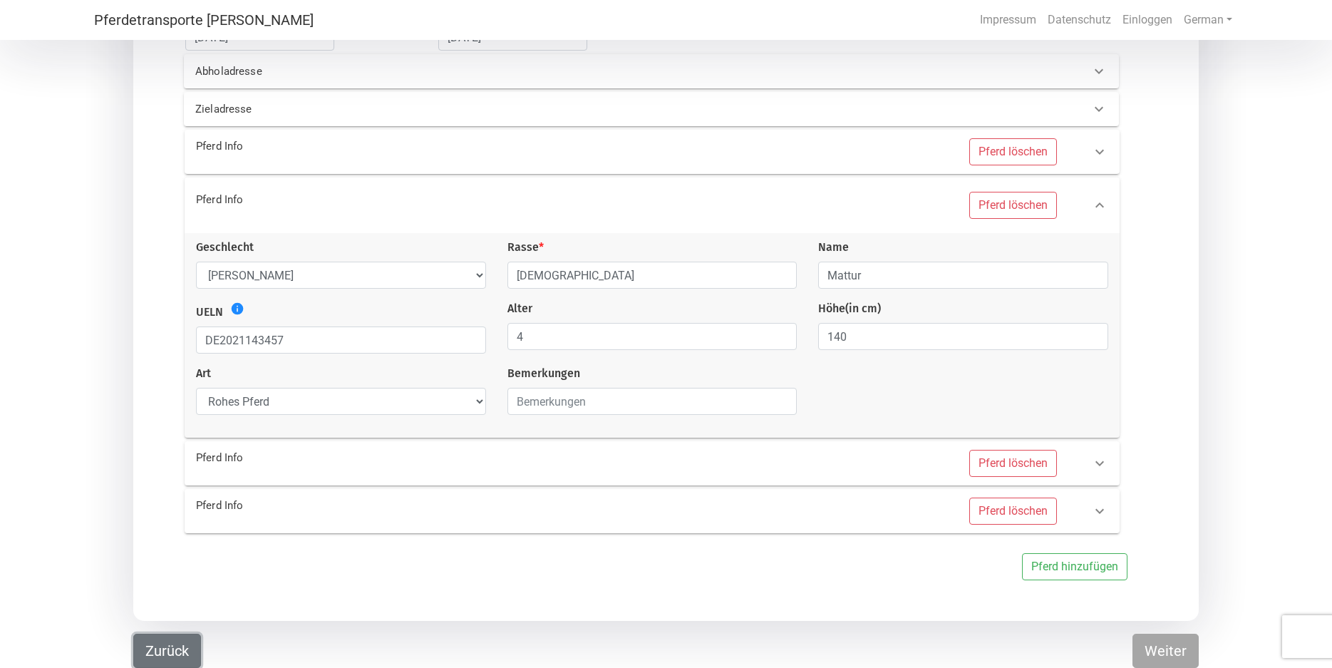
select select "DE"
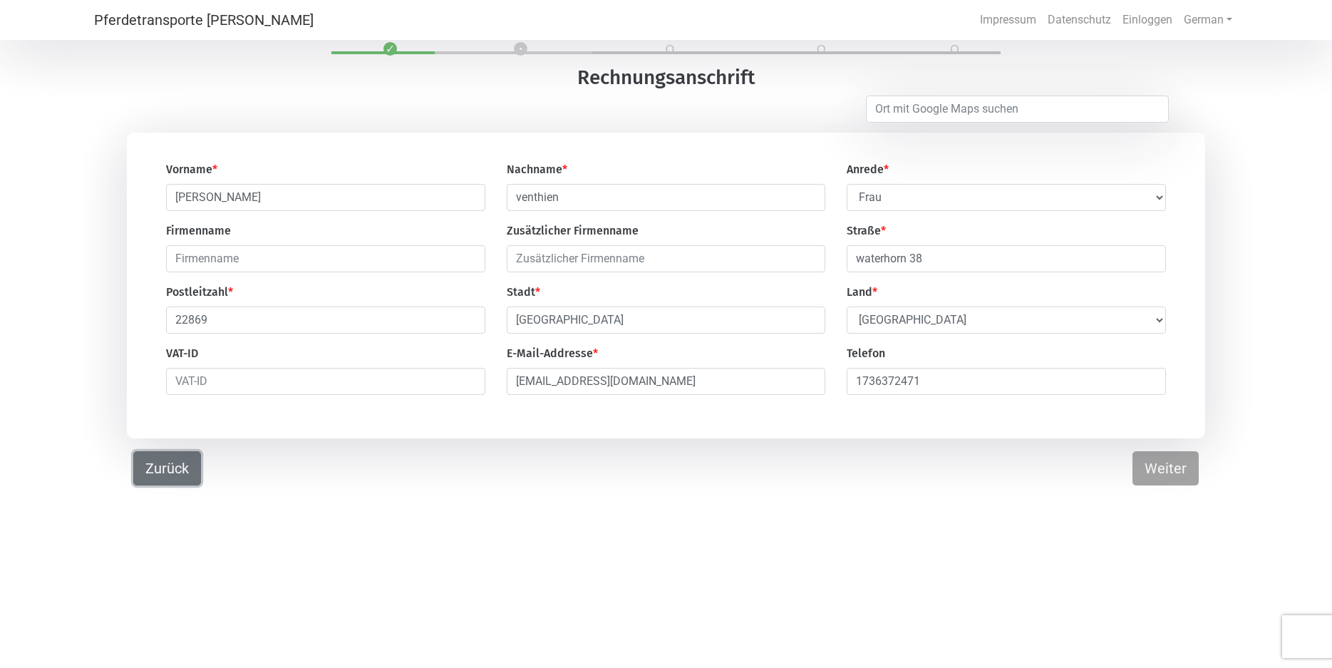
scroll to position [0, 0]
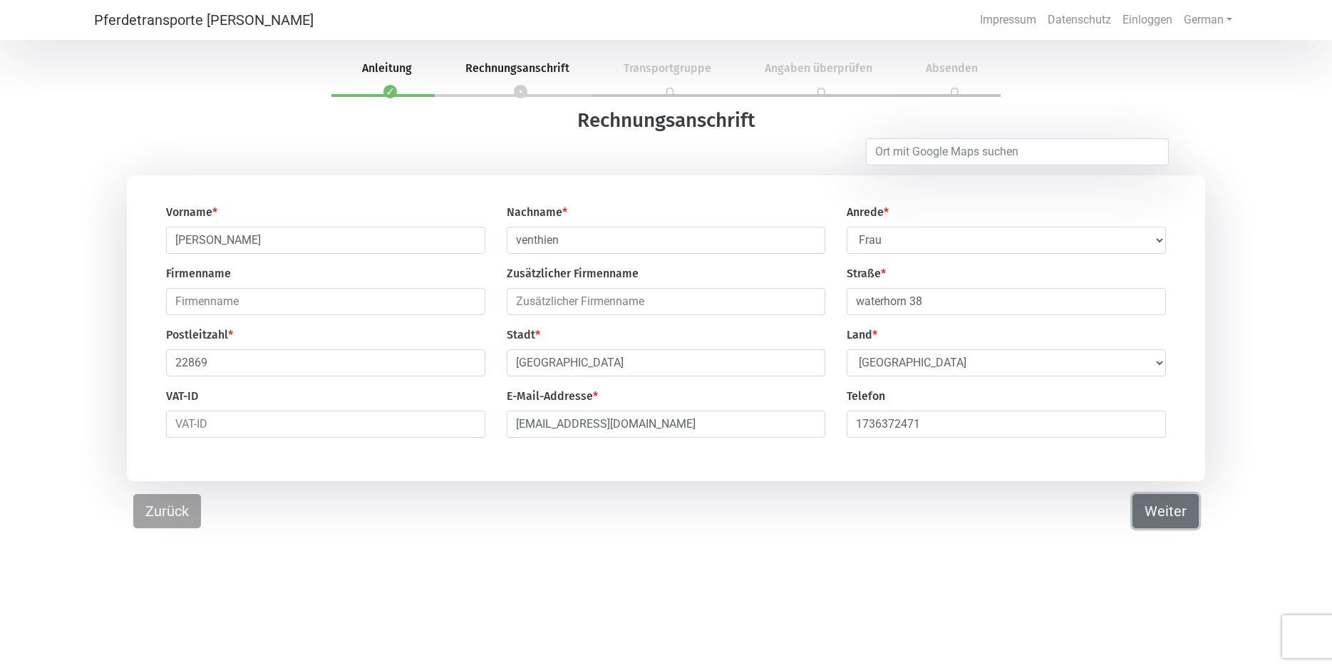
click at [1162, 518] on button "Weiter" at bounding box center [1165, 511] width 66 height 34
select select "DE"
select select "gelding"
select select "raw_horse"
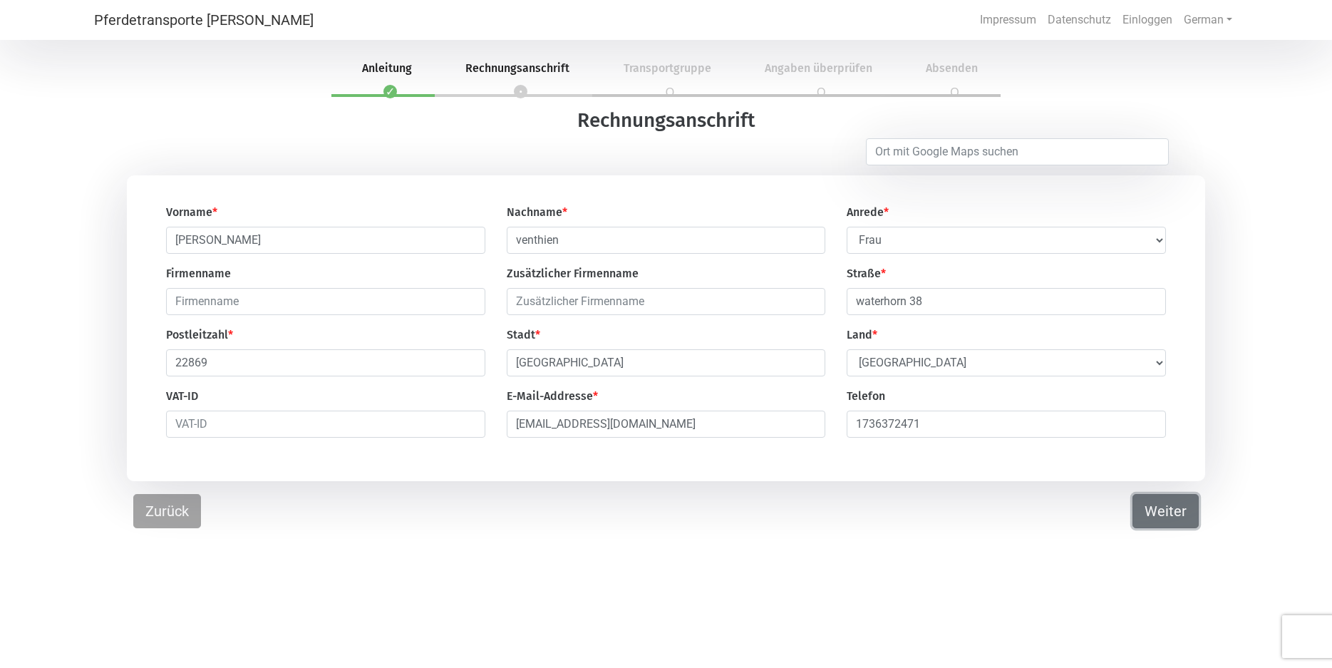
select select "gelding"
select select "raw_horse"
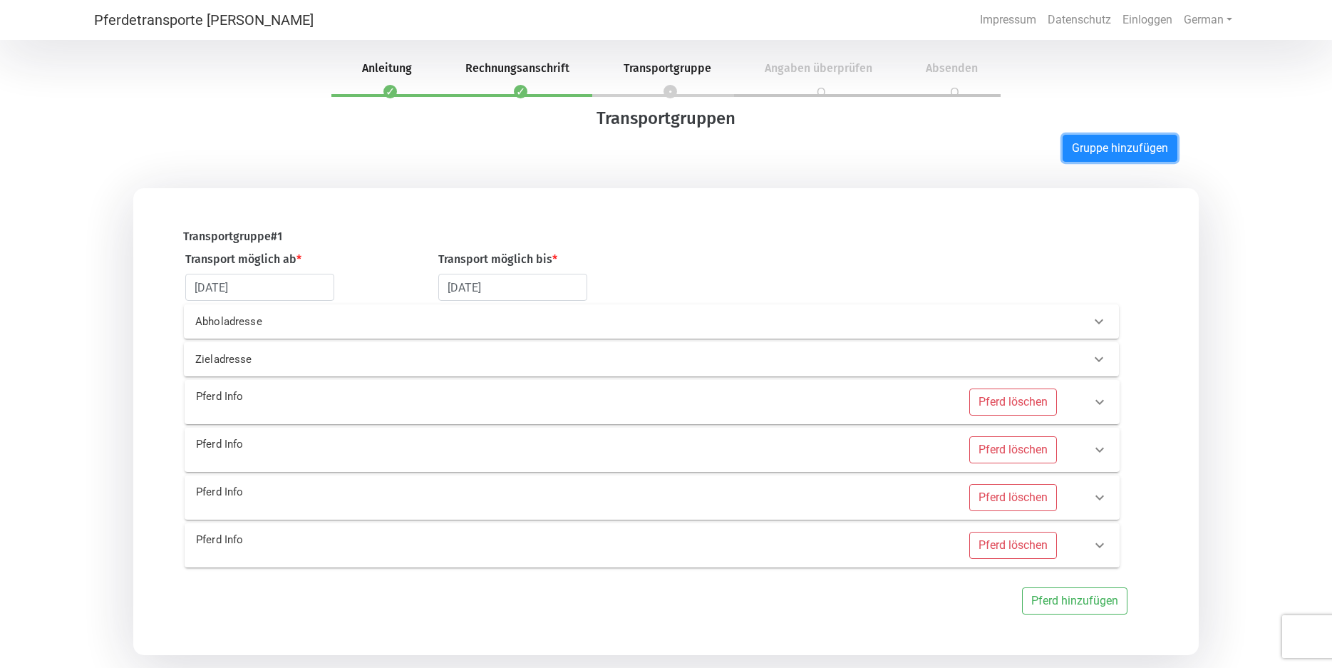
click at [1116, 145] on button "Gruppe hinzufügen" at bounding box center [1120, 148] width 115 height 27
select select "DE"
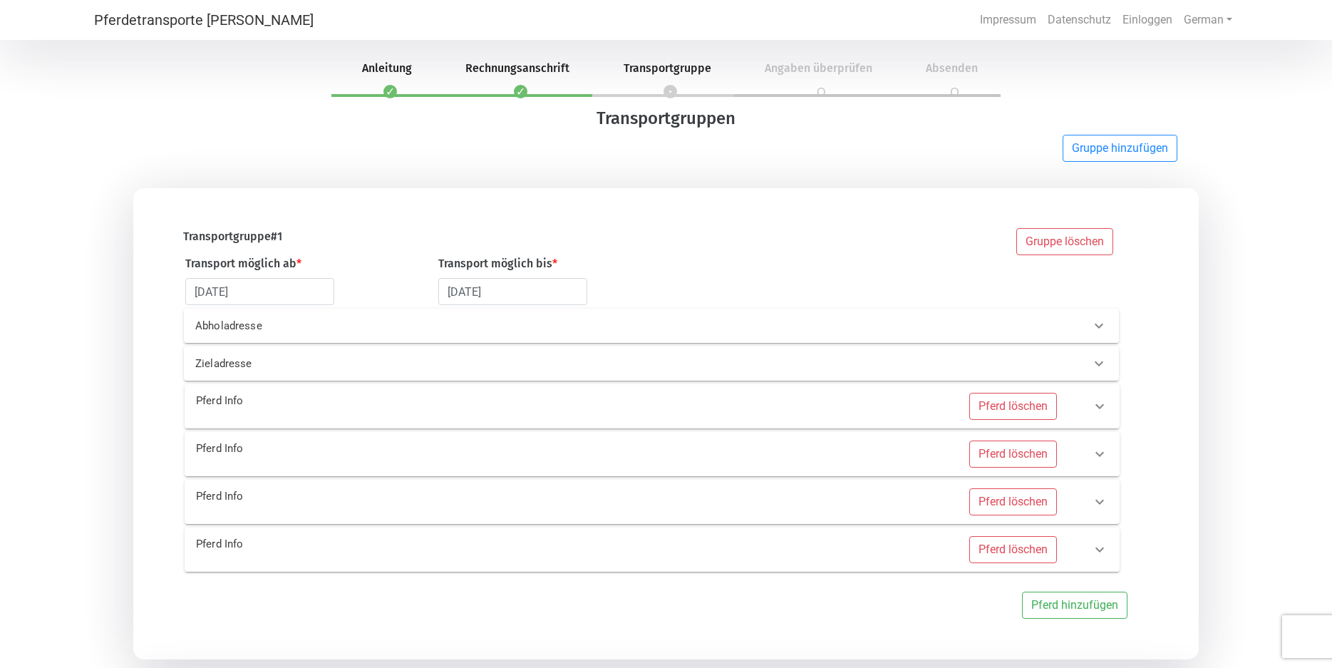
click at [1101, 408] on icon at bounding box center [1099, 406] width 9 height 5
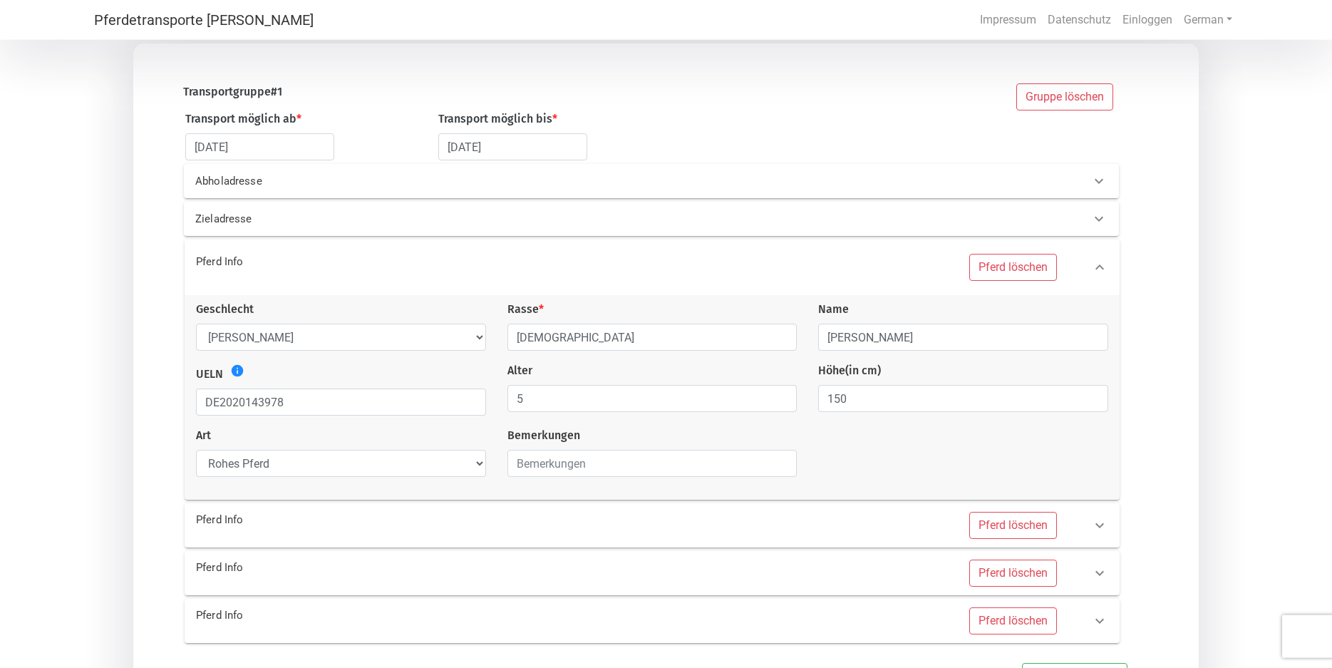
scroll to position [145, 0]
click at [515, 336] on input "[DEMOGRAPHIC_DATA]" at bounding box center [652, 336] width 290 height 27
type input "r"
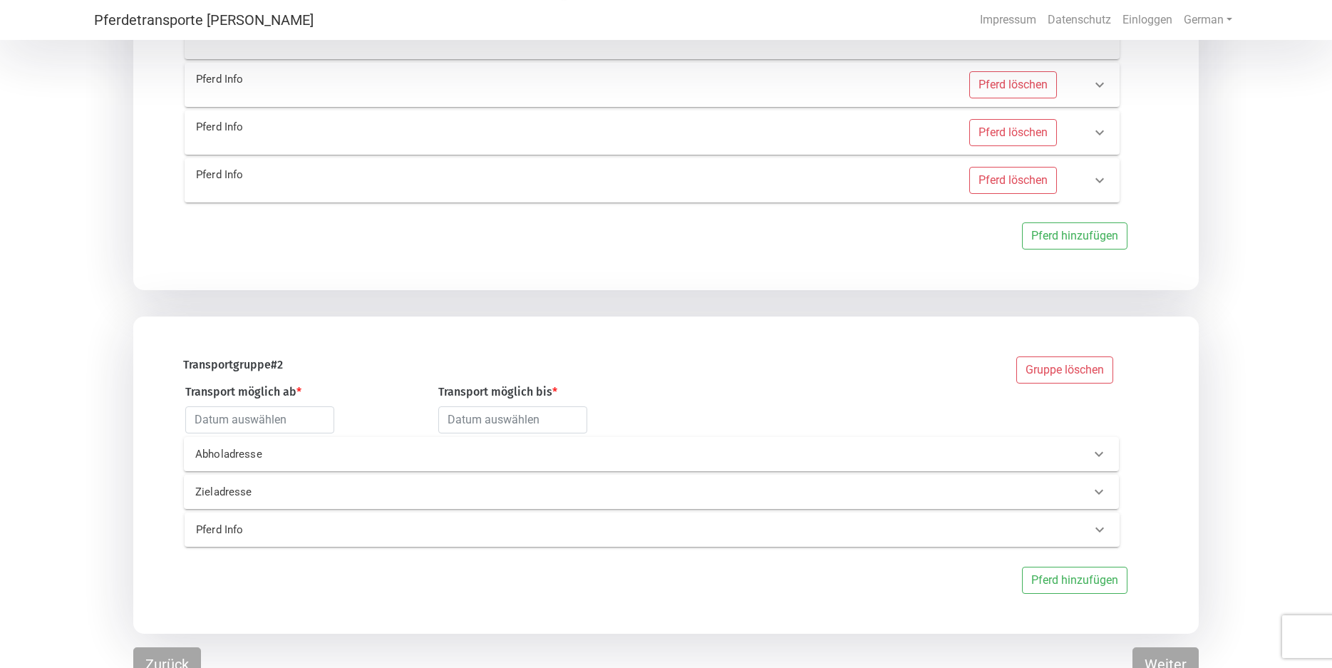
scroll to position [603, 0]
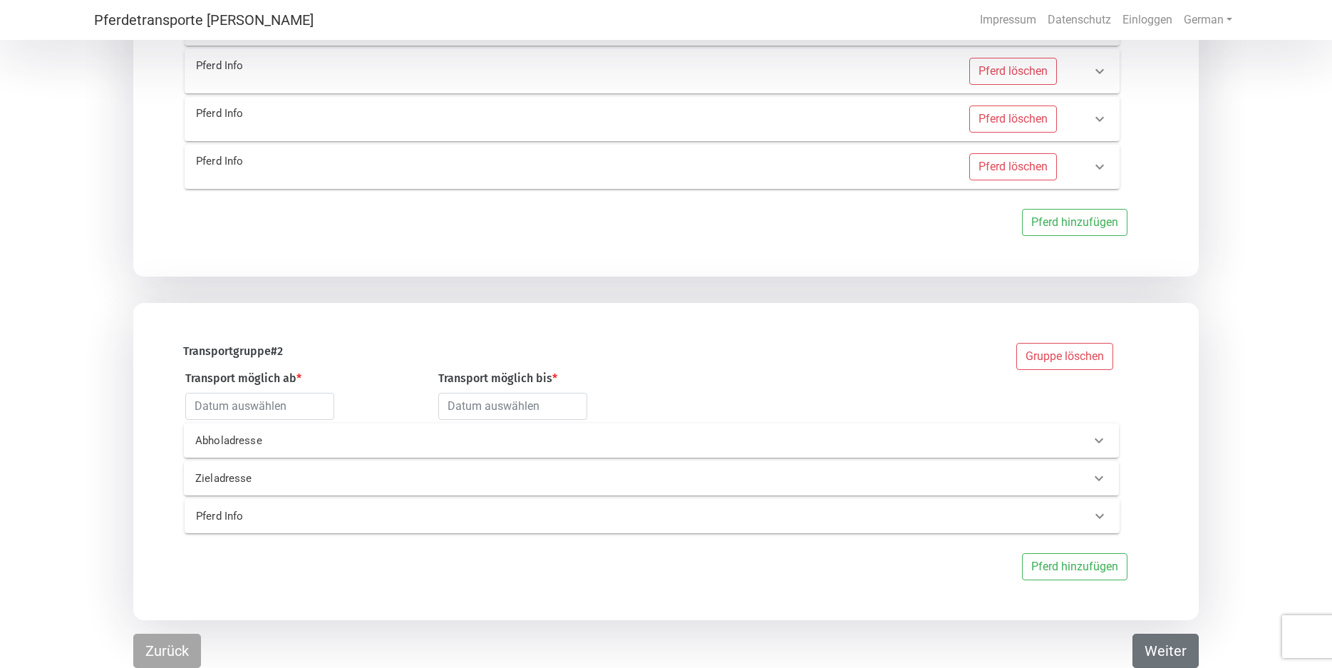
type input "Islandpferd"
click at [1170, 652] on button "Weiter" at bounding box center [1165, 651] width 66 height 34
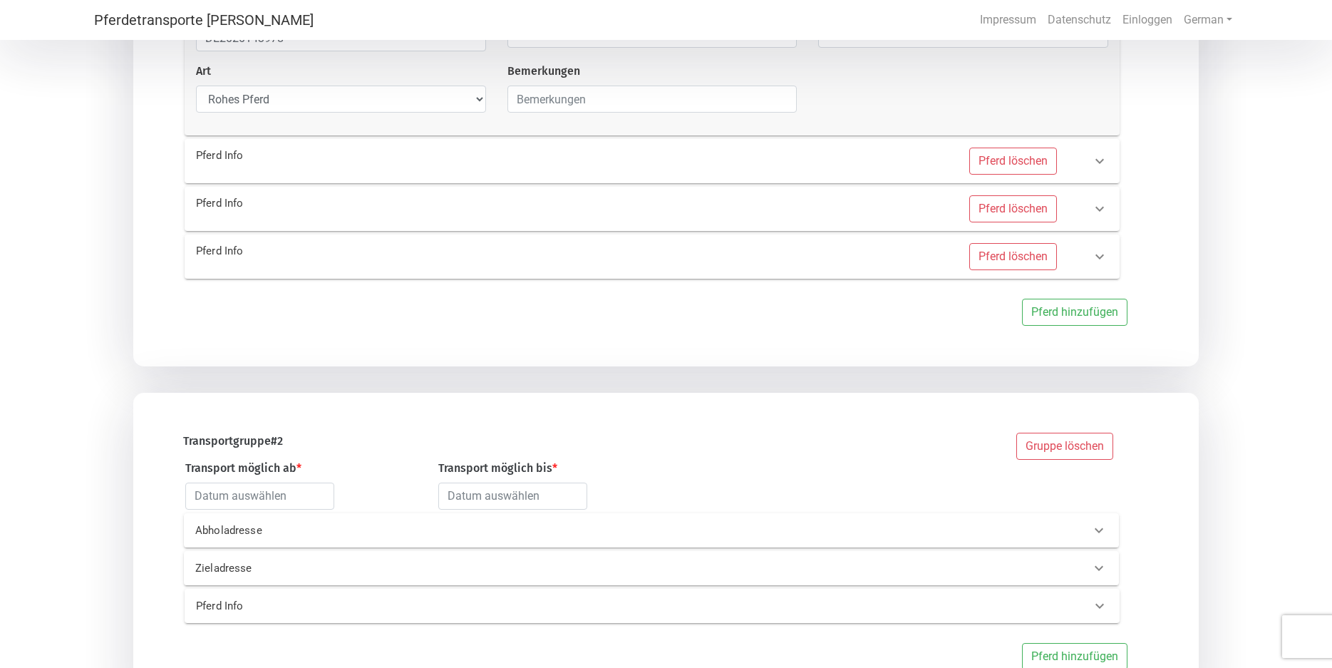
scroll to position [73, 0]
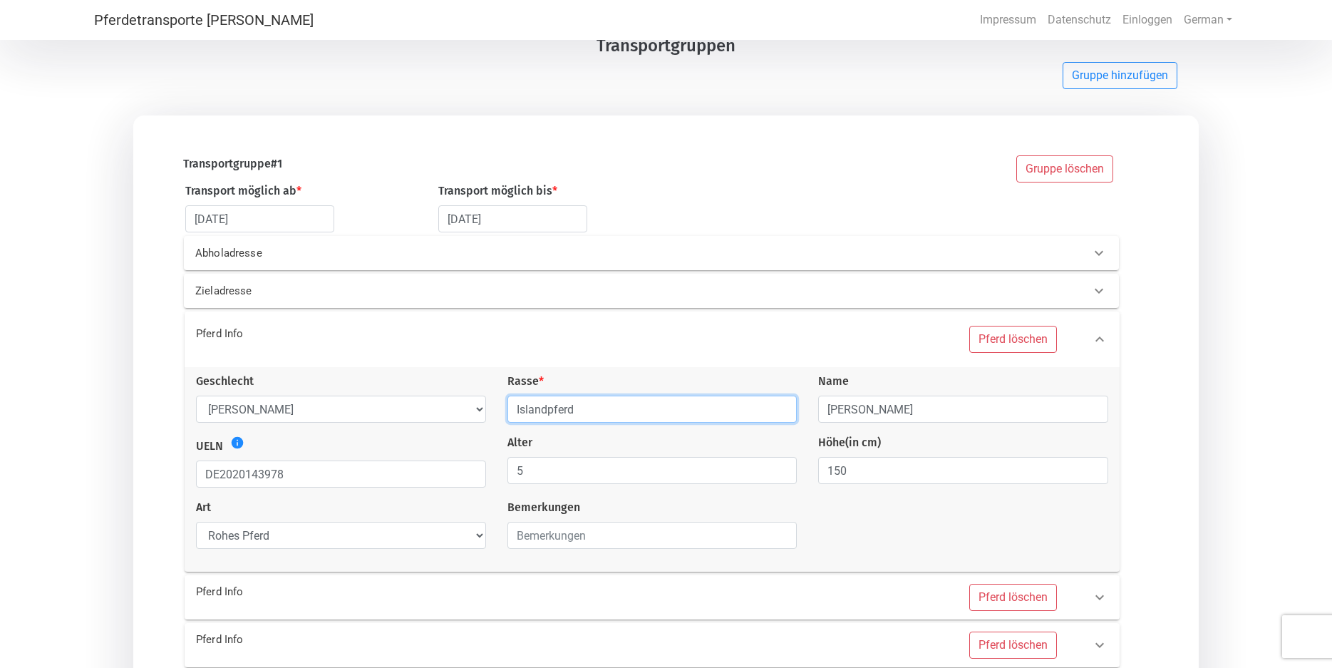
click at [517, 408] on input "Islandpferd" at bounding box center [652, 409] width 290 height 27
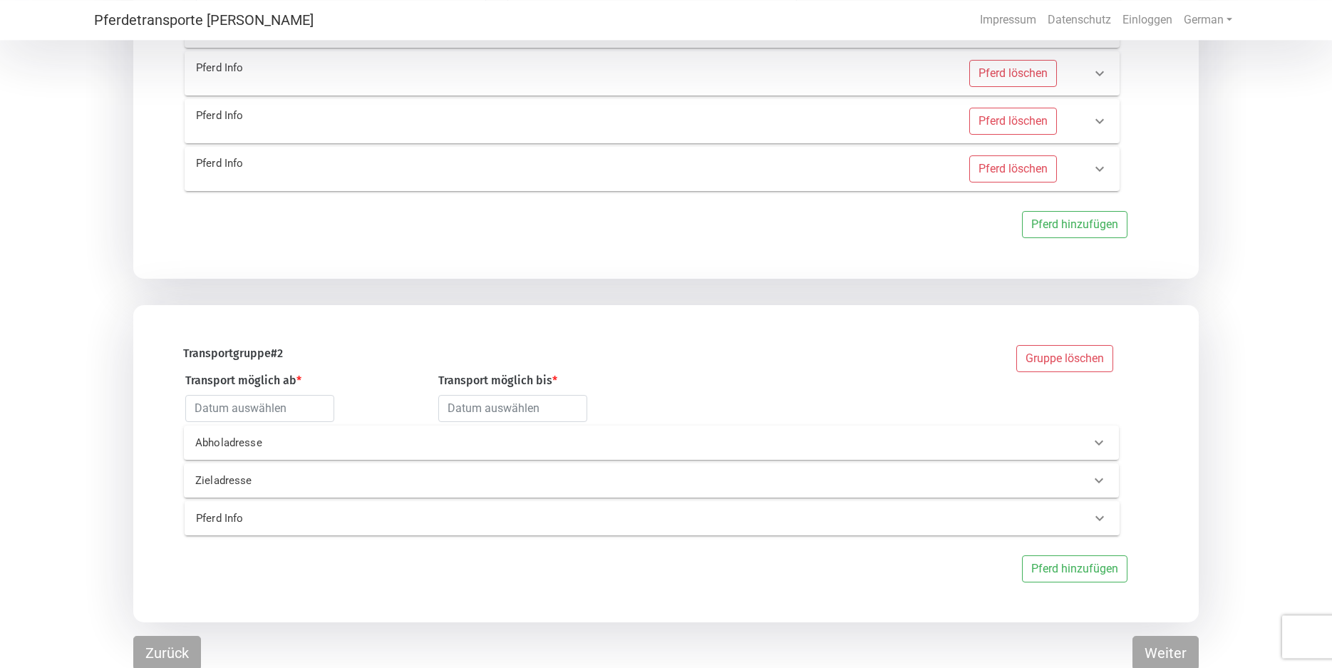
scroll to position [603, 0]
click at [1163, 646] on button "Weiter" at bounding box center [1165, 651] width 66 height 34
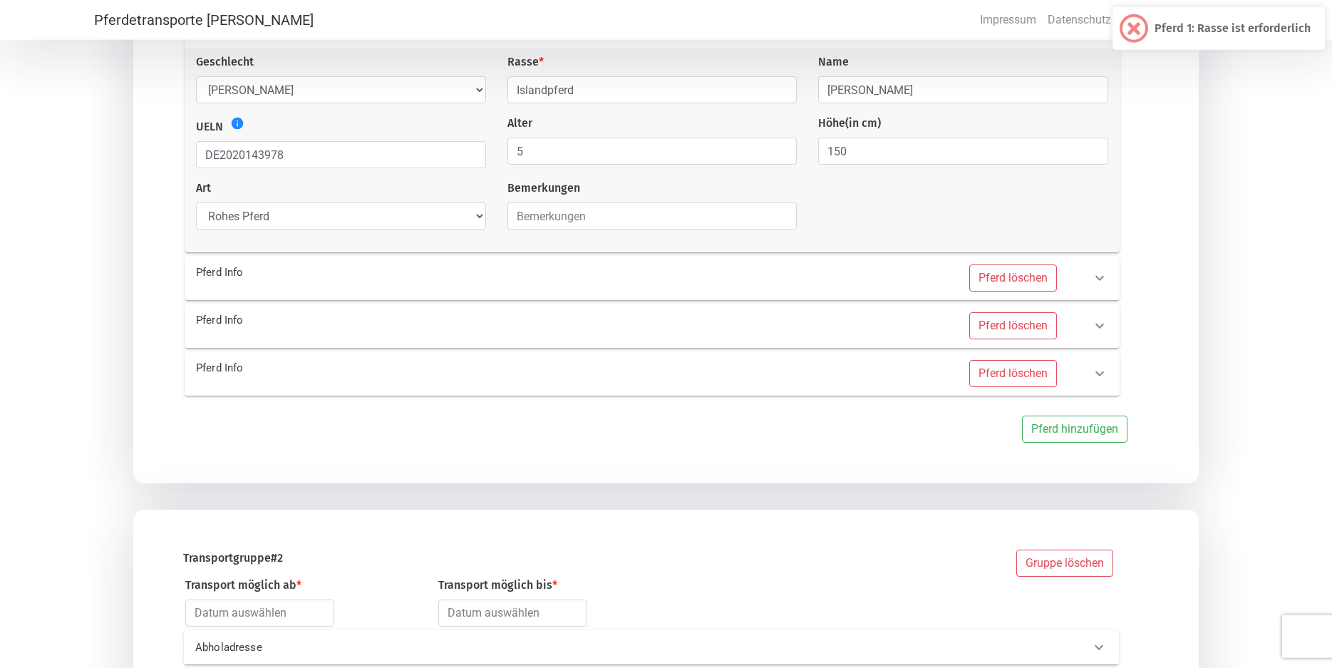
scroll to position [21, 0]
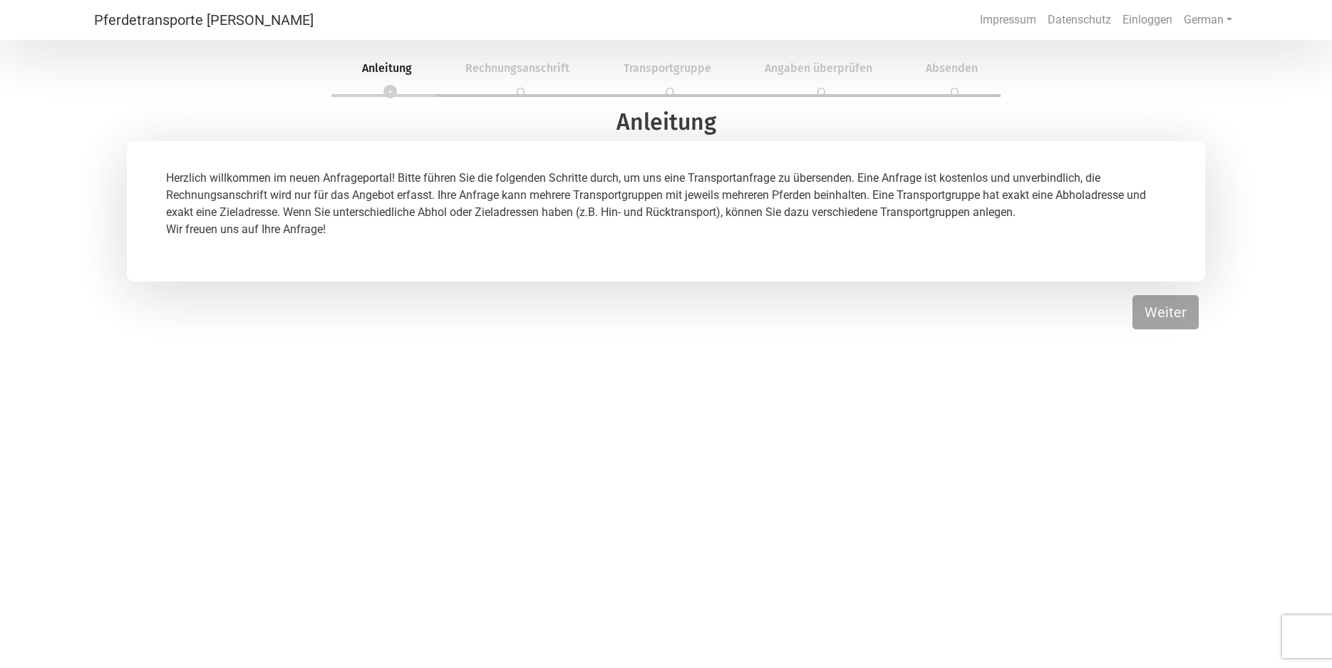
scroll to position [21, 0]
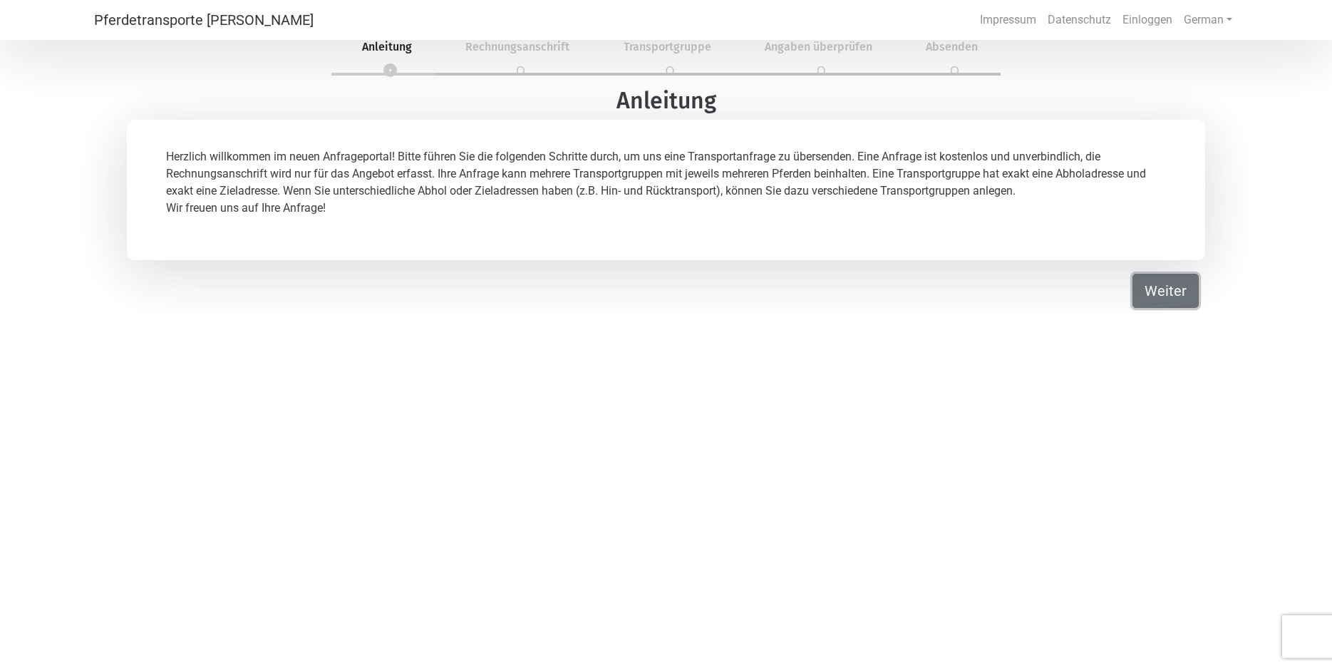
click at [1184, 292] on button "Weiter" at bounding box center [1165, 291] width 66 height 34
select select "DE"
